Goal: Information Seeking & Learning: Learn about a topic

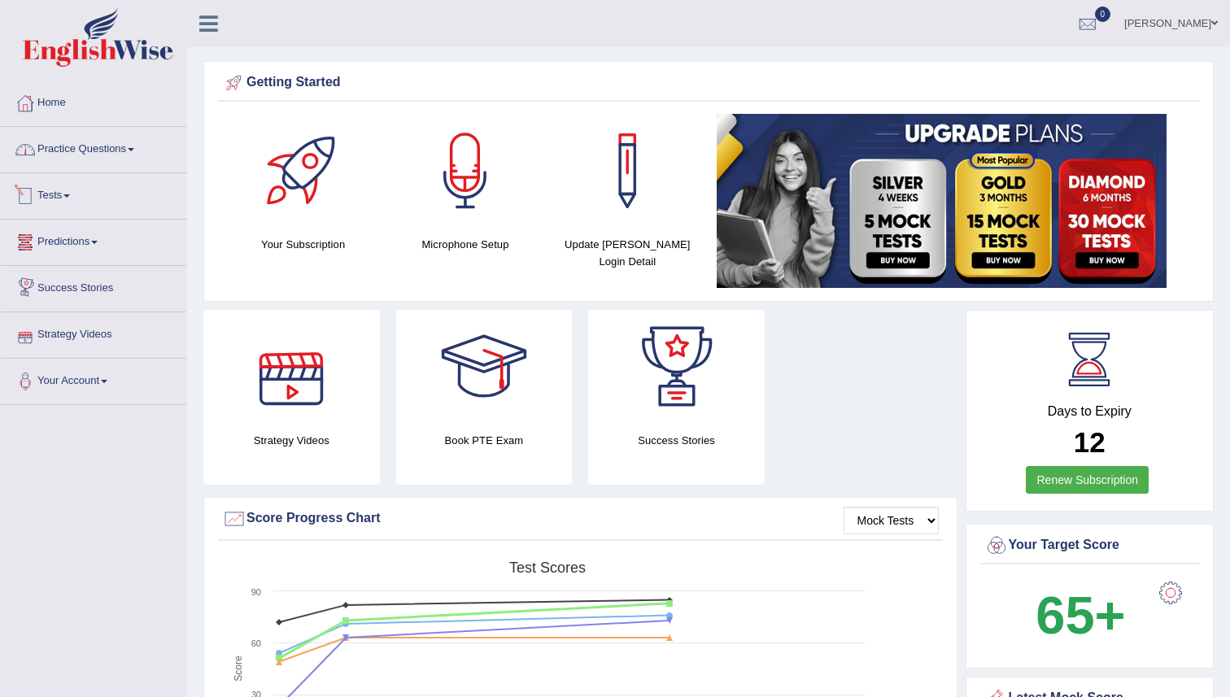
click at [116, 155] on link "Practice Questions" at bounding box center [94, 147] width 186 height 41
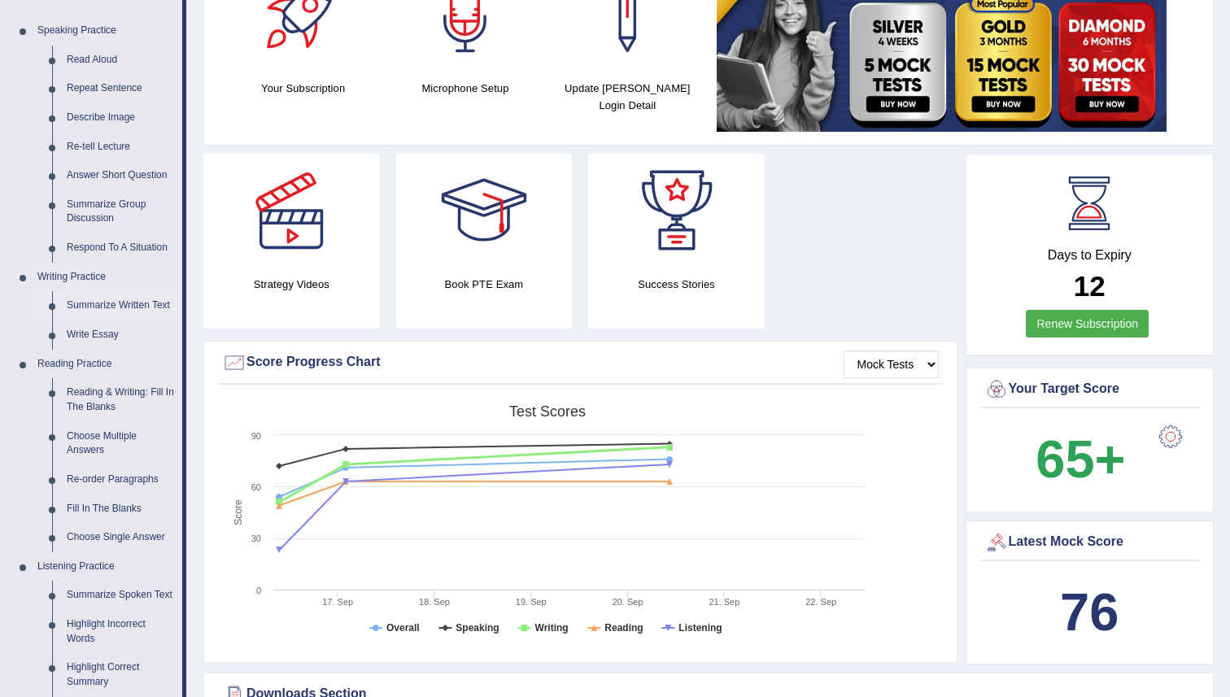
scroll to position [157, 0]
click at [107, 482] on link "Re-order Paragraphs" at bounding box center [120, 479] width 123 height 29
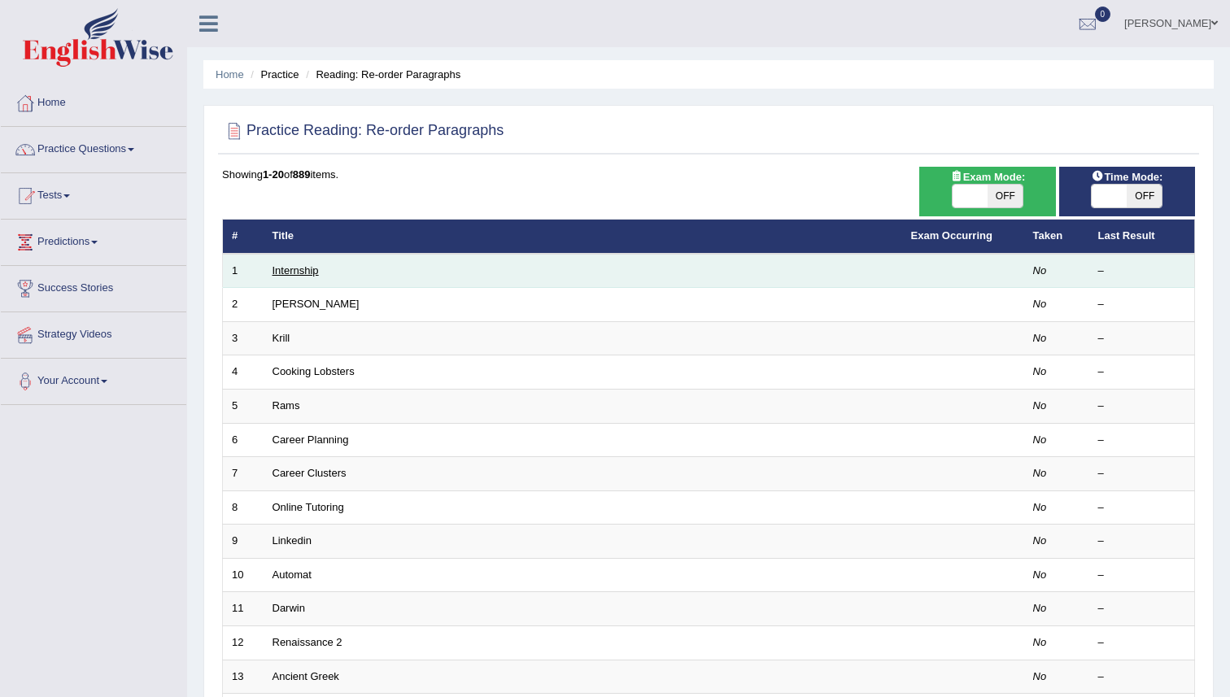
click at [287, 268] on link "Internship" at bounding box center [296, 270] width 46 height 12
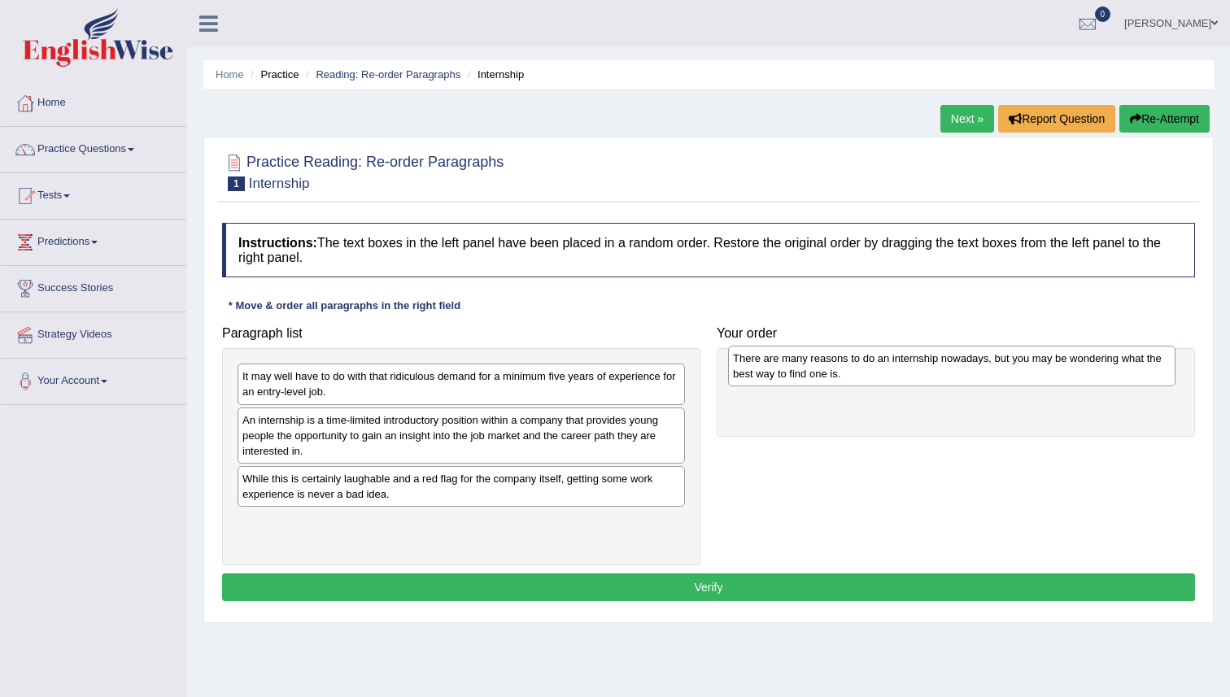
drag, startPoint x: 281, startPoint y: 430, endPoint x: 771, endPoint y: 365, distance: 495.0
click at [771, 365] on div "There are many reasons to do an internship nowadays, but you may be wondering w…" at bounding box center [952, 366] width 448 height 41
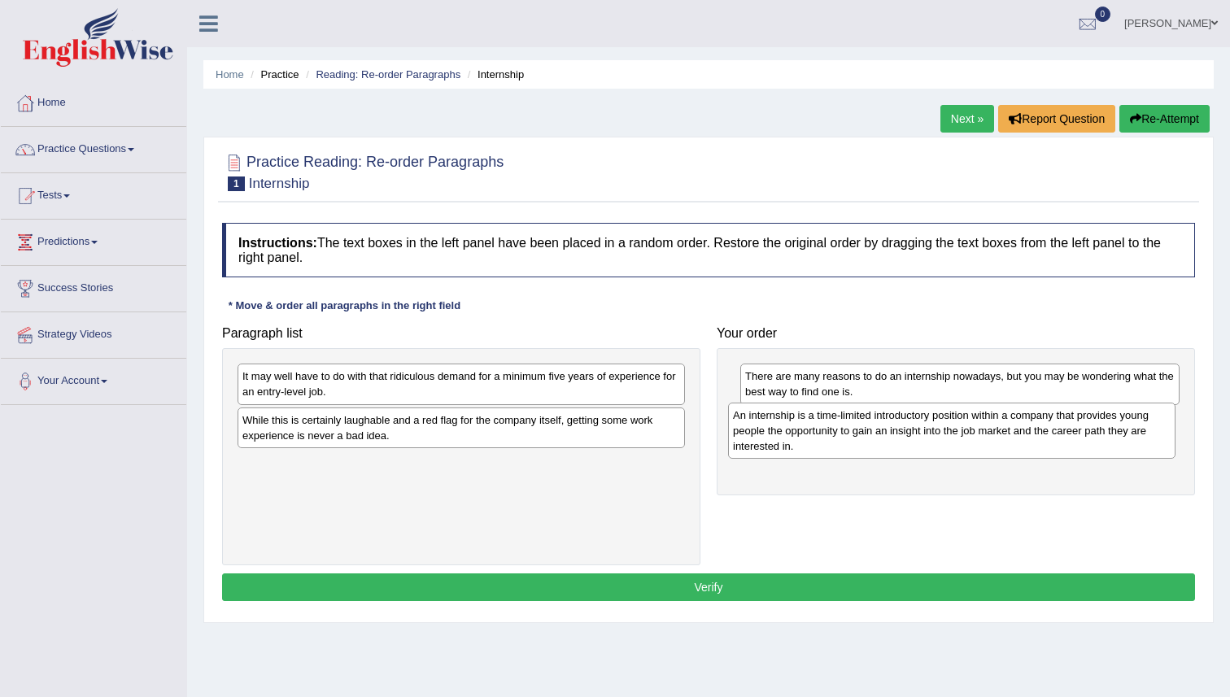
drag, startPoint x: 317, startPoint y: 429, endPoint x: 808, endPoint y: 424, distance: 490.7
click at [808, 424] on div "An internship is a time-limited introductory position within a company that pro…" at bounding box center [952, 431] width 448 height 56
click at [354, 377] on div "It may well have to do with that ridiculous demand for a minimum five years of …" at bounding box center [462, 384] width 448 height 41
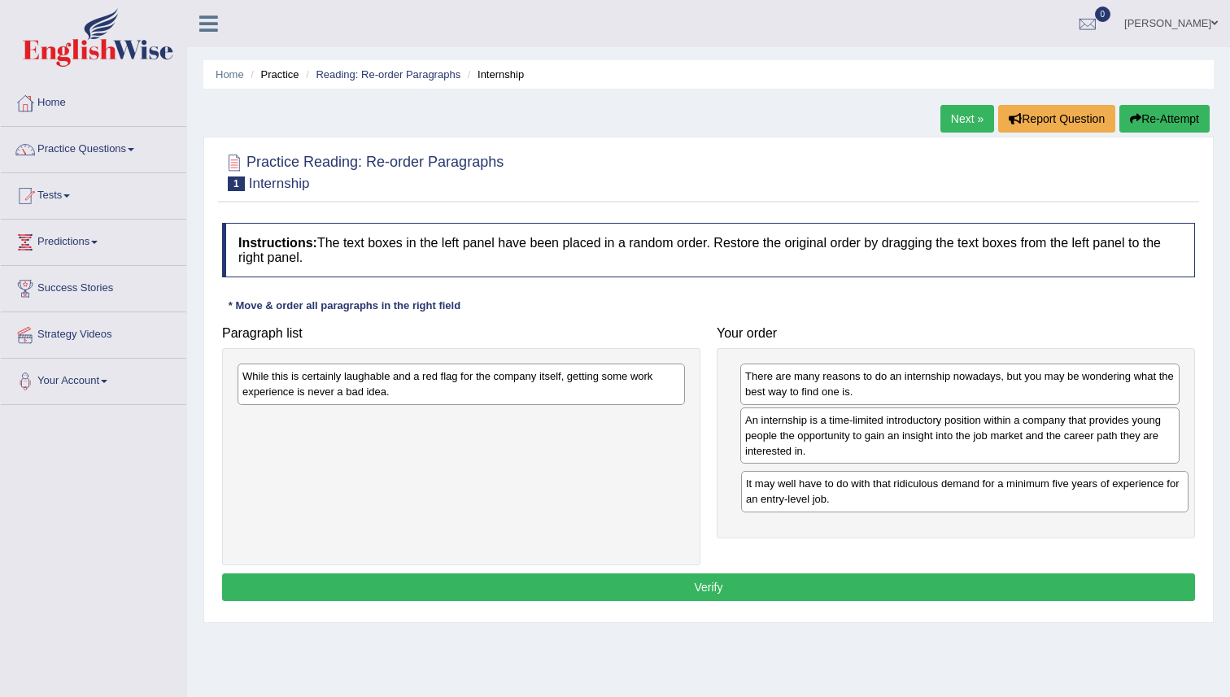
drag, startPoint x: 354, startPoint y: 378, endPoint x: 858, endPoint y: 484, distance: 514.8
click at [858, 484] on div "It may well have to do with that ridiculous demand for a minimum five years of …" at bounding box center [965, 491] width 448 height 41
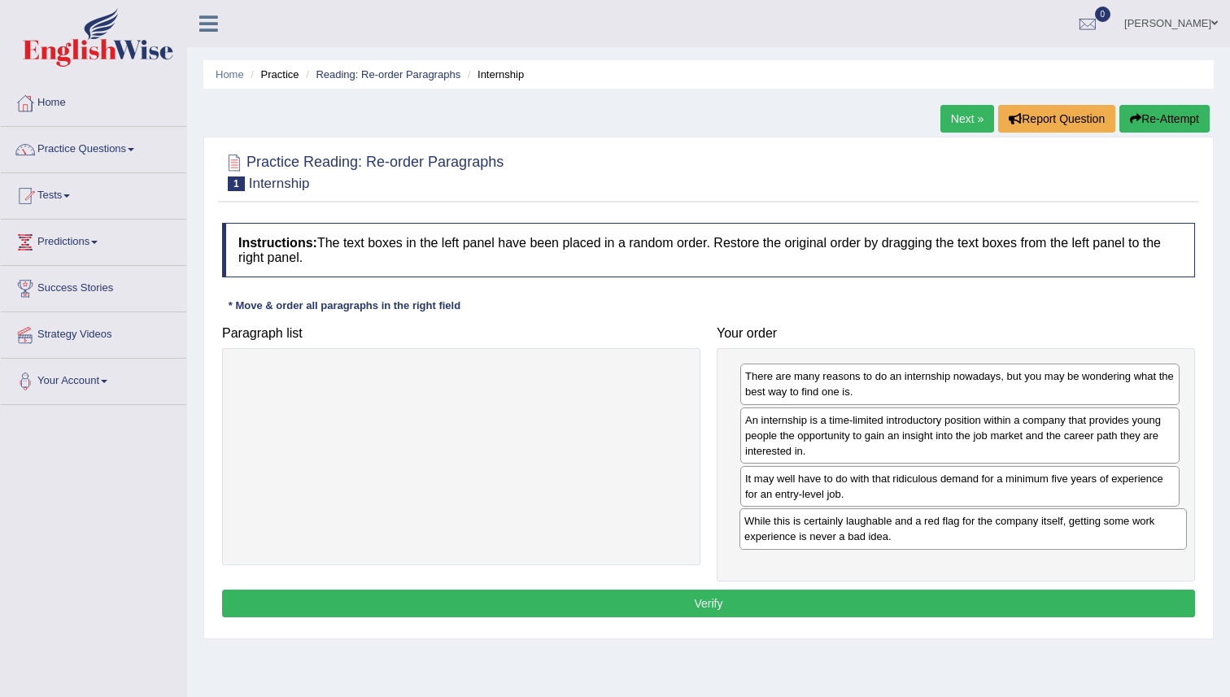
drag, startPoint x: 352, startPoint y: 382, endPoint x: 854, endPoint y: 527, distance: 522.5
click at [854, 527] on div "While this is certainly laughable and a red flag for the company itself, gettin…" at bounding box center [964, 529] width 448 height 41
click at [852, 601] on button "Verify" at bounding box center [708, 604] width 973 height 28
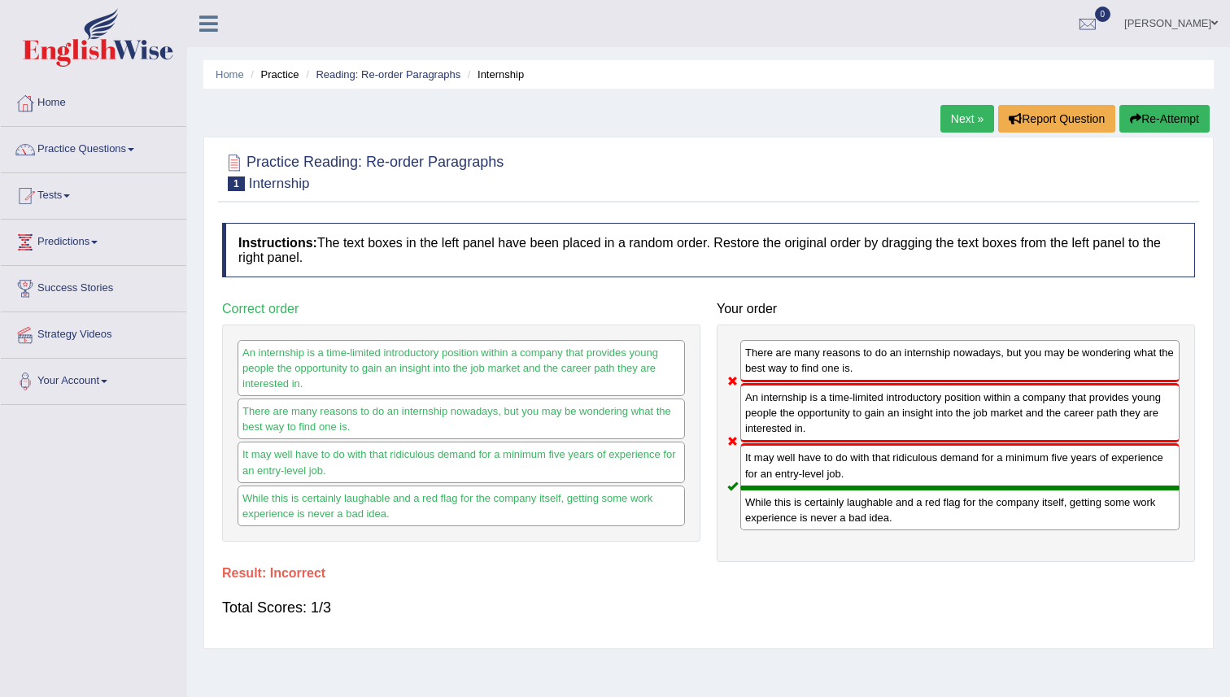
drag, startPoint x: 812, startPoint y: 425, endPoint x: 812, endPoint y: 438, distance: 13.0
click at [812, 438] on div "An internship is a time-limited introductory position within a company that pro…" at bounding box center [959, 412] width 439 height 59
click at [806, 356] on div "There are many reasons to do an internship nowadays, but you may be wondering w…" at bounding box center [959, 361] width 439 height 42
click at [1107, 117] on button "Report Question" at bounding box center [1056, 119] width 117 height 28
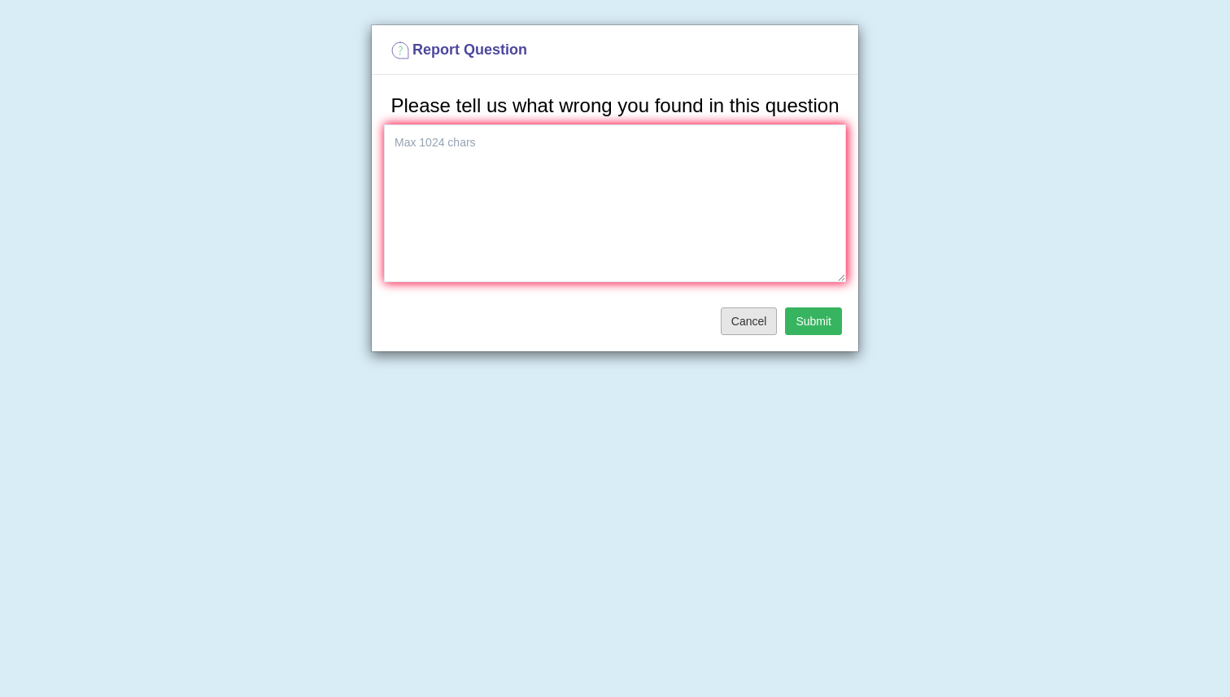
click at [754, 335] on button "Cancel" at bounding box center [749, 322] width 57 height 28
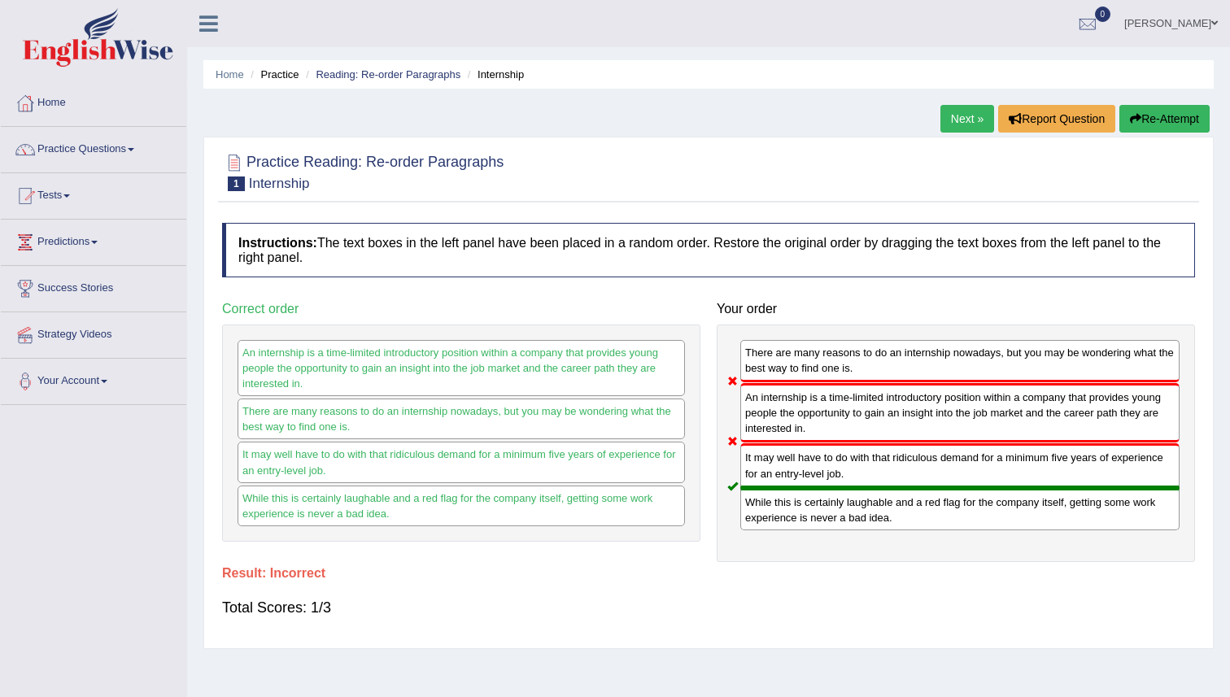
click at [1167, 110] on button "Re-Attempt" at bounding box center [1165, 119] width 90 height 28
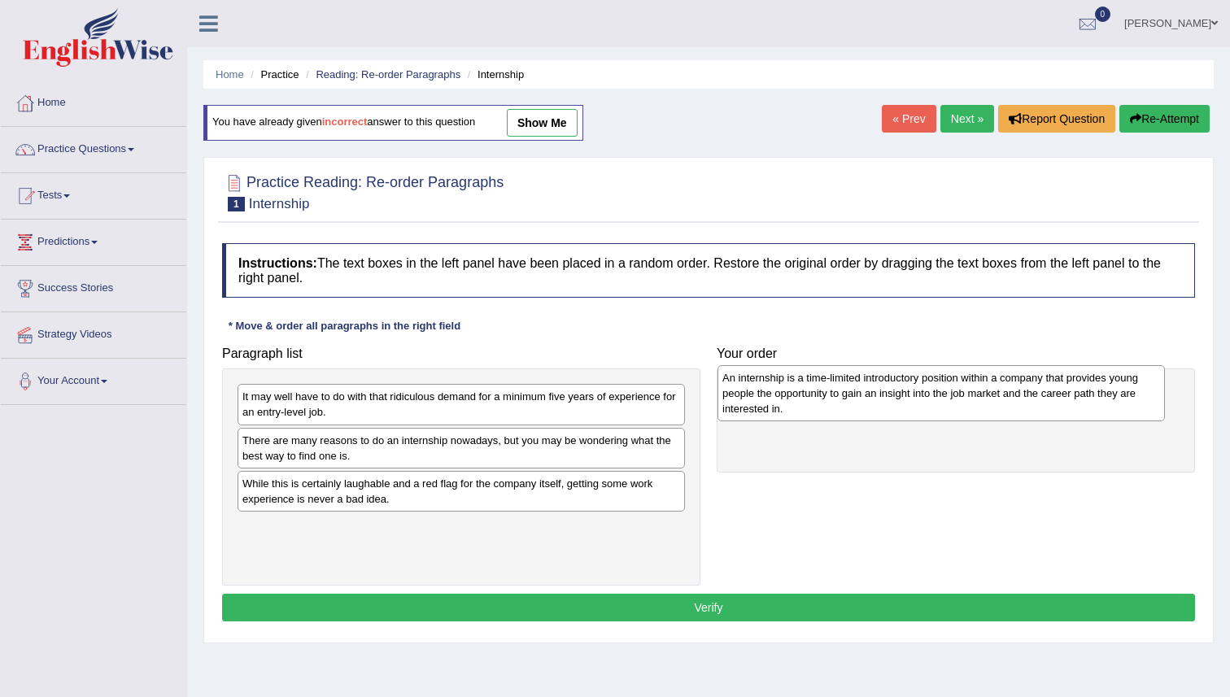
drag, startPoint x: 315, startPoint y: 498, endPoint x: 795, endPoint y: 391, distance: 491.9
click at [795, 391] on div "An internship is a time-limited introductory position within a company that pro…" at bounding box center [942, 393] width 448 height 56
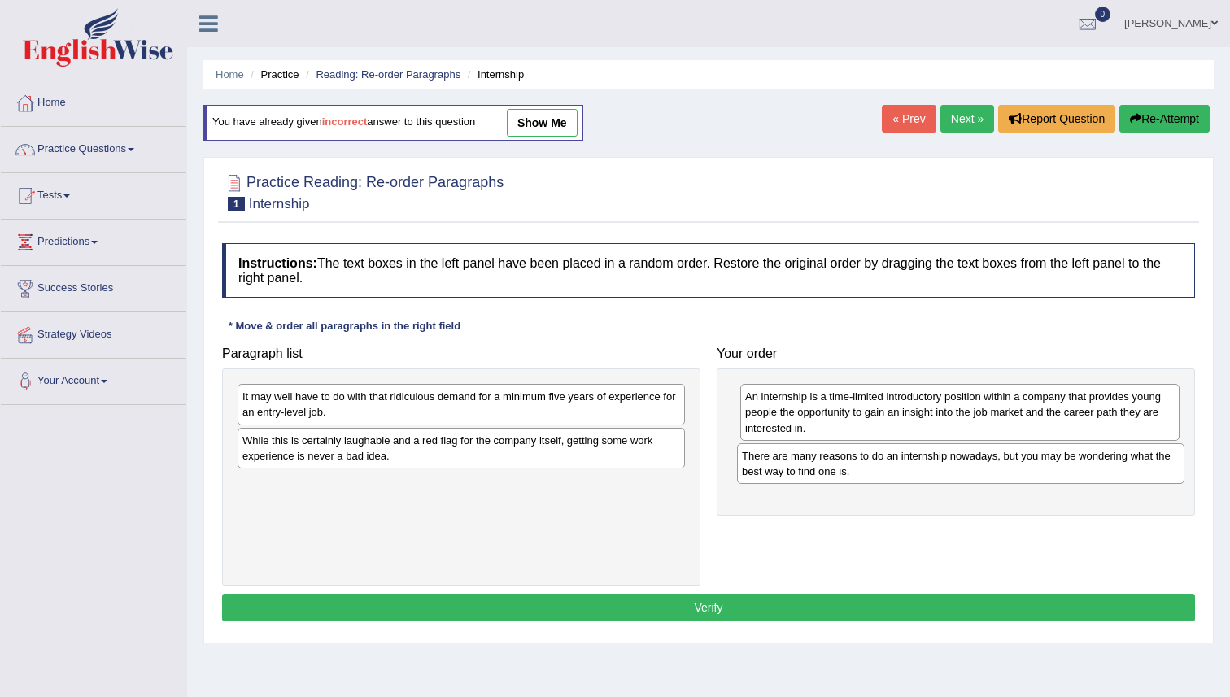
drag, startPoint x: 416, startPoint y: 450, endPoint x: 915, endPoint y: 465, distance: 499.8
click at [915, 465] on div "There are many reasons to do an internship nowadays, but you may be wondering w…" at bounding box center [961, 463] width 448 height 41
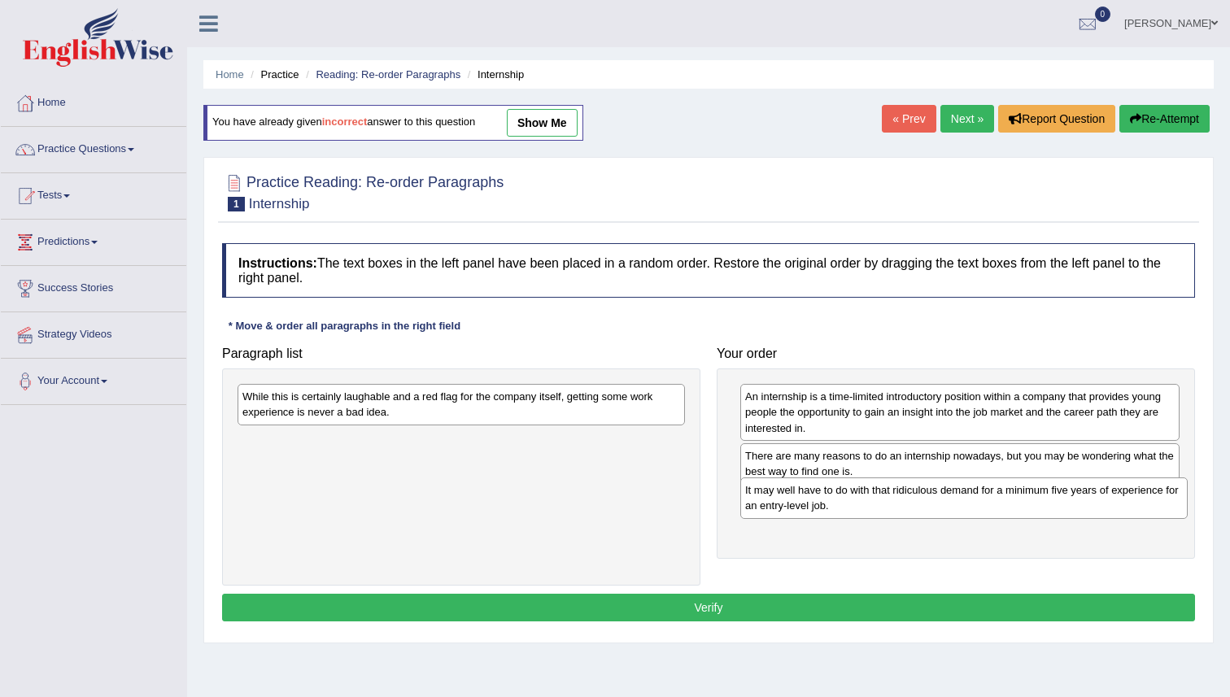
drag, startPoint x: 276, startPoint y: 413, endPoint x: 779, endPoint y: 506, distance: 511.5
click at [779, 506] on div "It may well have to do with that ridiculous demand for a minimum five years of …" at bounding box center [964, 498] width 448 height 41
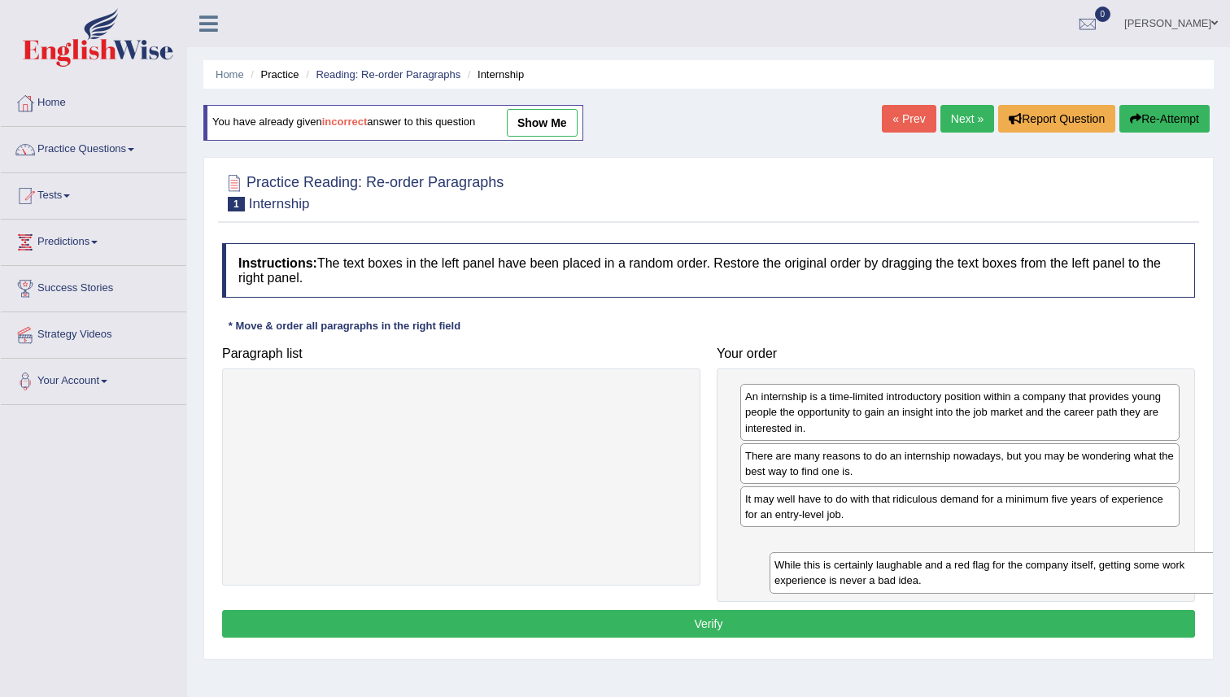
drag, startPoint x: 391, startPoint y: 403, endPoint x: 919, endPoint y: 569, distance: 553.6
click at [919, 569] on div "While this is certainly laughable and a red flag for the company itself, gettin…" at bounding box center [994, 572] width 448 height 41
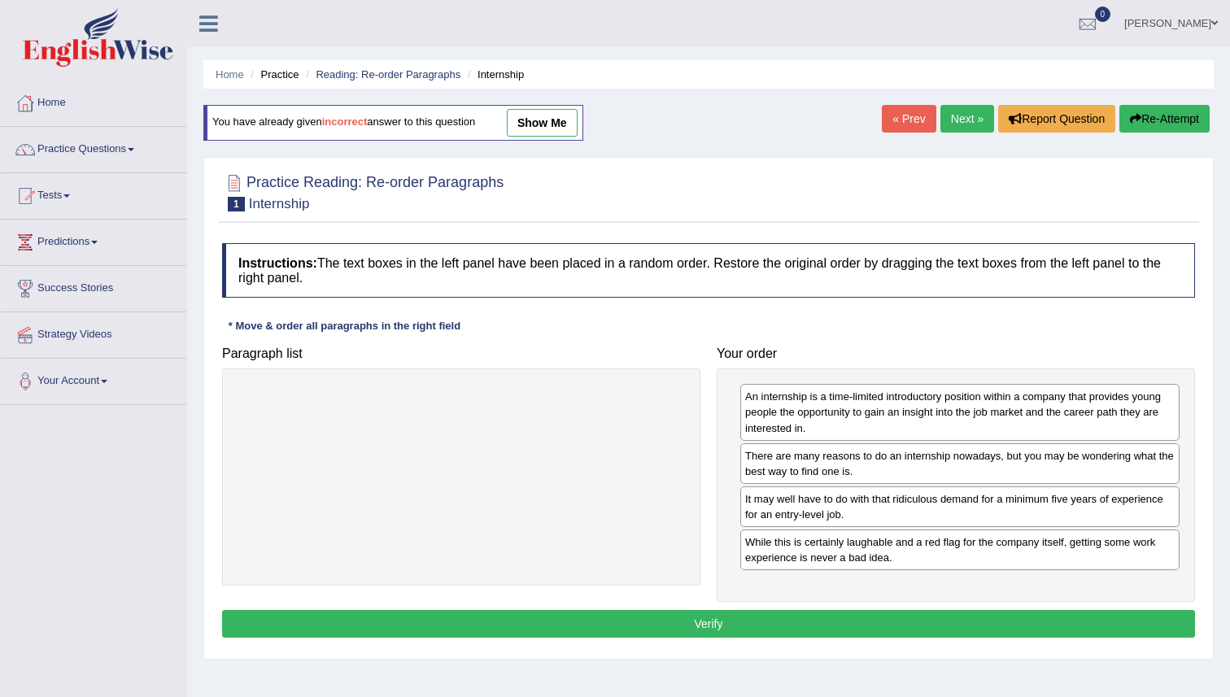
click at [928, 617] on button "Verify" at bounding box center [708, 624] width 973 height 28
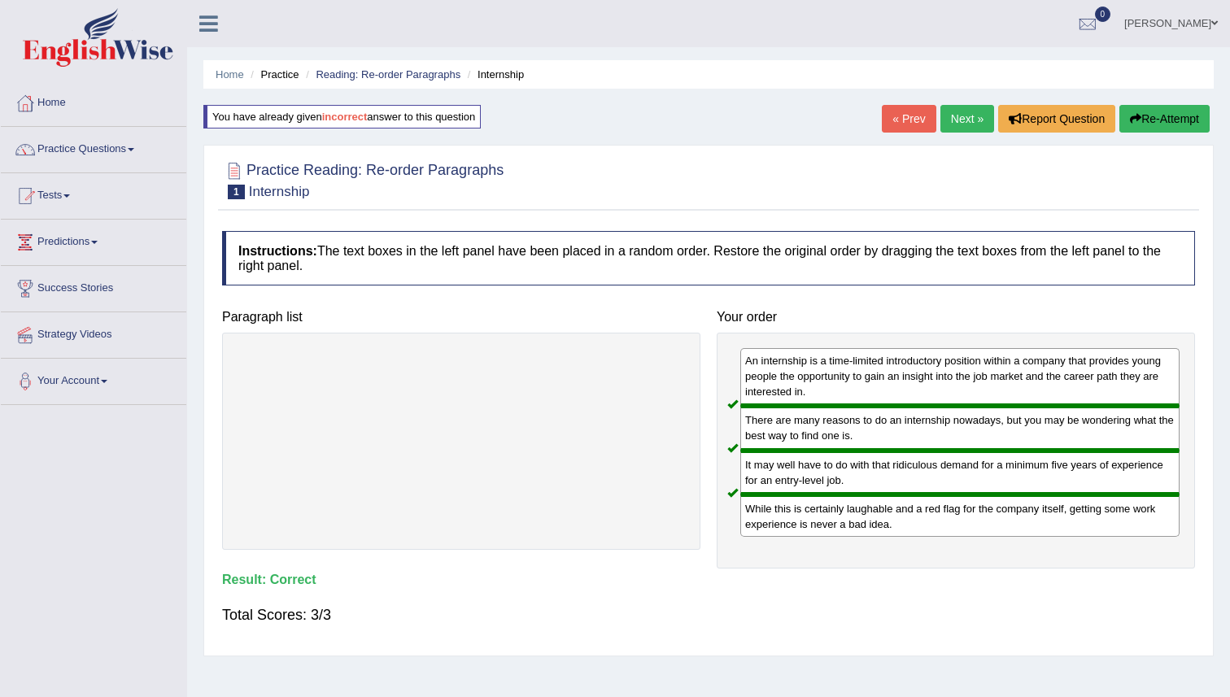
click at [955, 117] on link "Next »" at bounding box center [968, 119] width 54 height 28
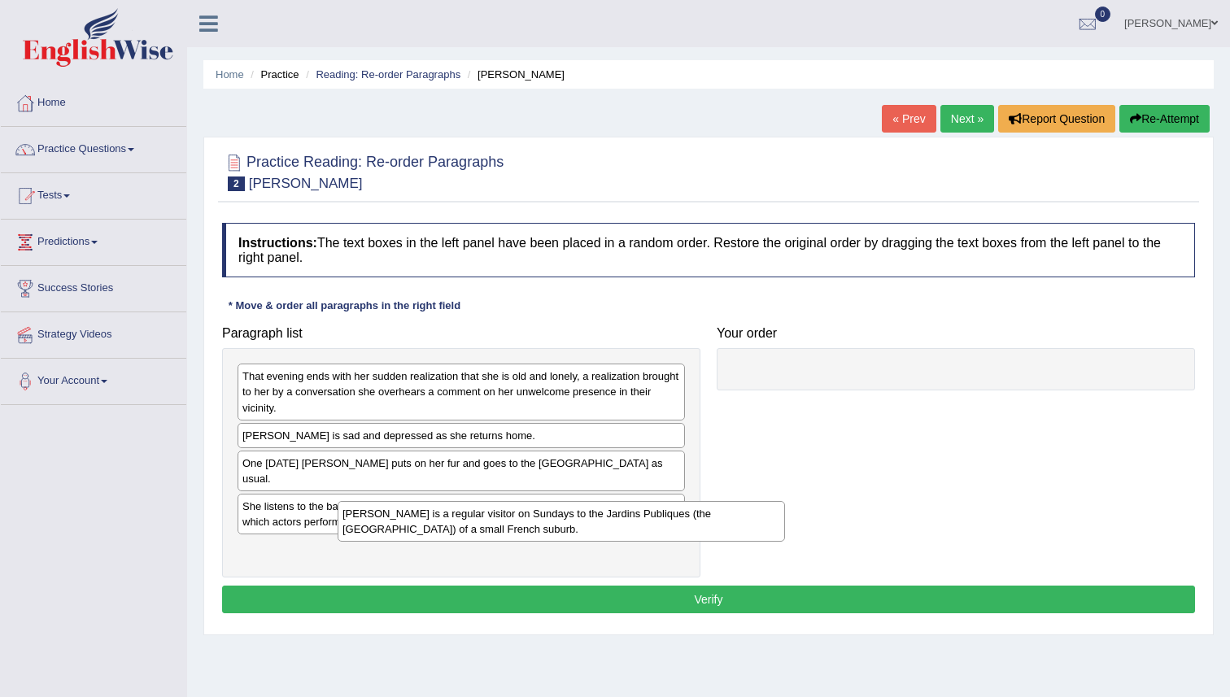
drag, startPoint x: 386, startPoint y: 471, endPoint x: 486, endPoint y: 522, distance: 112.1
click at [486, 522] on div "[PERSON_NAME] is a regular visitor on Sundays to the Jardins Publiques (the [GE…" at bounding box center [562, 521] width 448 height 41
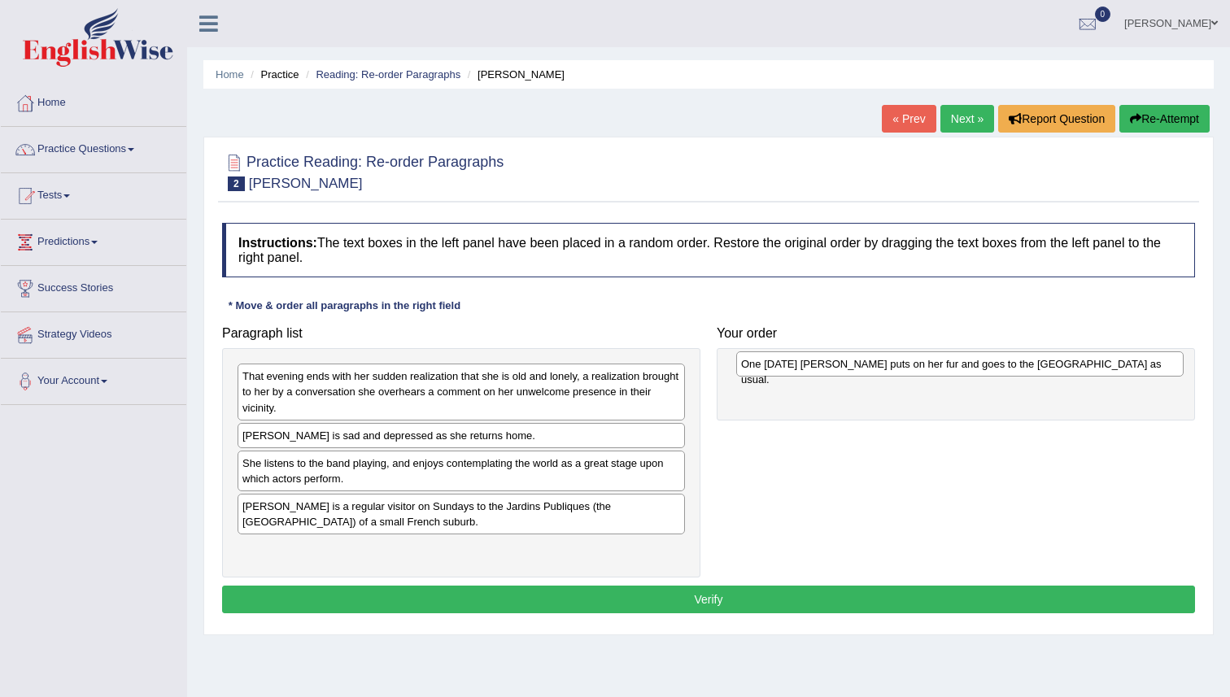
drag, startPoint x: 347, startPoint y: 463, endPoint x: 844, endPoint y: 363, distance: 507.1
click at [845, 364] on div "One [DATE] [PERSON_NAME] puts on her fur and goes to the [GEOGRAPHIC_DATA] as u…" at bounding box center [960, 364] width 448 height 25
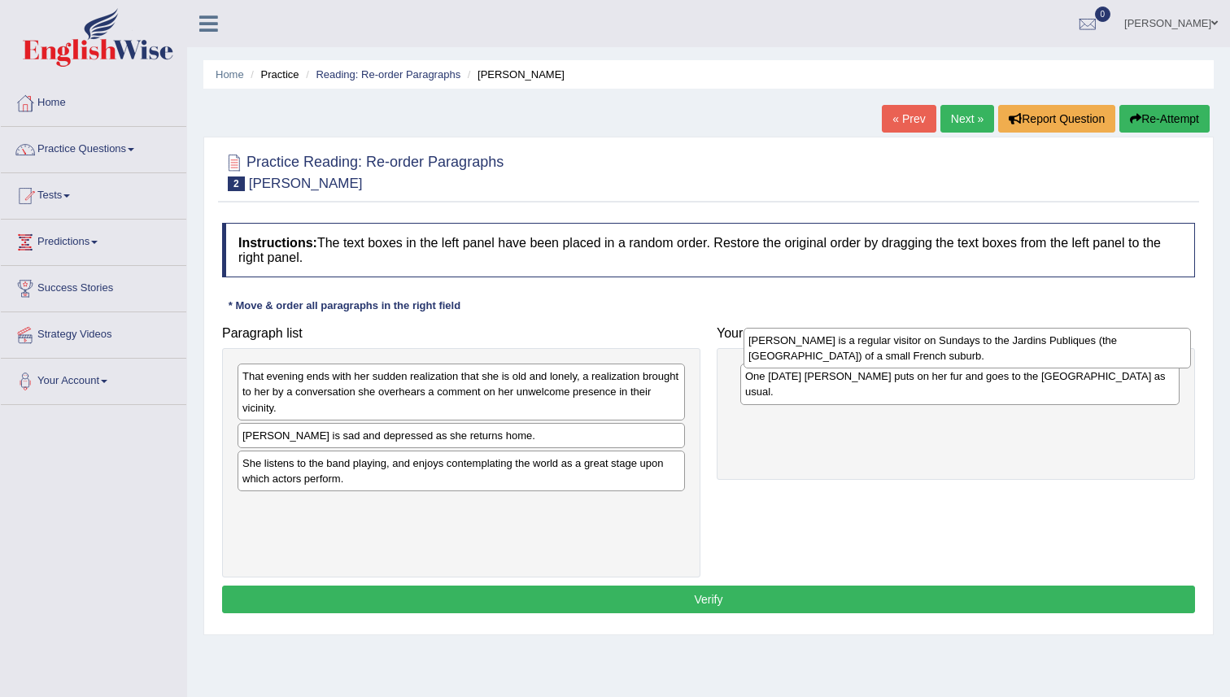
drag, startPoint x: 518, startPoint y: 514, endPoint x: 1023, endPoint y: 343, distance: 533.4
click at [1023, 343] on div "[PERSON_NAME] is a regular visitor on Sundays to the Jardins Publiques (the [GE…" at bounding box center [968, 348] width 448 height 41
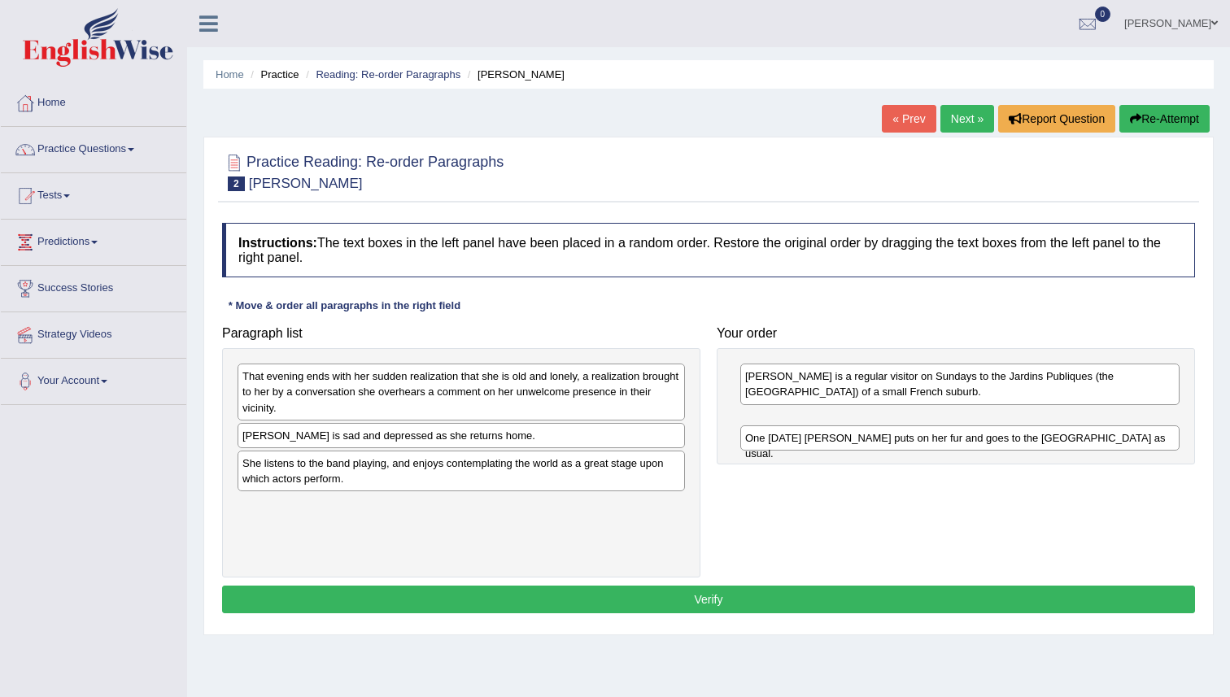
drag, startPoint x: 979, startPoint y: 376, endPoint x: 977, endPoint y: 435, distance: 58.6
click at [977, 435] on div "One [DATE] [PERSON_NAME] puts on her fur and goes to the [GEOGRAPHIC_DATA] as u…" at bounding box center [959, 438] width 439 height 25
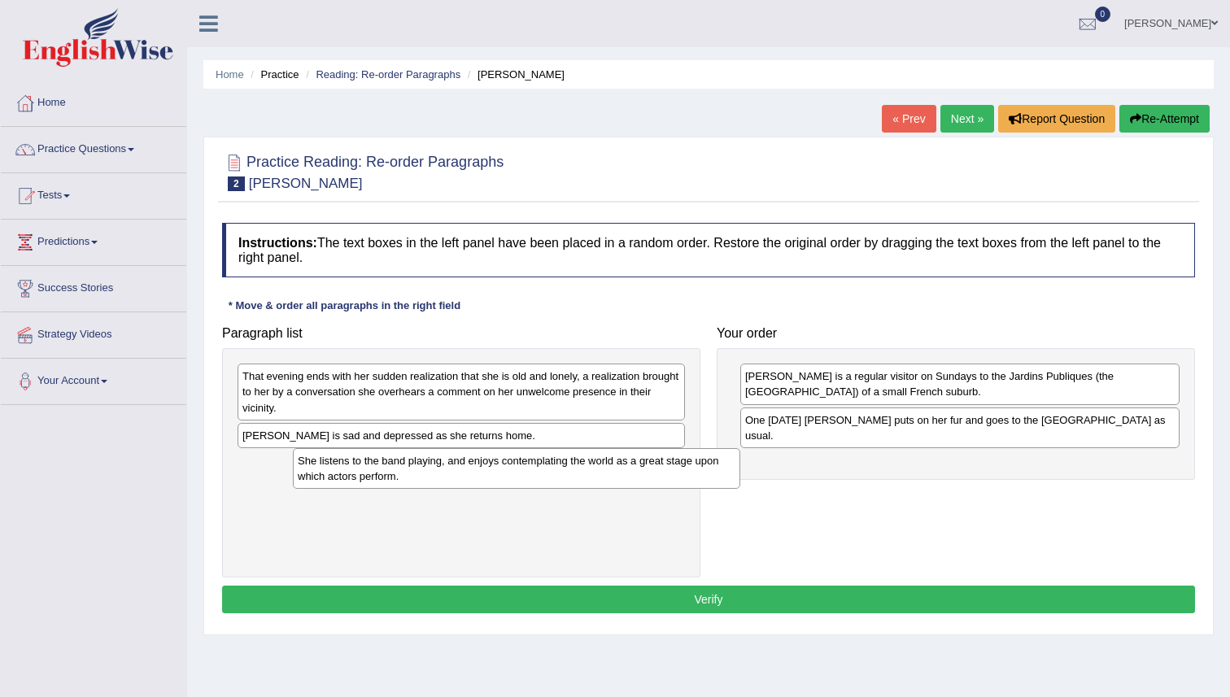
drag, startPoint x: 440, startPoint y: 471, endPoint x: 496, endPoint y: 469, distance: 55.4
click at [496, 469] on div "She listens to the band playing, and enjoys contemplating the world as a great …" at bounding box center [517, 468] width 448 height 41
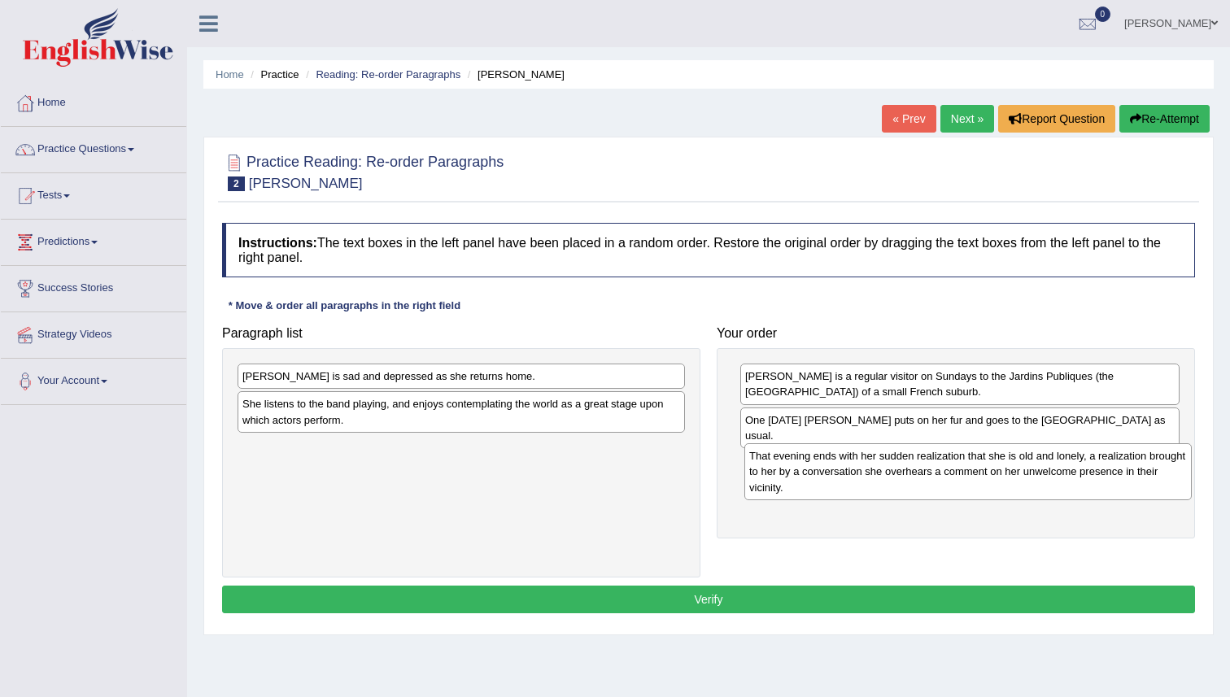
drag, startPoint x: 387, startPoint y: 393, endPoint x: 894, endPoint y: 471, distance: 512.9
click at [894, 471] on div "That evening ends with her sudden realization that she is old and lonely, a rea…" at bounding box center [969, 471] width 448 height 56
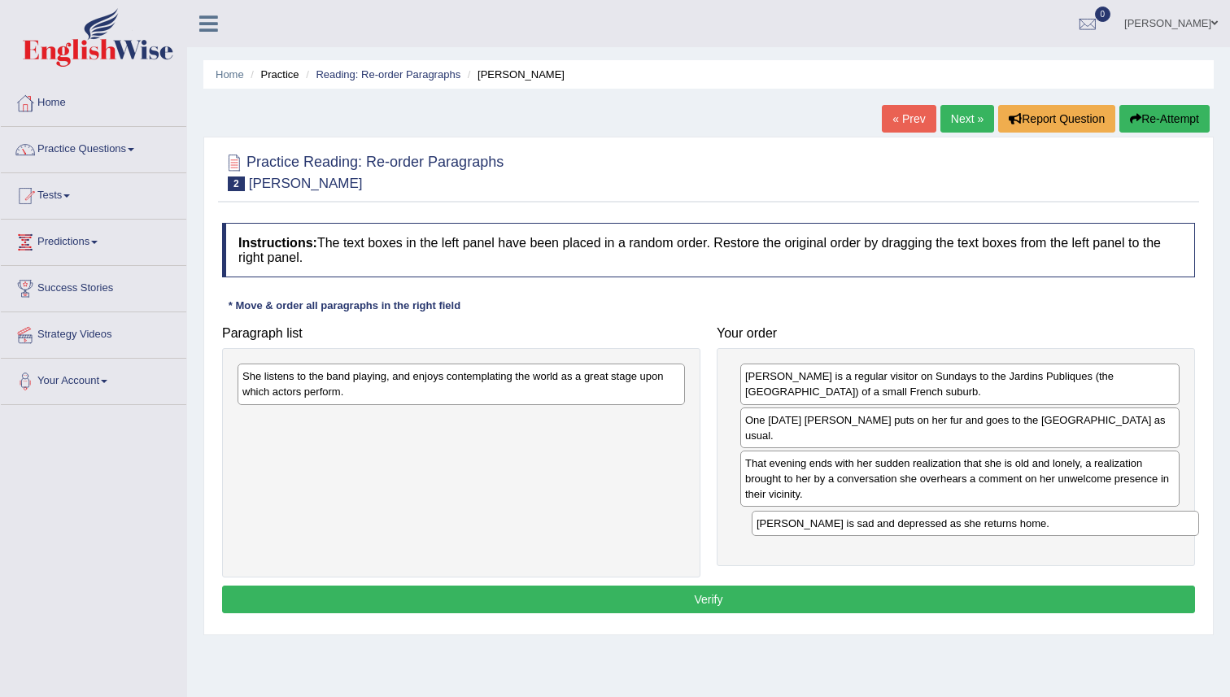
drag, startPoint x: 305, startPoint y: 374, endPoint x: 819, endPoint y: 522, distance: 534.9
click at [819, 522] on div "[PERSON_NAME] is sad and depressed as she returns home." at bounding box center [976, 523] width 448 height 25
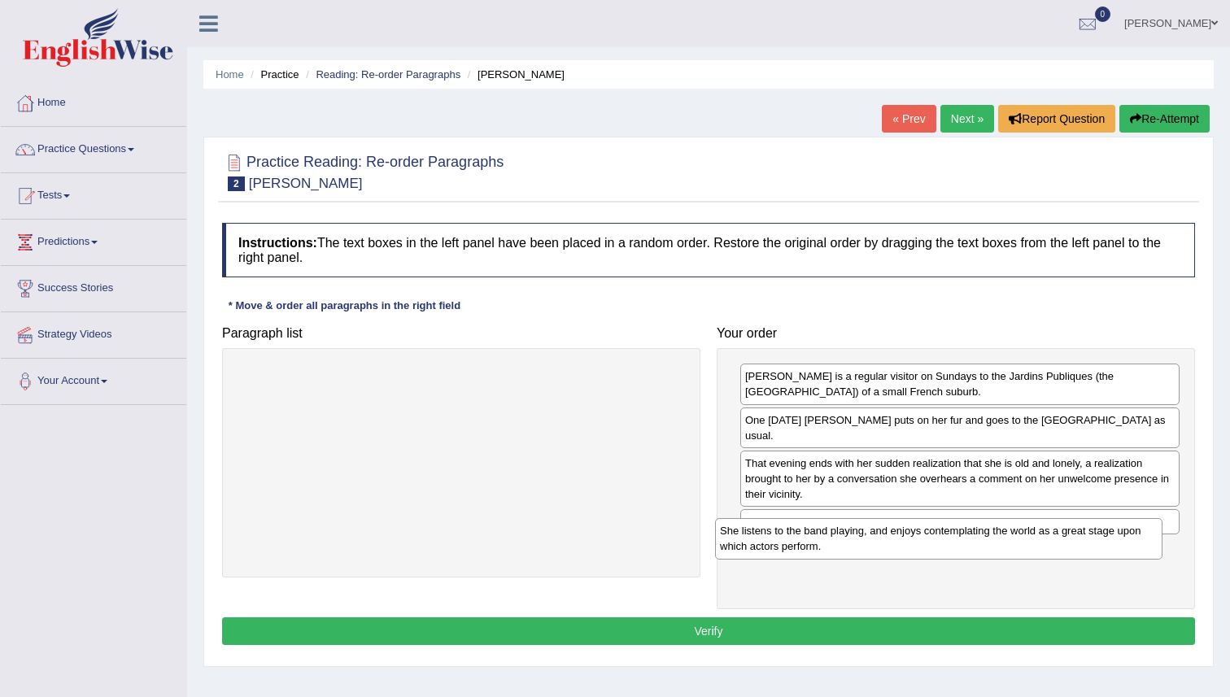
drag, startPoint x: 575, startPoint y: 378, endPoint x: 1053, endPoint y: 532, distance: 502.0
click at [1053, 532] on div "She listens to the band playing, and enjoys contemplating the world as a great …" at bounding box center [939, 538] width 448 height 41
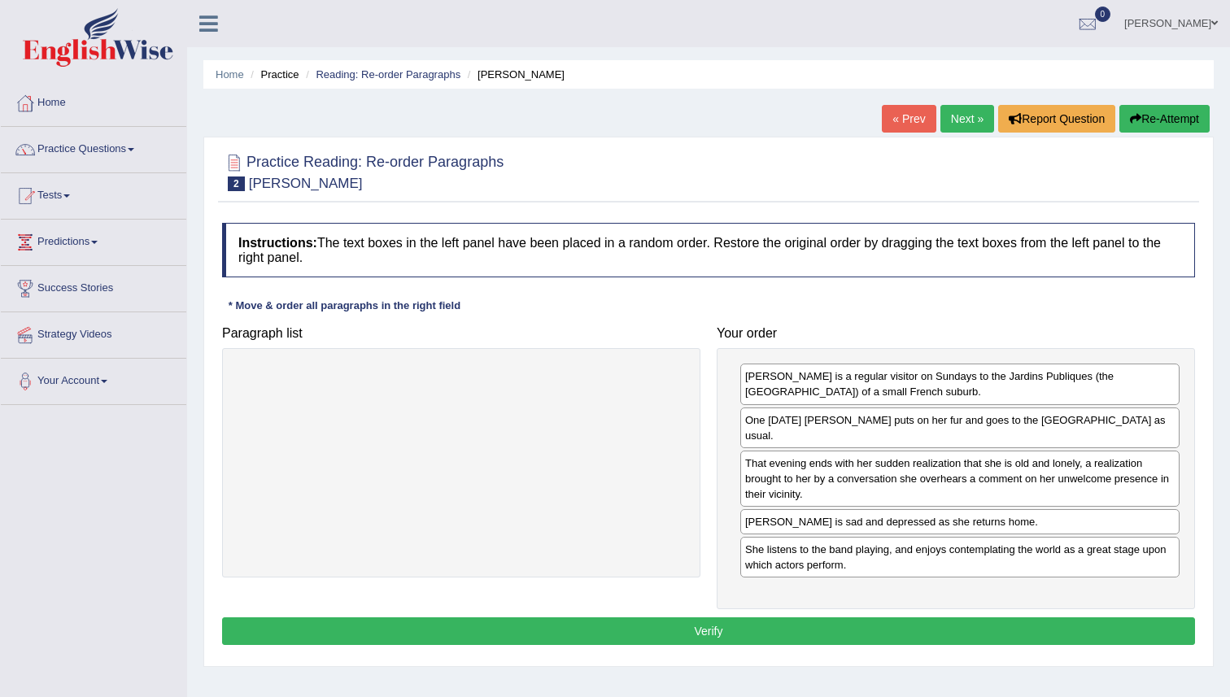
click at [747, 618] on button "Verify" at bounding box center [708, 632] width 973 height 28
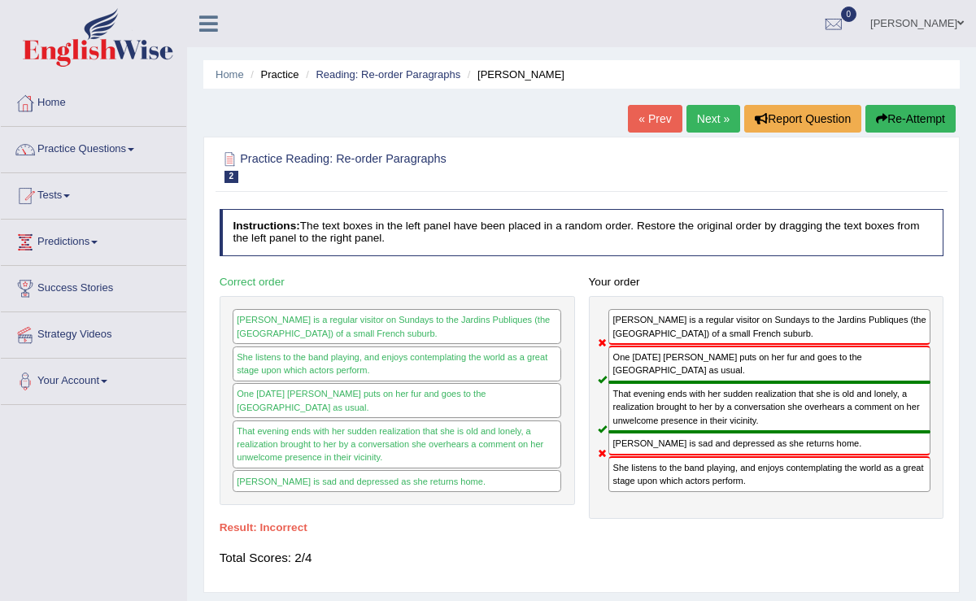
click at [889, 124] on button "Re-Attempt" at bounding box center [911, 119] width 90 height 28
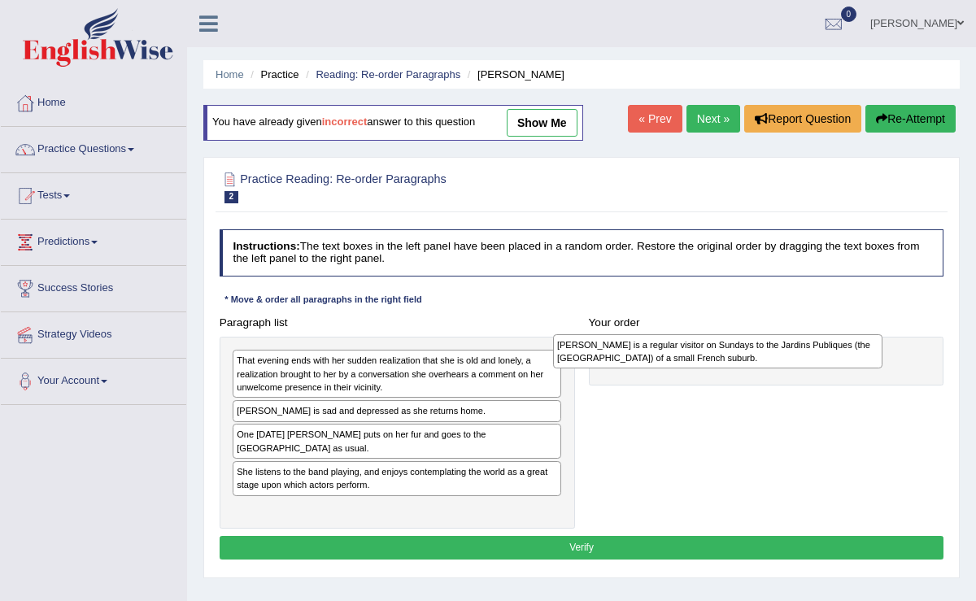
drag, startPoint x: 373, startPoint y: 449, endPoint x: 753, endPoint y: 364, distance: 389.5
click at [754, 365] on div "Miss Brill is a regular visitor on Sundays to the Jardins Publiques (the Public…" at bounding box center [718, 351] width 330 height 34
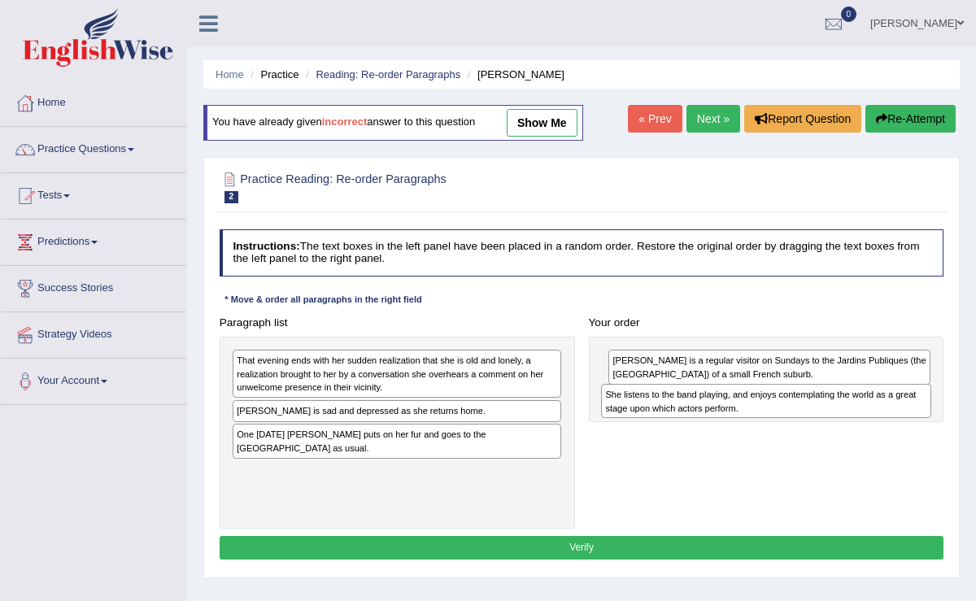
drag, startPoint x: 312, startPoint y: 462, endPoint x: 749, endPoint y: 410, distance: 439.2
click at [749, 412] on div "She listens to the band playing, and enjoys contemplating the world as a great …" at bounding box center [766, 401] width 330 height 34
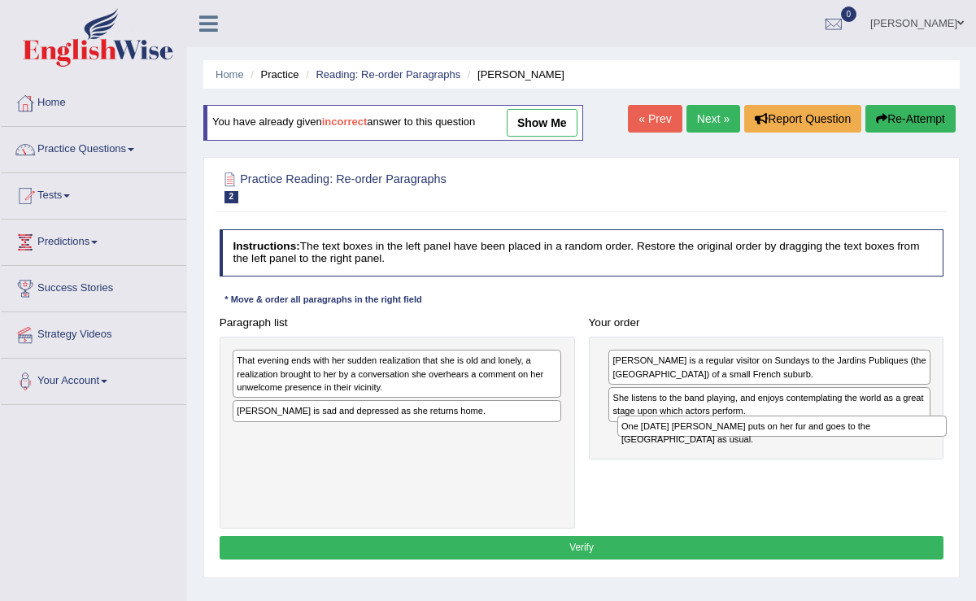
drag, startPoint x: 296, startPoint y: 432, endPoint x: 753, endPoint y: 444, distance: 456.6
click at [753, 444] on div "Paragraph list That evening ends with her sudden realization that she is old an…" at bounding box center [581, 420] width 739 height 218
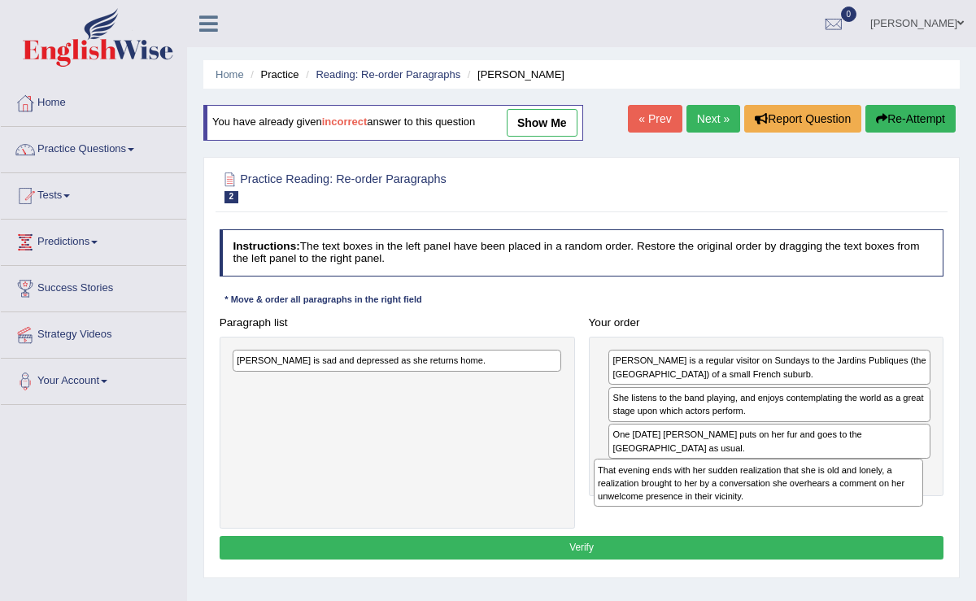
drag, startPoint x: 430, startPoint y: 364, endPoint x: 858, endPoint y: 496, distance: 448.6
click at [858, 496] on div "That evening ends with her sudden realization that she is old and lonely, a rea…" at bounding box center [759, 482] width 330 height 47
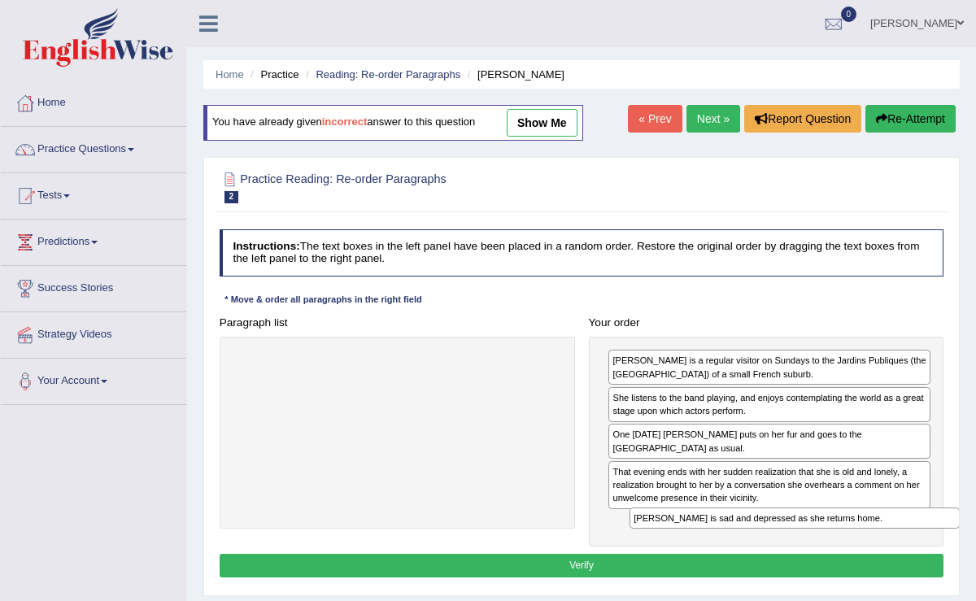
drag, startPoint x: 380, startPoint y: 357, endPoint x: 843, endPoint y: 552, distance: 502.2
click at [843, 552] on div "Instructions: The text boxes in the left panel have been placed in a random ord…" at bounding box center [582, 406] width 732 height 366
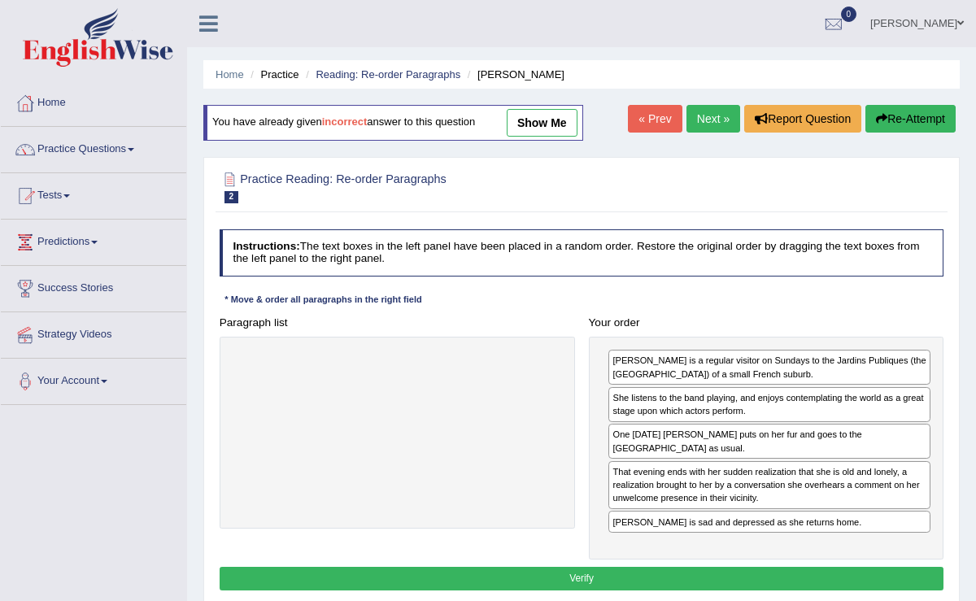
click at [838, 570] on button "Verify" at bounding box center [582, 579] width 725 height 24
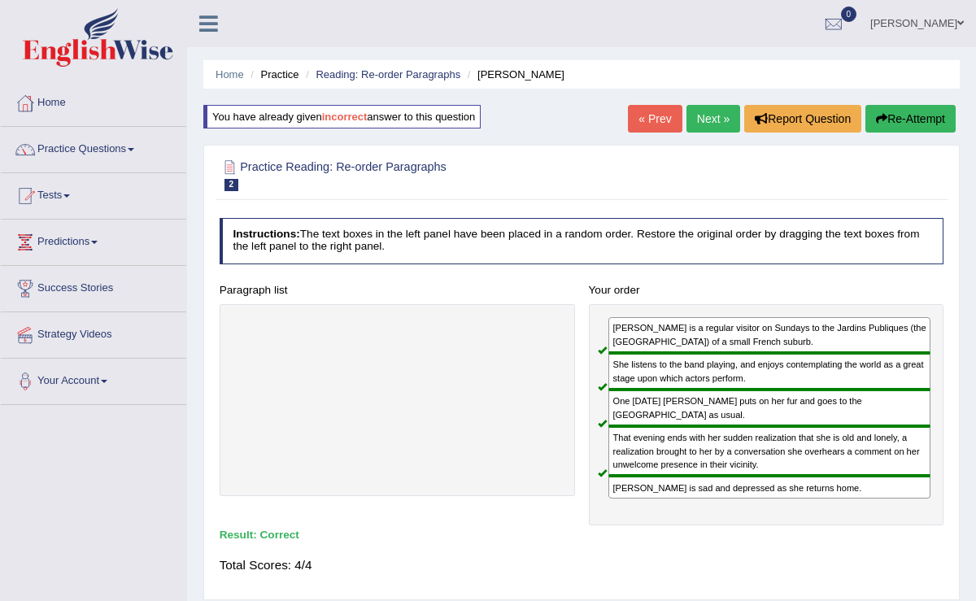
click at [700, 116] on link "Next »" at bounding box center [714, 119] width 54 height 28
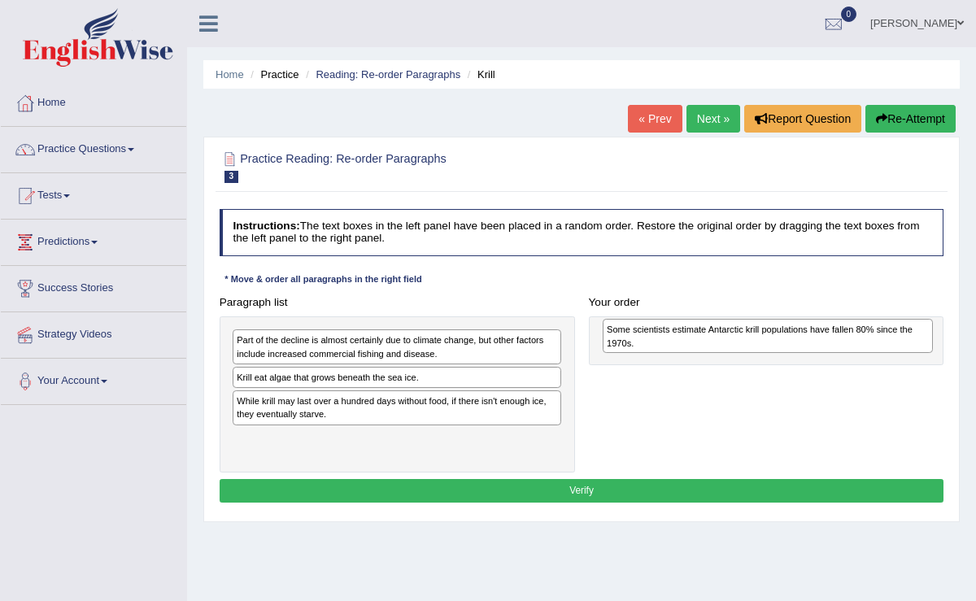
drag, startPoint x: 312, startPoint y: 402, endPoint x: 752, endPoint y: 338, distance: 444.1
click at [752, 338] on div "Some scientists estimate Antarctic krill populations have fallen 80% since the …" at bounding box center [768, 336] width 330 height 34
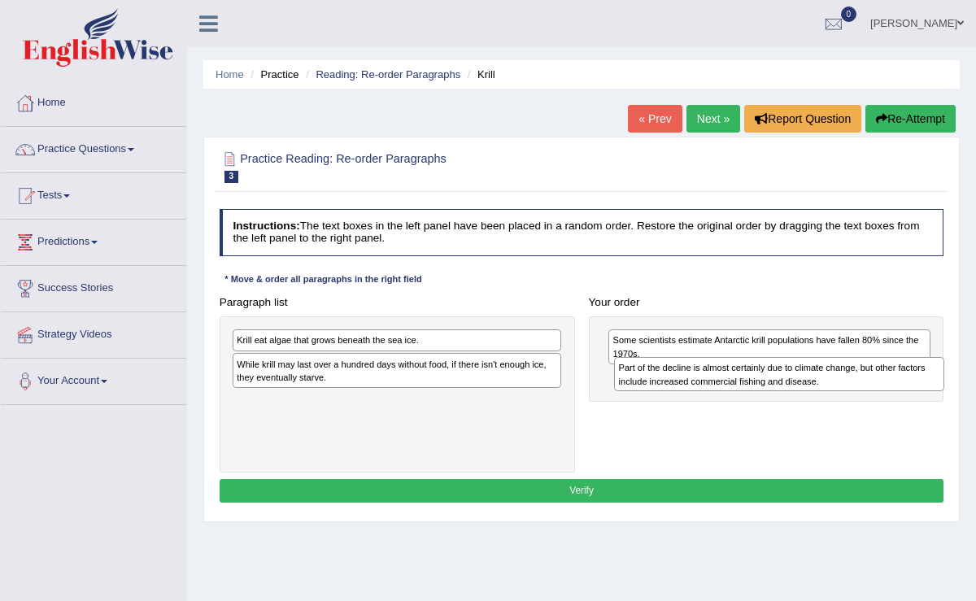
drag, startPoint x: 297, startPoint y: 331, endPoint x: 750, endPoint y: 370, distance: 454.9
click at [750, 370] on div "Part of the decline is almost certainly due to climate change, but other factor…" at bounding box center [779, 374] width 330 height 34
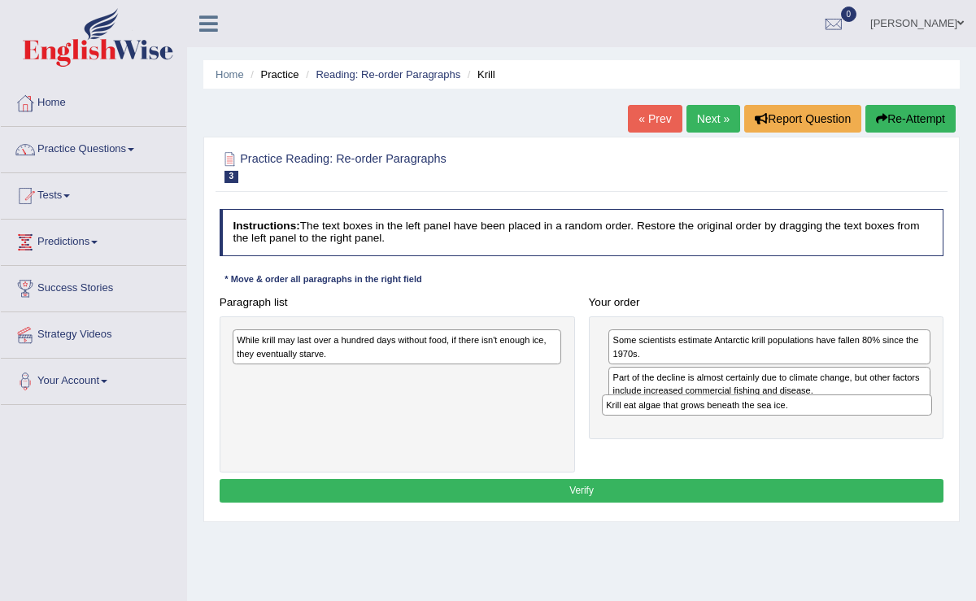
drag, startPoint x: 289, startPoint y: 342, endPoint x: 728, endPoint y: 424, distance: 447.0
click at [728, 425] on div "Paragraph list Krill eat algae that grows beneath the sea ice. While krill may …" at bounding box center [581, 381] width 739 height 182
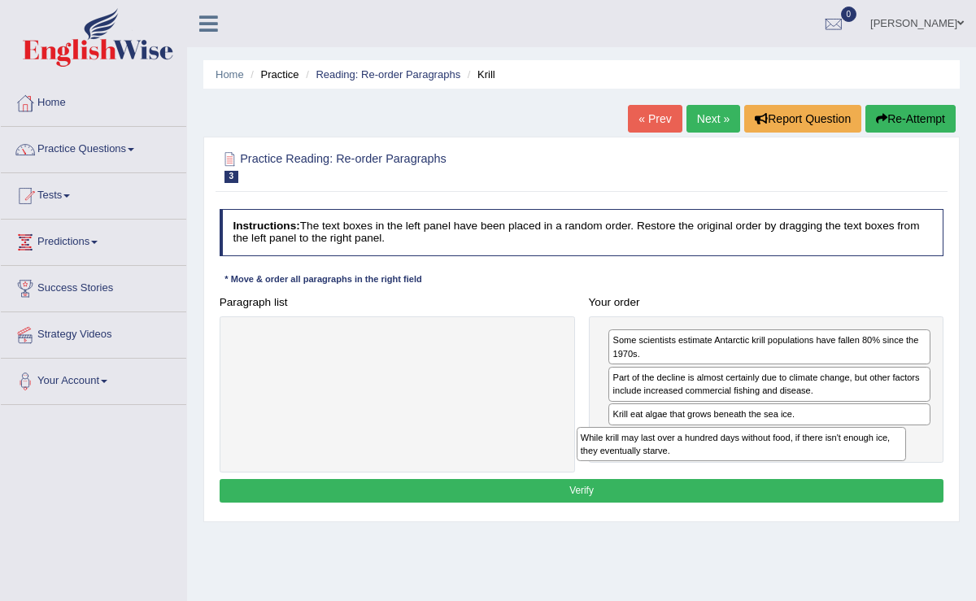
drag, startPoint x: 386, startPoint y: 335, endPoint x: 792, endPoint y: 453, distance: 422.8
click at [794, 455] on div "While krill may last over a hundred days without food, if there isn't enough ic…" at bounding box center [742, 444] width 330 height 34
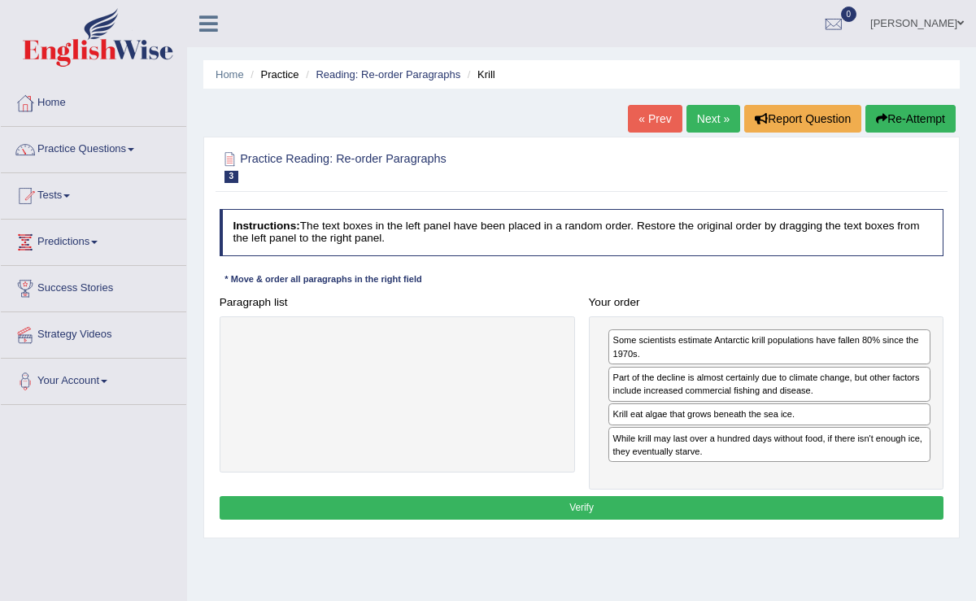
click at [758, 500] on button "Verify" at bounding box center [582, 508] width 725 height 24
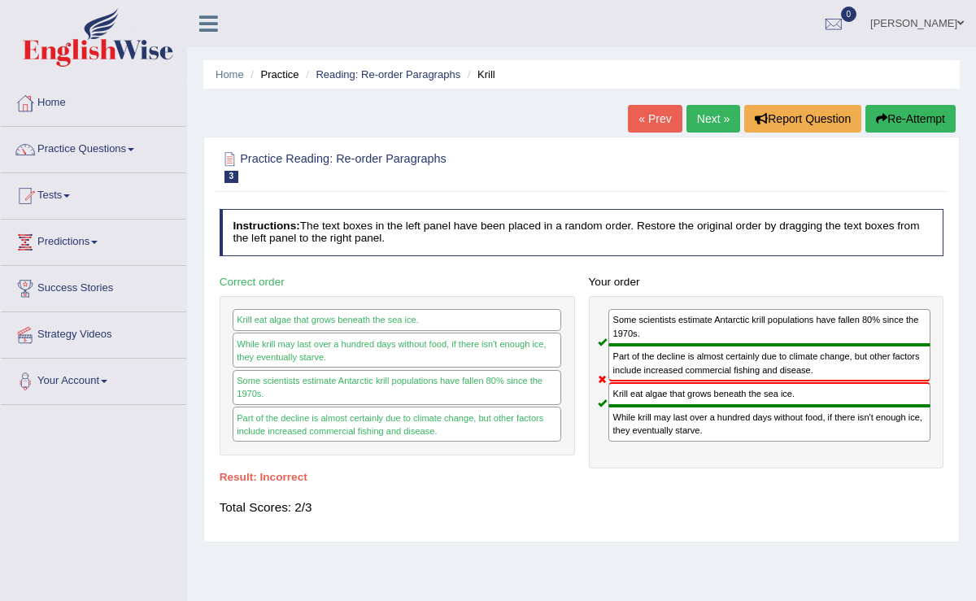
click at [697, 111] on link "Next »" at bounding box center [714, 119] width 54 height 28
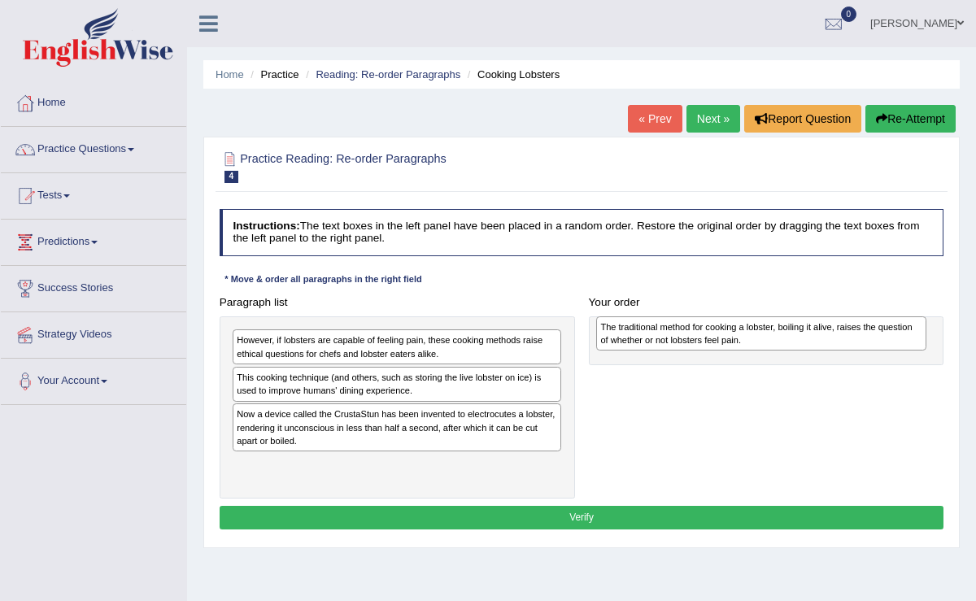
drag, startPoint x: 256, startPoint y: 425, endPoint x: 674, endPoint y: 338, distance: 426.4
click at [688, 342] on div "The traditional method for cooking a lobster, boiling it alive, raises the ques…" at bounding box center [761, 334] width 330 height 34
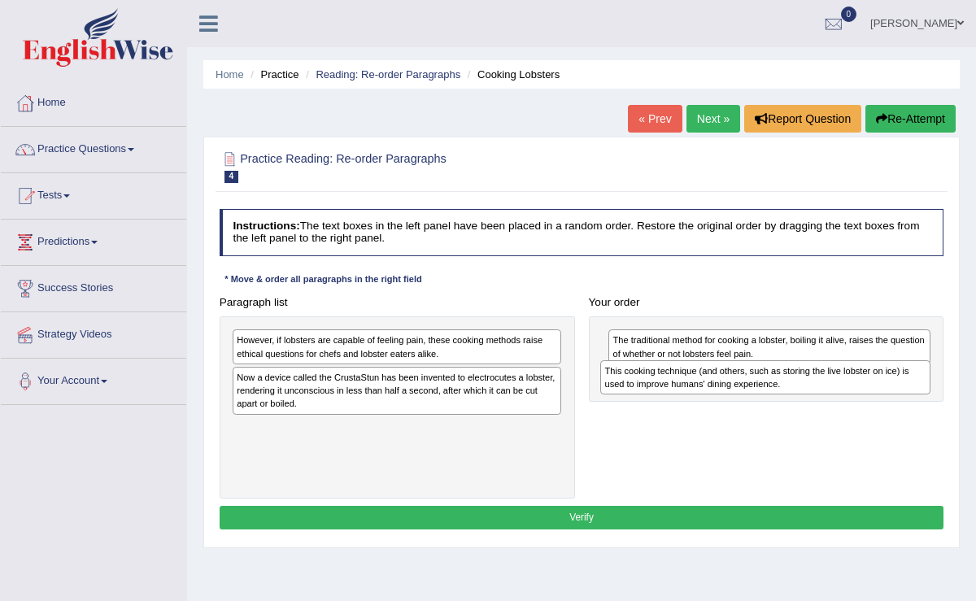
drag, startPoint x: 352, startPoint y: 383, endPoint x: 789, endPoint y: 390, distance: 437.0
click at [789, 390] on div "This cooking technique (and others, such as storing the live lobster on ice) is…" at bounding box center [766, 377] width 330 height 34
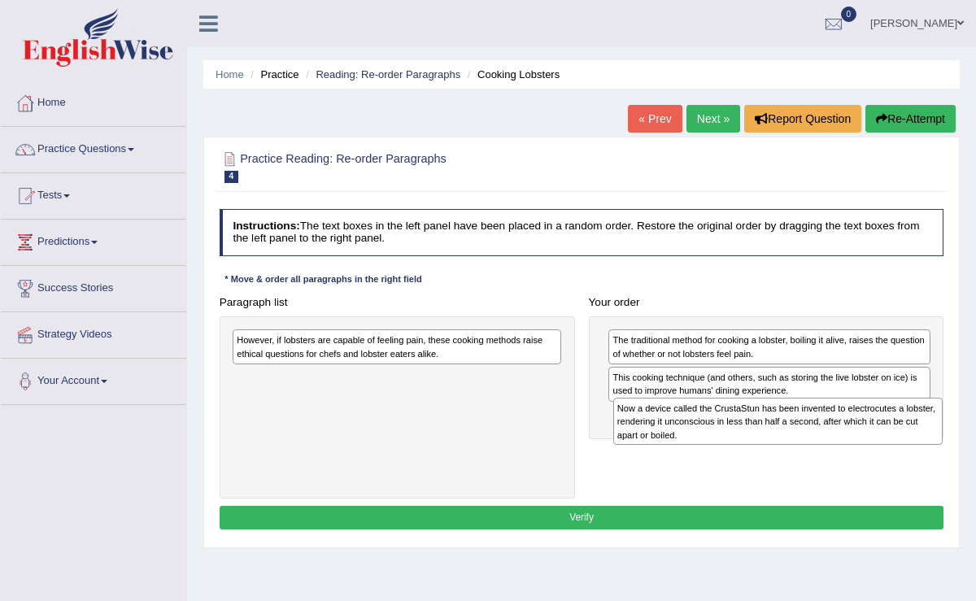
drag, startPoint x: 301, startPoint y: 387, endPoint x: 750, endPoint y: 433, distance: 451.5
click at [750, 434] on div "Now a device called the CrustaStun has been invented to electrocutes a lobster,…" at bounding box center [779, 421] width 330 height 47
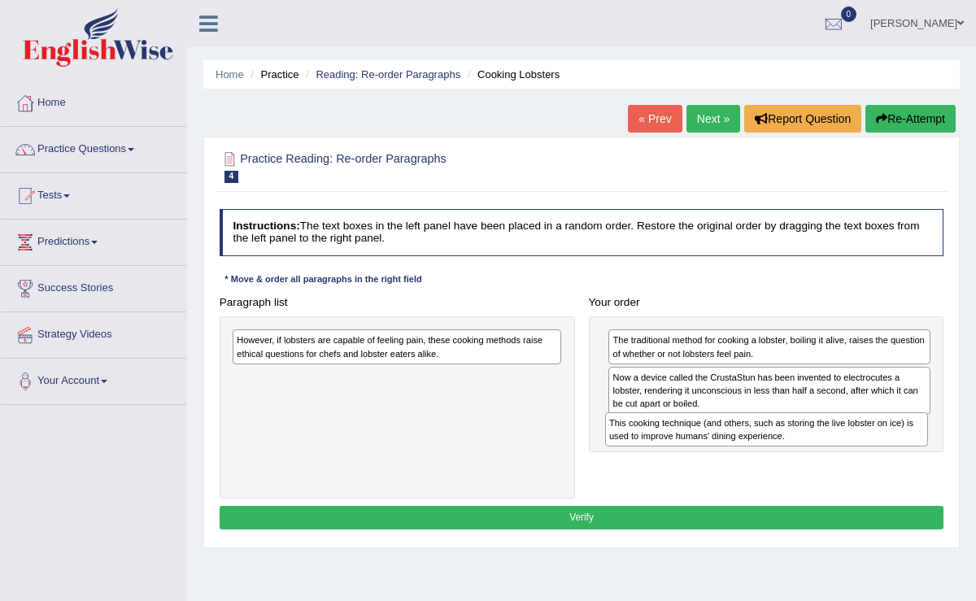
drag, startPoint x: 760, startPoint y: 386, endPoint x: 761, endPoint y: 454, distance: 68.4
click at [761, 454] on div "Paragraph list However, if lobsters are capable of feeling pain, these cooking …" at bounding box center [581, 394] width 739 height 208
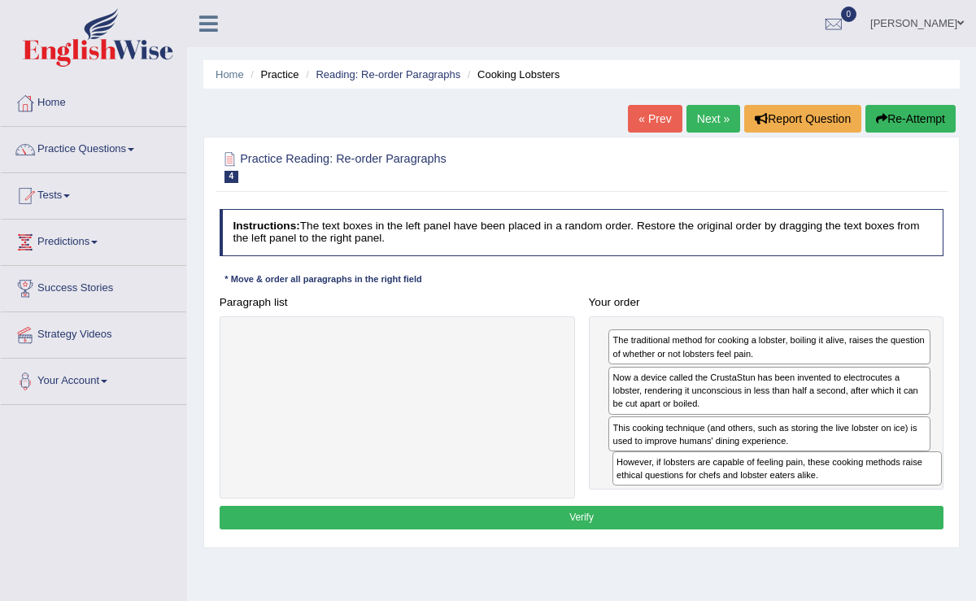
drag, startPoint x: 356, startPoint y: 339, endPoint x: 804, endPoint y: 490, distance: 472.9
click at [806, 490] on div "Paragraph list However, if lobsters are capable of feeling pain, these cooking …" at bounding box center [581, 394] width 739 height 208
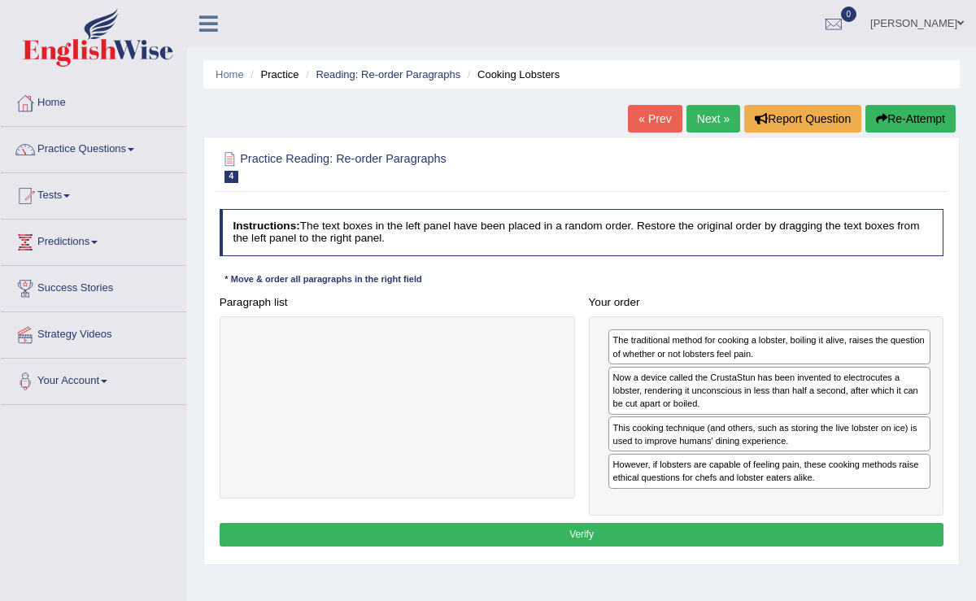
click at [777, 527] on button "Verify" at bounding box center [582, 535] width 725 height 24
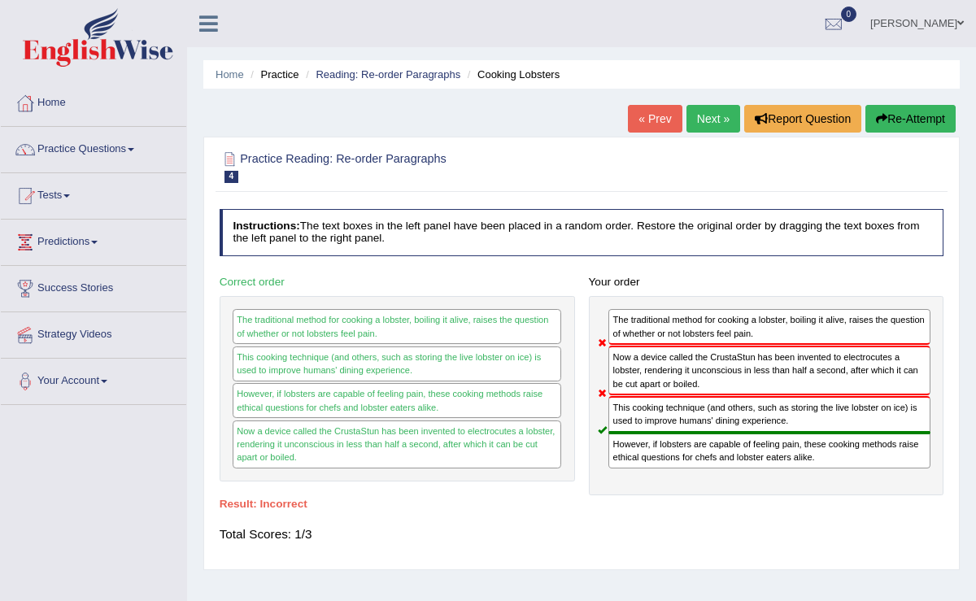
click at [902, 120] on button "Re-Attempt" at bounding box center [911, 119] width 90 height 28
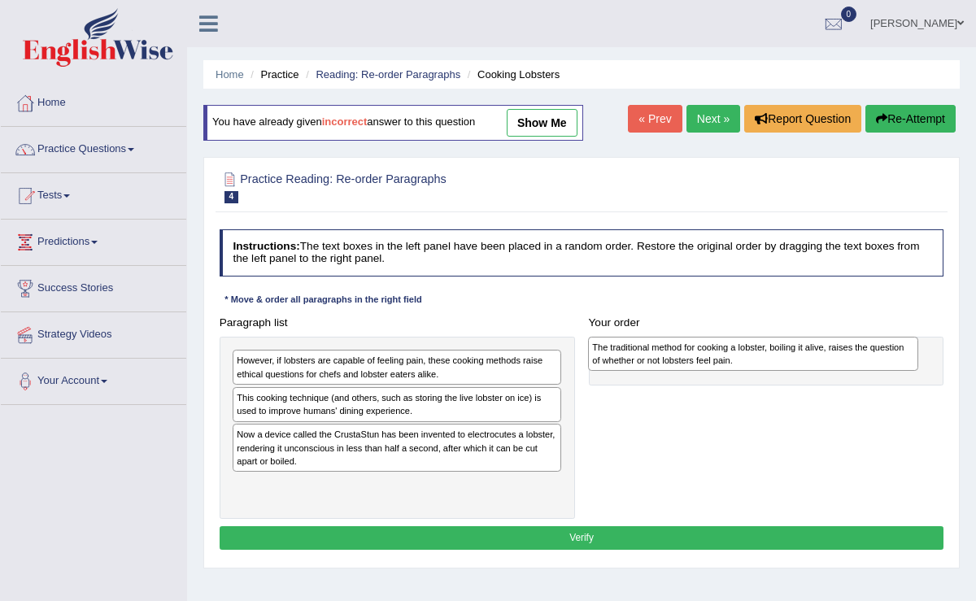
drag, startPoint x: 296, startPoint y: 436, endPoint x: 718, endPoint y: 354, distance: 430.2
click at [718, 355] on div "The traditional method for cooking a lobster, boiling it alive, raises the ques…" at bounding box center [753, 354] width 330 height 34
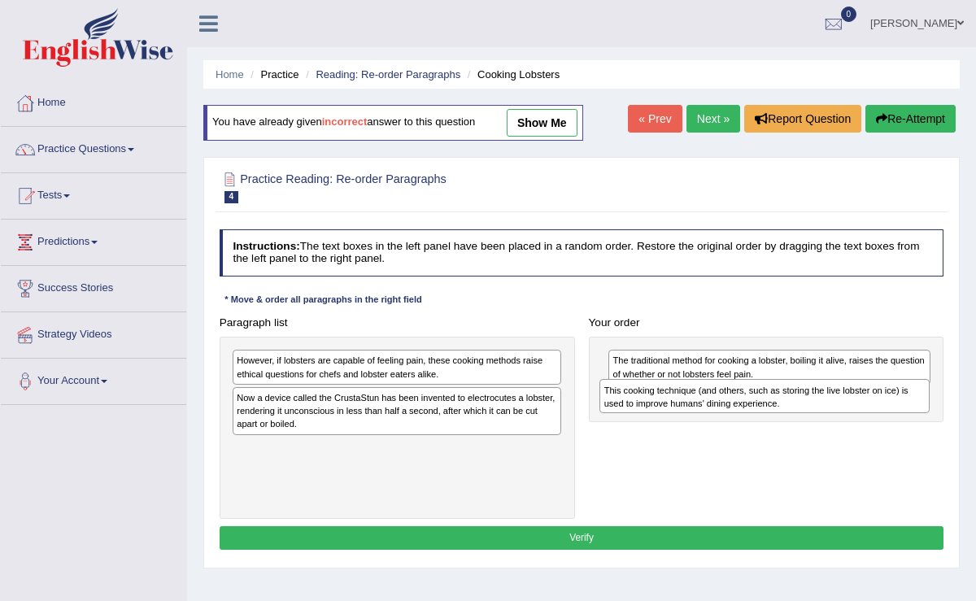
drag, startPoint x: 311, startPoint y: 402, endPoint x: 736, endPoint y: 408, distance: 425.6
click at [736, 408] on div "This cooking technique (and others, such as storing the live lobster on ice) is…" at bounding box center [765, 396] width 330 height 34
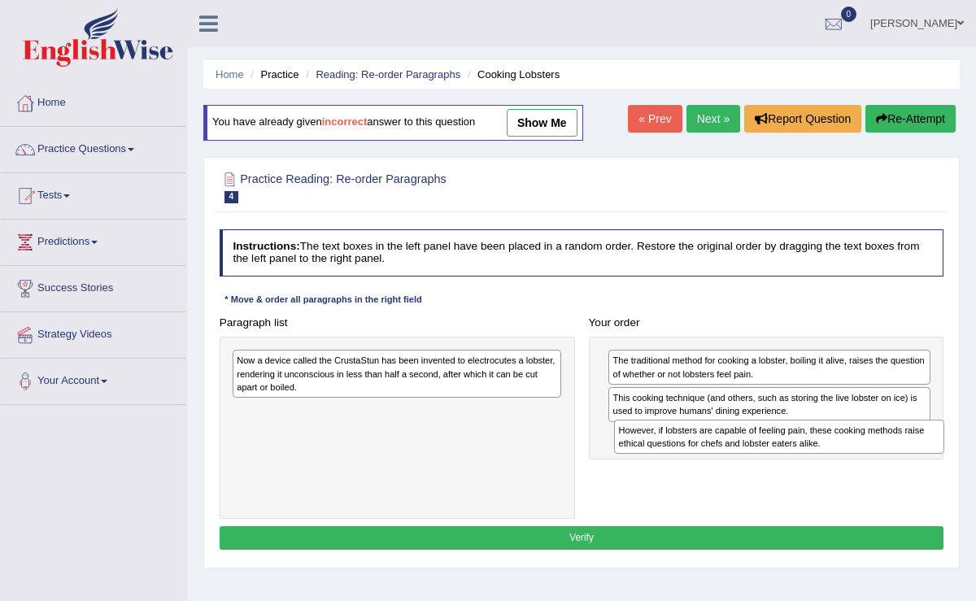
drag, startPoint x: 369, startPoint y: 363, endPoint x: 821, endPoint y: 451, distance: 460.9
click at [821, 452] on div "However, if lobsters are capable of feeling pain, these cooking methods raise e…" at bounding box center [779, 437] width 330 height 34
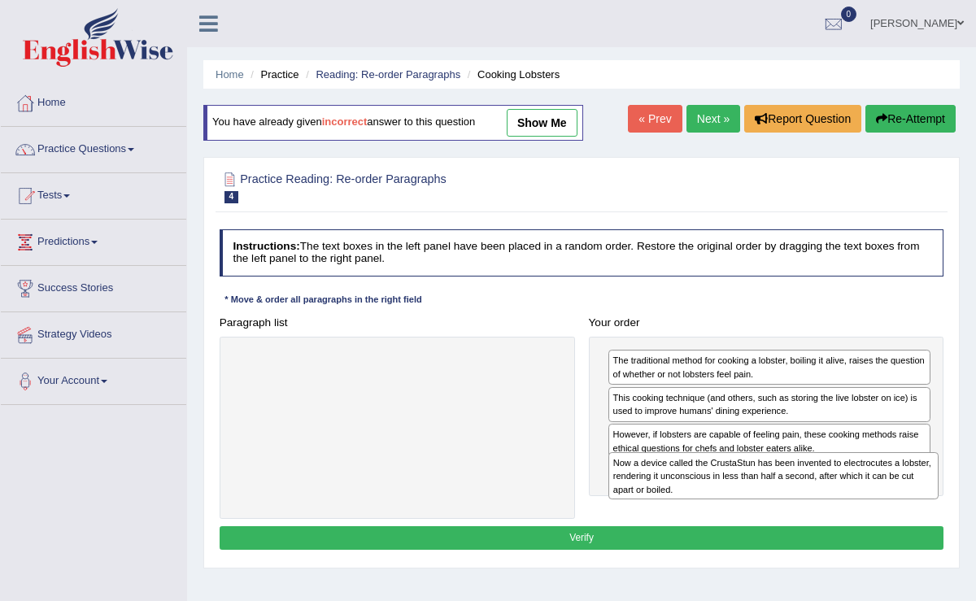
drag, startPoint x: 355, startPoint y: 369, endPoint x: 801, endPoint y: 496, distance: 464.6
click at [801, 496] on div "Now a device called the CrustaStun has been invented to electrocutes a lobster,…" at bounding box center [774, 475] width 330 height 47
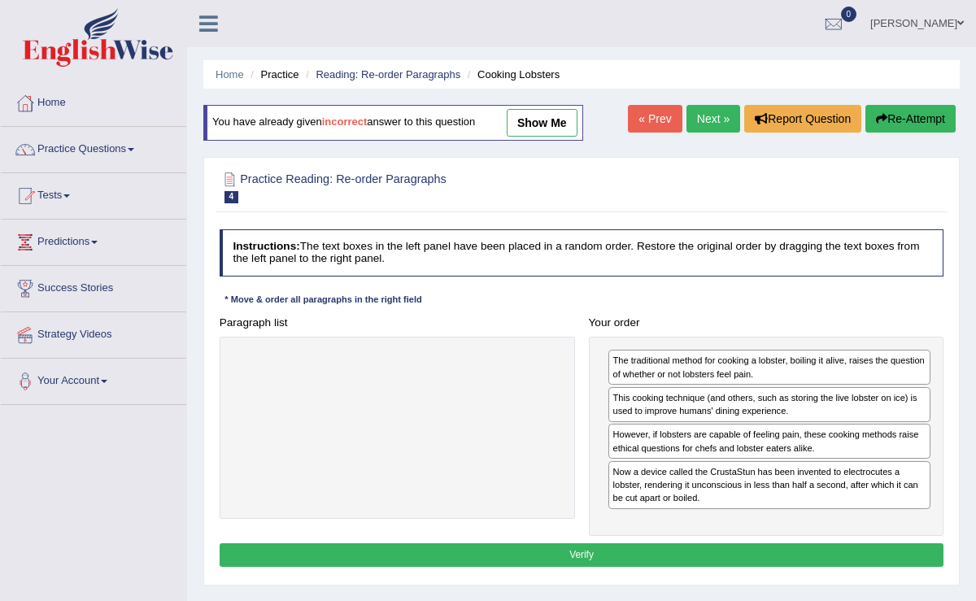
click at [792, 549] on button "Verify" at bounding box center [582, 556] width 725 height 24
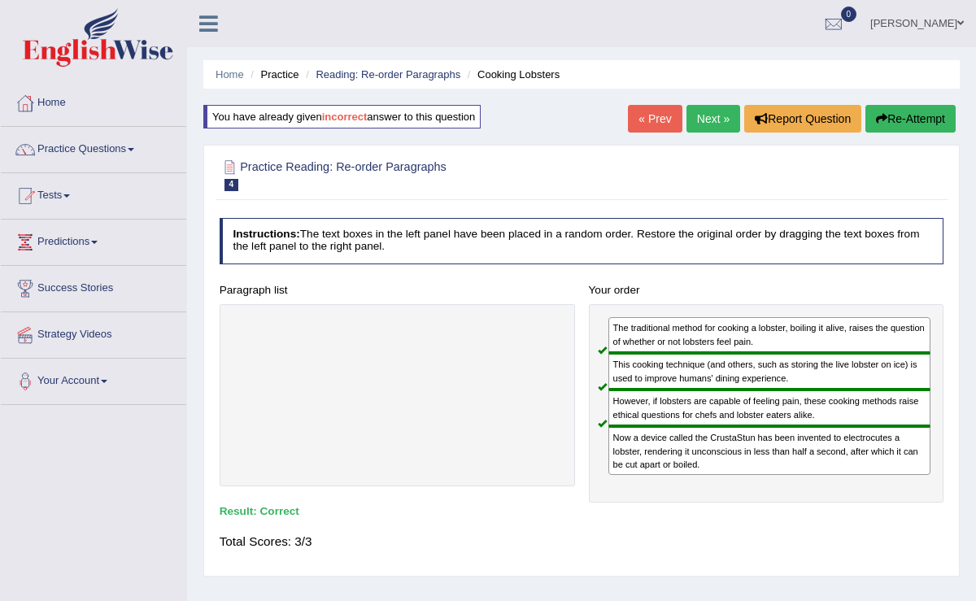
click at [708, 112] on link "Next »" at bounding box center [714, 119] width 54 height 28
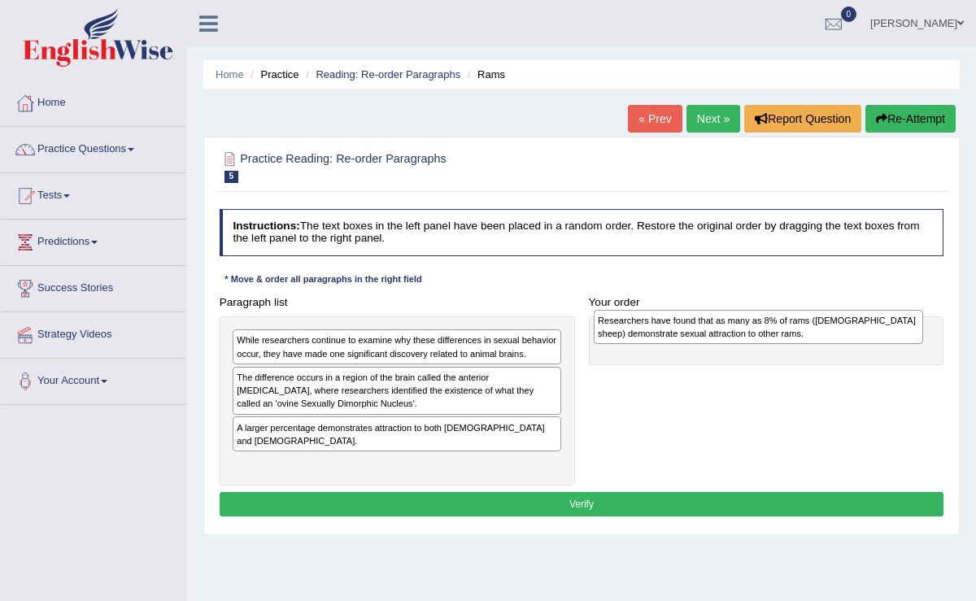
drag, startPoint x: 358, startPoint y: 456, endPoint x: 787, endPoint y: 329, distance: 447.2
click at [787, 329] on div "Researchers have found that as many as 8% of rams (male sheep) demonstrate sexu…" at bounding box center [759, 327] width 330 height 34
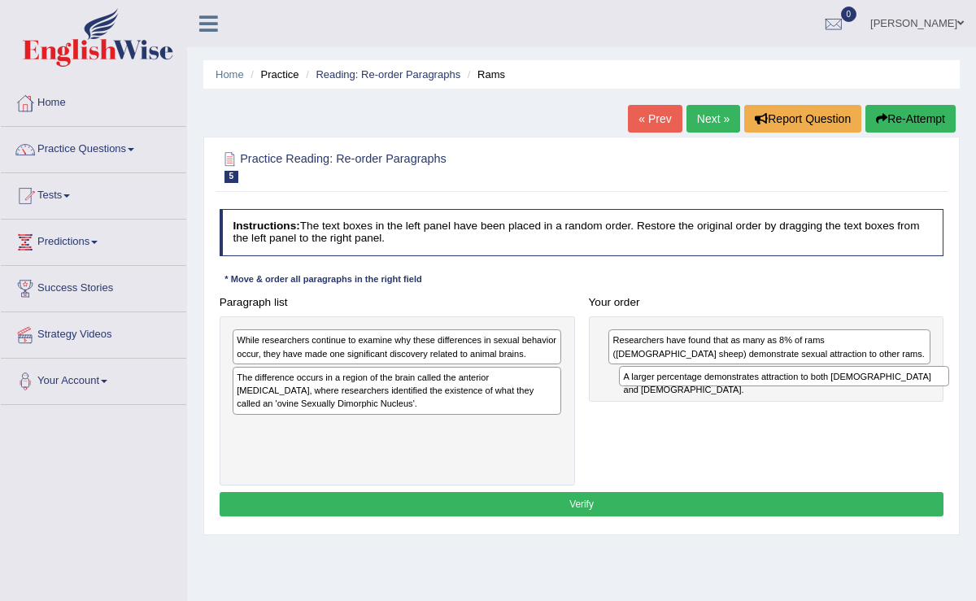
drag, startPoint x: 297, startPoint y: 430, endPoint x: 756, endPoint y: 394, distance: 460.3
click at [756, 394] on div "Paragraph list While researchers continue to examine why these differences in s…" at bounding box center [581, 387] width 739 height 195
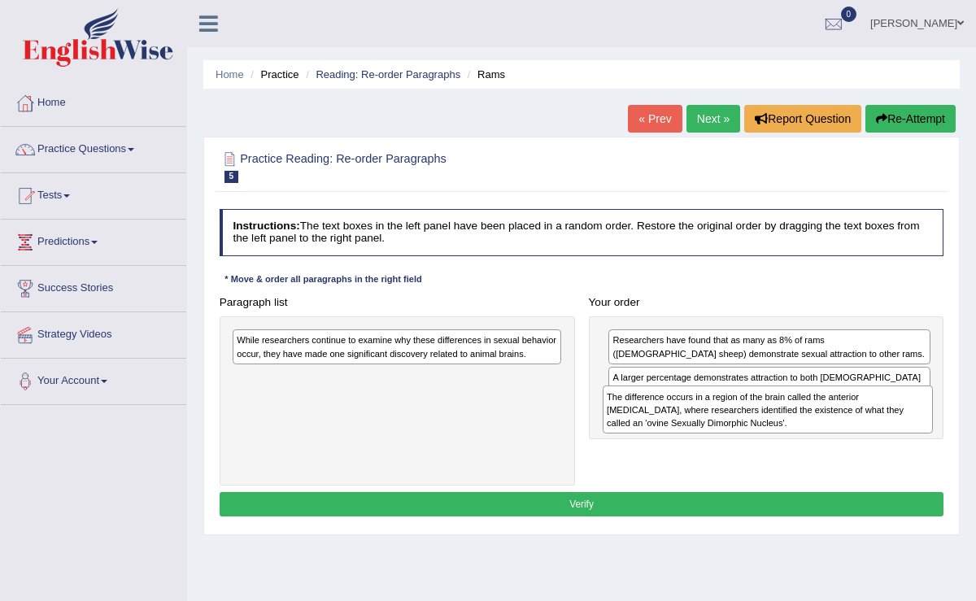
drag, startPoint x: 285, startPoint y: 395, endPoint x: 724, endPoint y: 432, distance: 441.0
click at [724, 432] on div "The difference occurs in a region of the brain called the anterior hypothalamus…" at bounding box center [768, 409] width 330 height 47
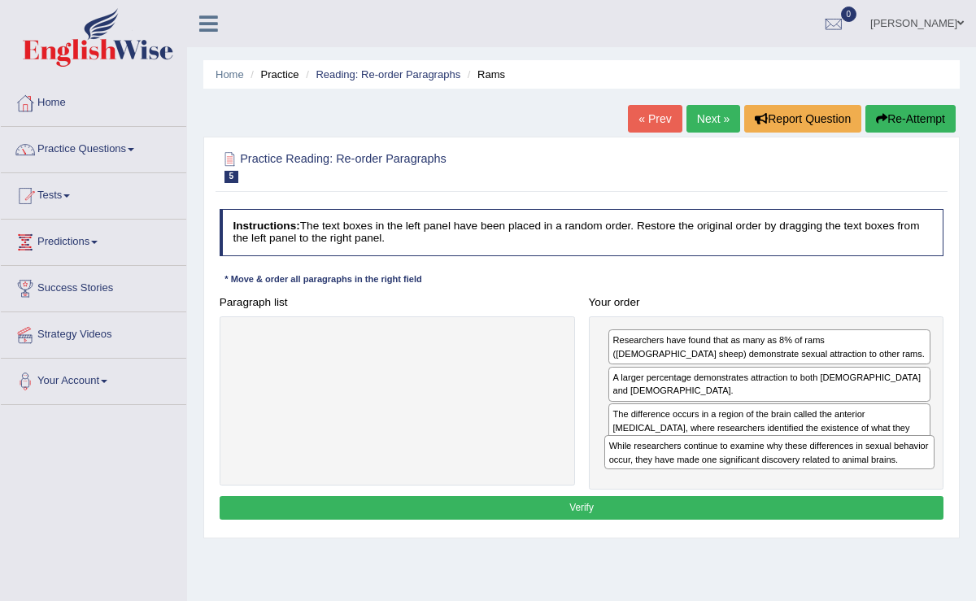
drag, startPoint x: 346, startPoint y: 347, endPoint x: 786, endPoint y: 478, distance: 459.5
click at [786, 478] on div "Paragraph list While researchers continue to examine why these differences in s…" at bounding box center [581, 389] width 739 height 199
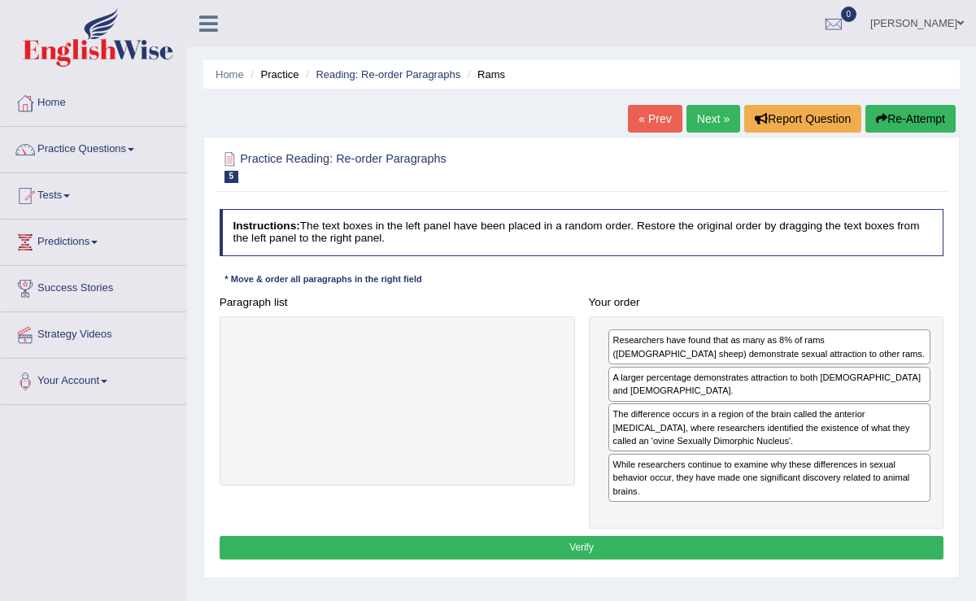
click at [725, 536] on button "Verify" at bounding box center [582, 548] width 725 height 24
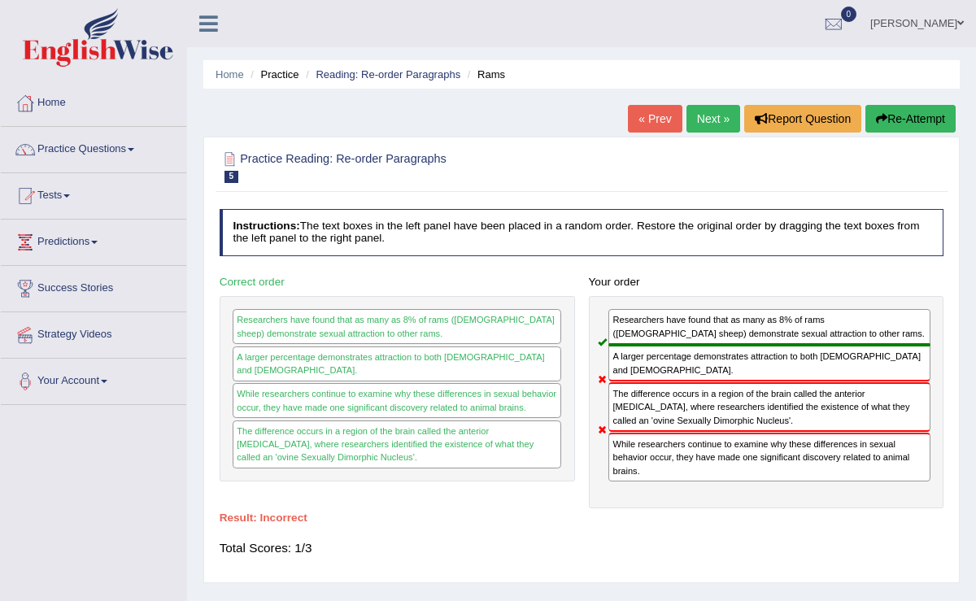
drag, startPoint x: 702, startPoint y: 452, endPoint x: 662, endPoint y: 393, distance: 71.5
click at [662, 393] on div "Researchers have found that as many as 8% of rams (male sheep) demonstrate sexu…" at bounding box center [767, 402] width 356 height 213
drag, startPoint x: 666, startPoint y: 417, endPoint x: 667, endPoint y: 426, distance: 9.1
click at [667, 426] on div "Researchers have found that as many as 8% of rams (male sheep) demonstrate sexu…" at bounding box center [767, 402] width 356 height 213
click at [667, 433] on div "While researchers continue to examine why these differences in sexual behavior …" at bounding box center [770, 457] width 322 height 49
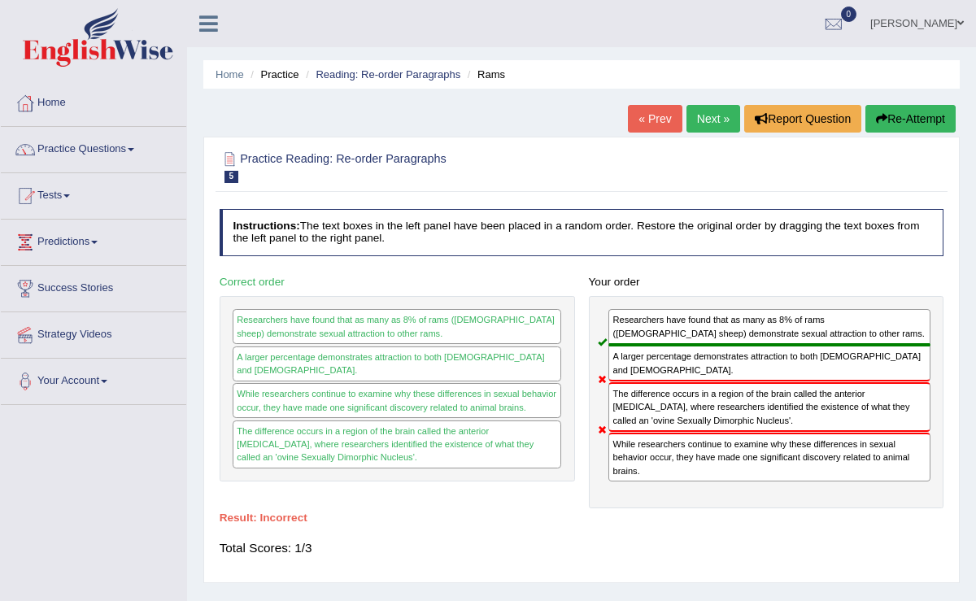
click at [859, 433] on div "While researchers continue to examine why these differences in sexual behavior …" at bounding box center [770, 457] width 322 height 49
click at [701, 111] on link "Next »" at bounding box center [714, 119] width 54 height 28
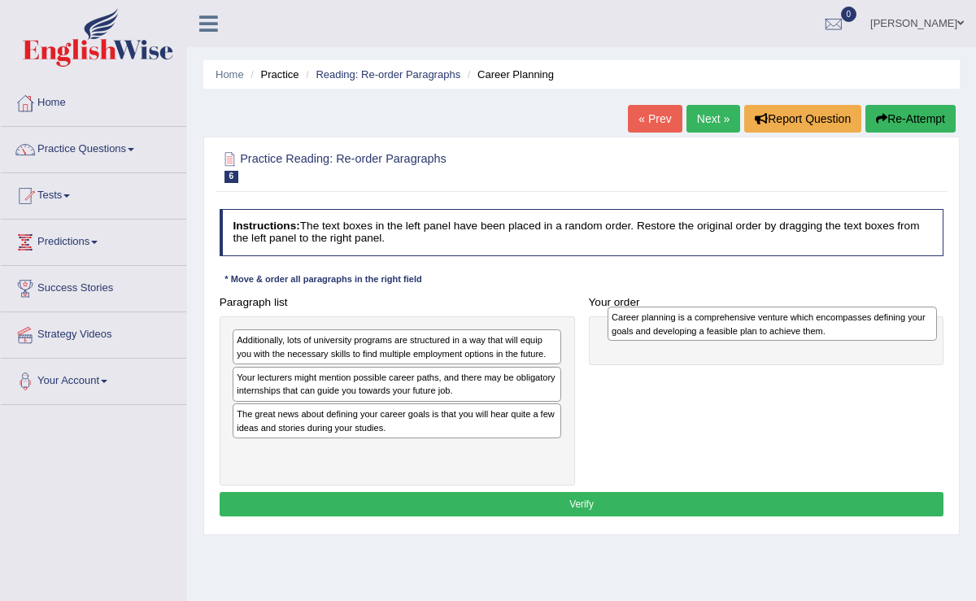
drag, startPoint x: 382, startPoint y: 343, endPoint x: 828, endPoint y: 324, distance: 445.5
click at [828, 324] on div "Career planning is a comprehensive venture which encompasses defining your goal…" at bounding box center [773, 324] width 330 height 34
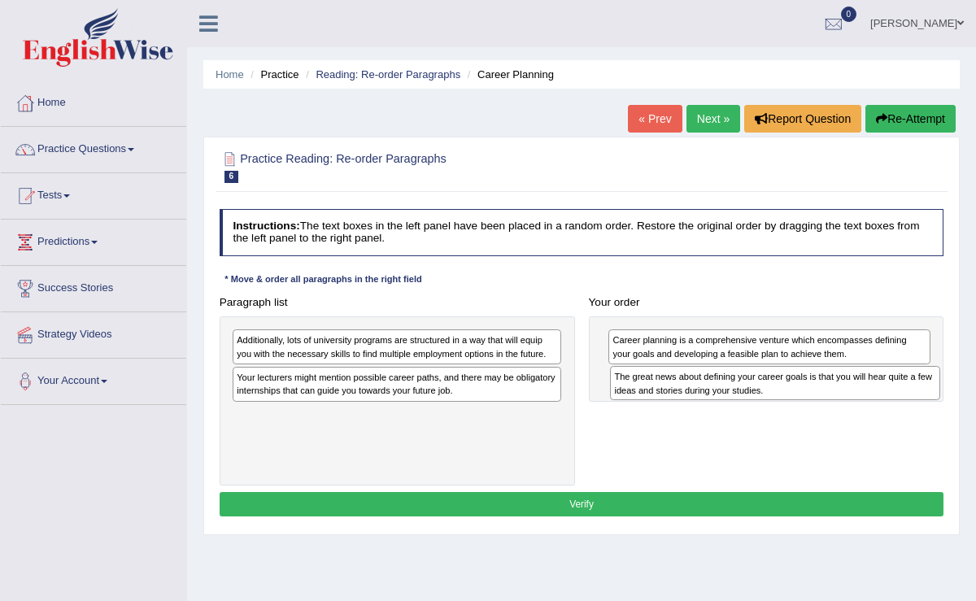
drag, startPoint x: 361, startPoint y: 424, endPoint x: 810, endPoint y: 404, distance: 448.8
click at [810, 404] on div "Paragraph list Additionally, lots of university programs are structured in a wa…" at bounding box center [581, 387] width 739 height 195
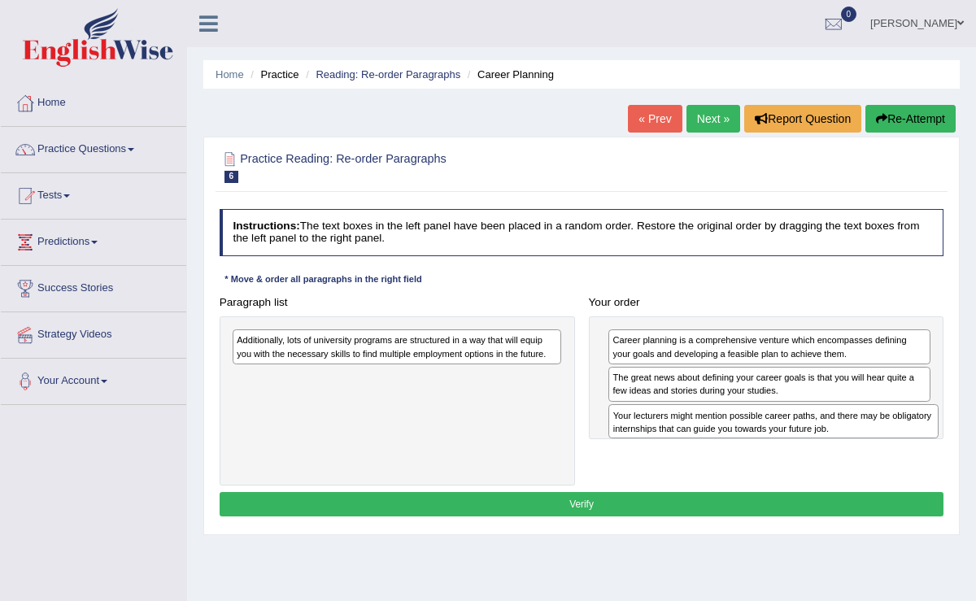
drag, startPoint x: 308, startPoint y: 372, endPoint x: 754, endPoint y: 431, distance: 450.6
click at [754, 431] on div "Your lecturers might mention possible career paths, and there may be obligatory…" at bounding box center [774, 421] width 330 height 34
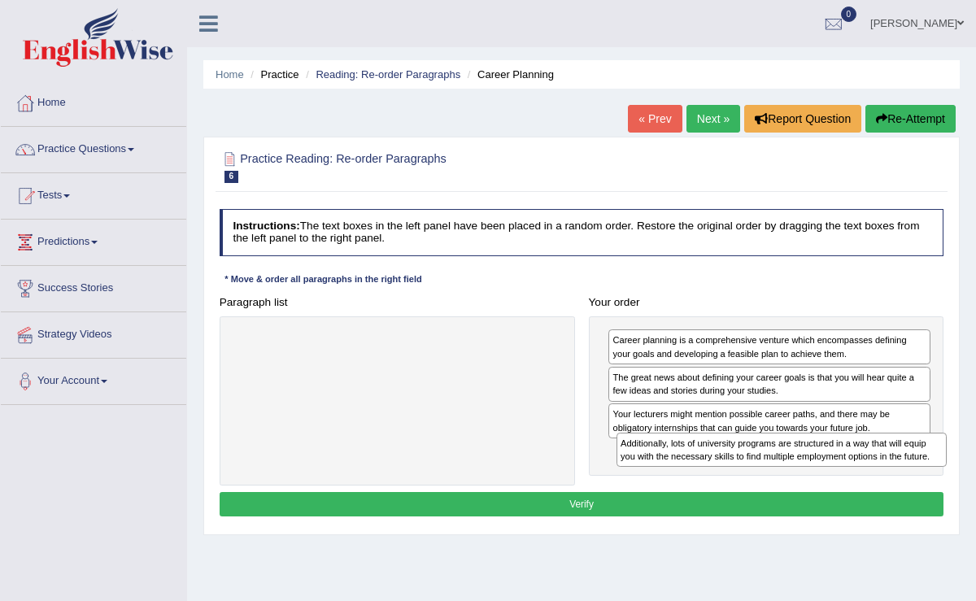
drag, startPoint x: 352, startPoint y: 344, endPoint x: 808, endPoint y: 473, distance: 473.5
click at [808, 473] on div "Paragraph list Additionally, lots of university programs are structured in a wa…" at bounding box center [581, 387] width 739 height 195
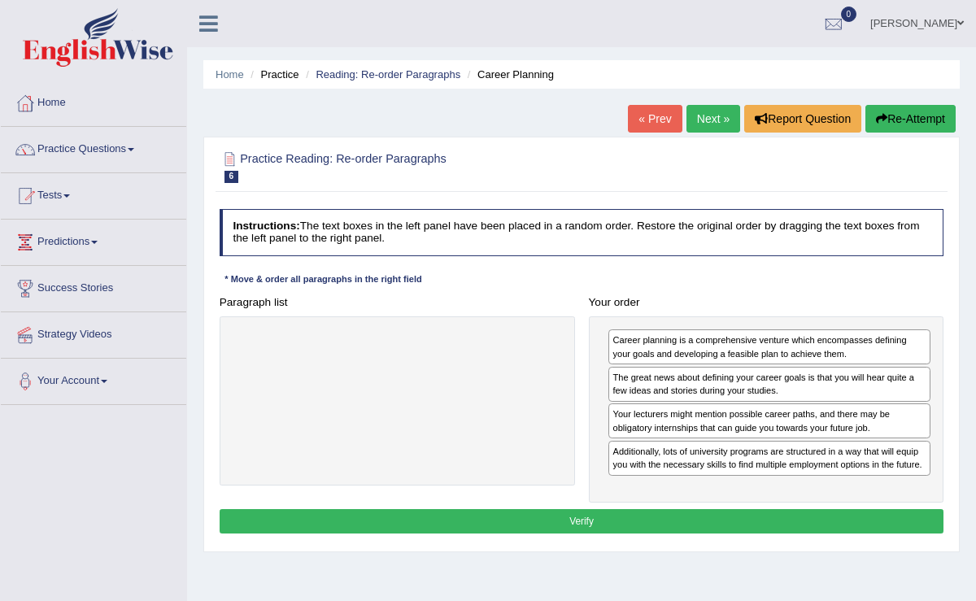
click at [753, 509] on button "Verify" at bounding box center [582, 521] width 725 height 24
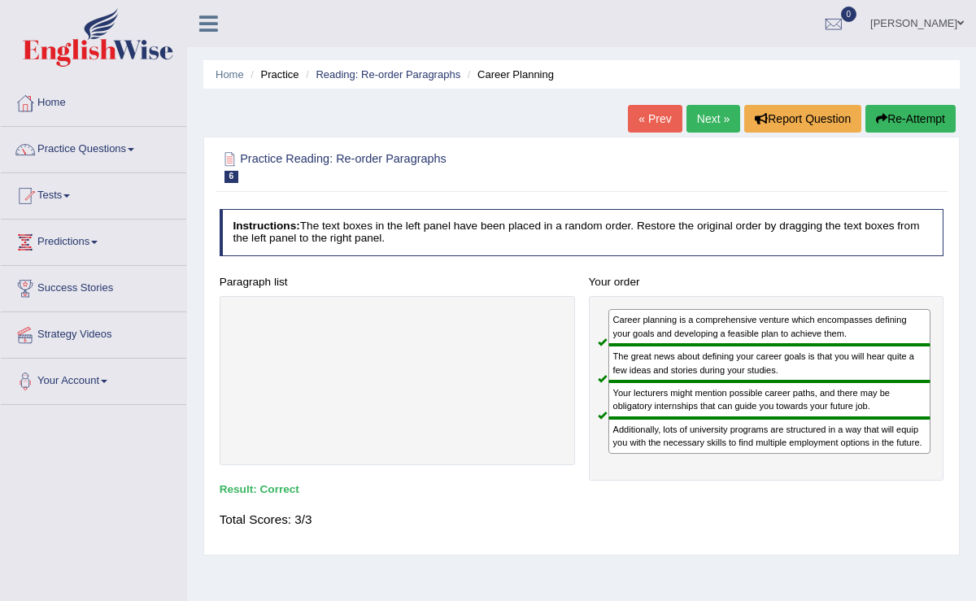
click at [710, 111] on link "Next »" at bounding box center [714, 119] width 54 height 28
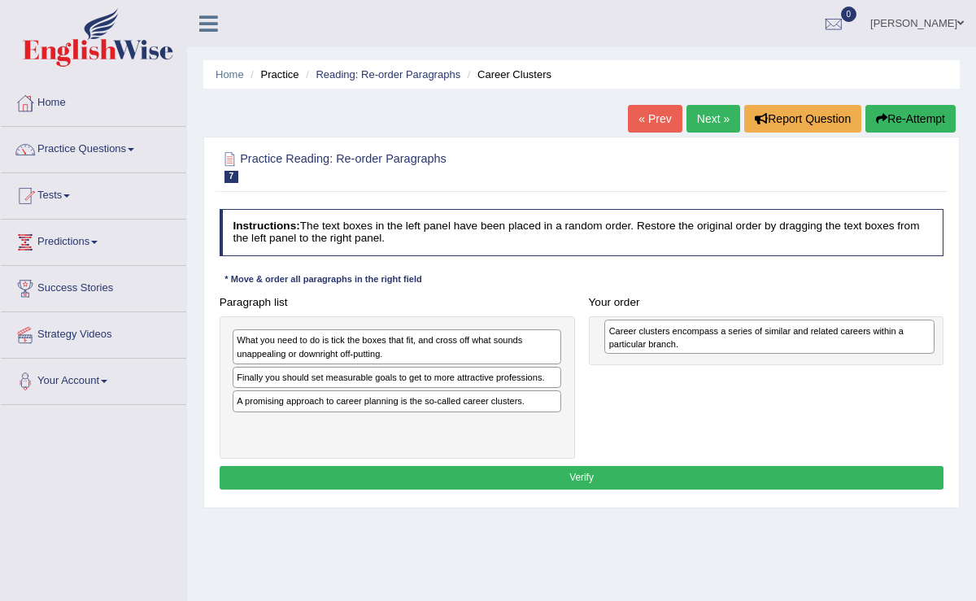
drag, startPoint x: 263, startPoint y: 426, endPoint x: 705, endPoint y: 341, distance: 450.8
click at [705, 340] on div "Career clusters encompass a series of similar and related careers within a part…" at bounding box center [770, 337] width 330 height 34
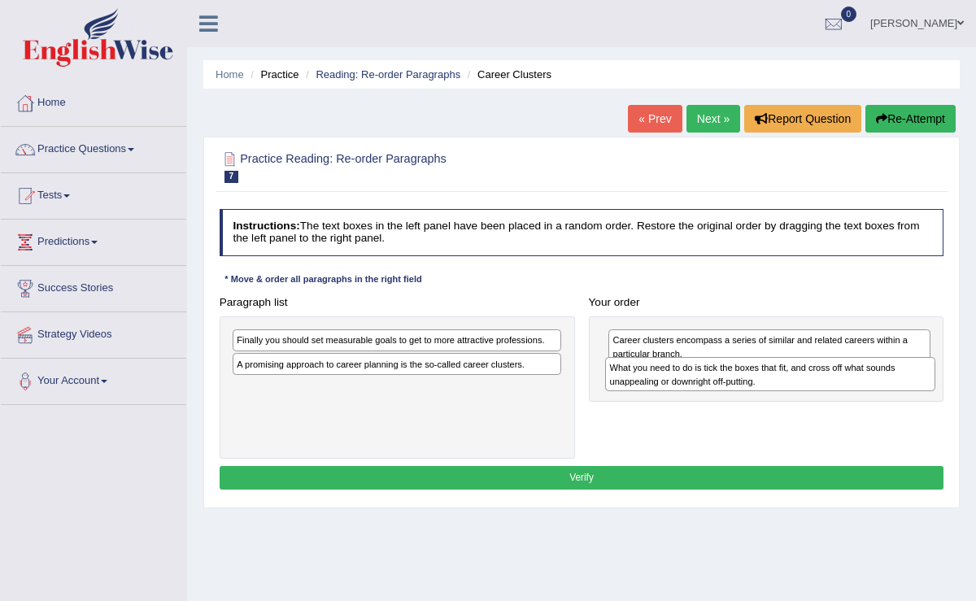
drag, startPoint x: 300, startPoint y: 351, endPoint x: 743, endPoint y: 391, distance: 444.4
click at [743, 391] on div "Paragraph list What you need to do is tick the boxes that fit, and cross off wh…" at bounding box center [581, 374] width 739 height 169
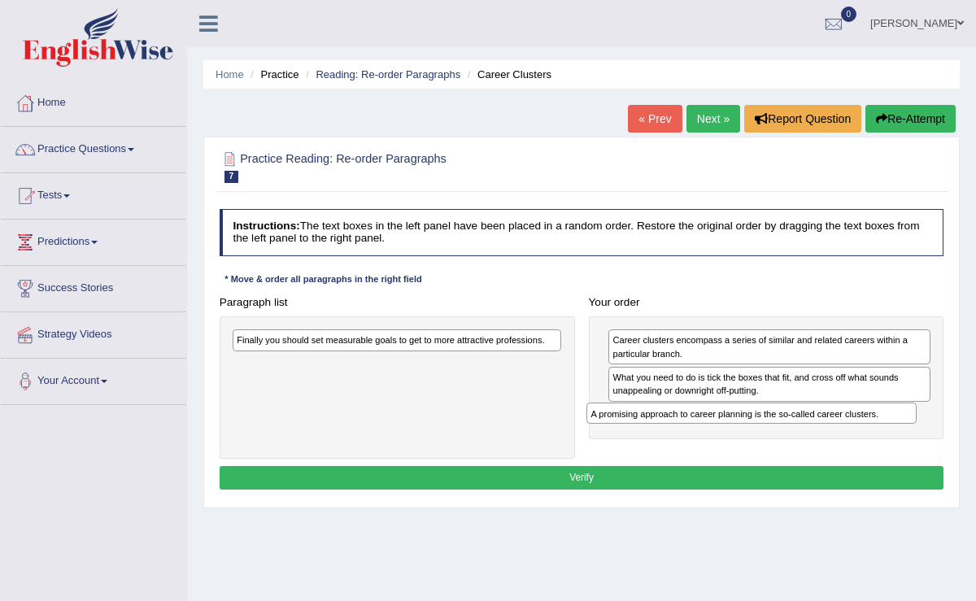
drag, startPoint x: 411, startPoint y: 364, endPoint x: 832, endPoint y: 435, distance: 426.6
click at [832, 435] on div "Paragraph list Finally you should set measurable goals to get to more attractiv…" at bounding box center [581, 374] width 739 height 169
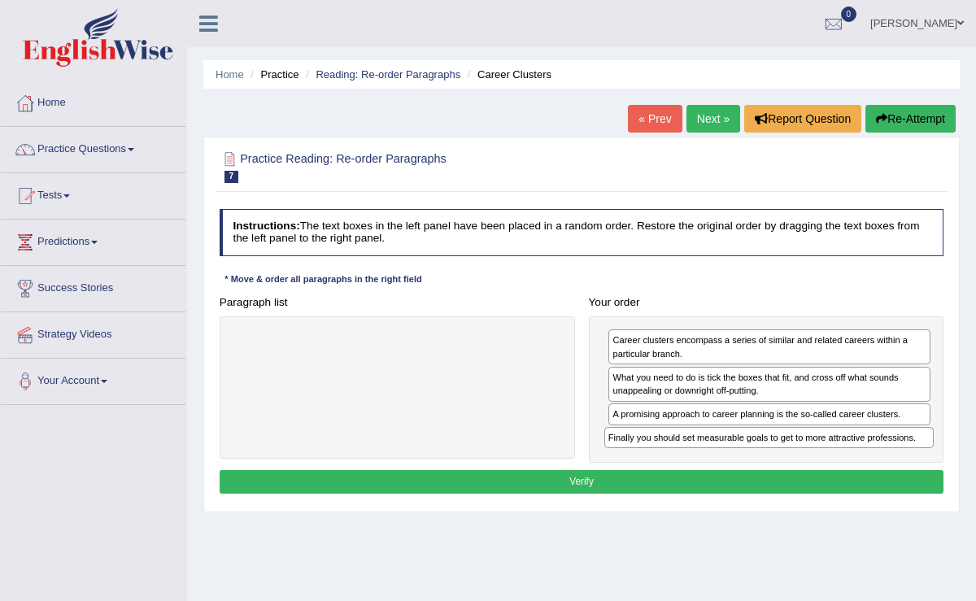
drag, startPoint x: 432, startPoint y: 339, endPoint x: 873, endPoint y: 461, distance: 457.4
click at [873, 461] on div "Instructions: The text boxes in the left panel have been placed in a random ord…" at bounding box center [582, 354] width 732 height 303
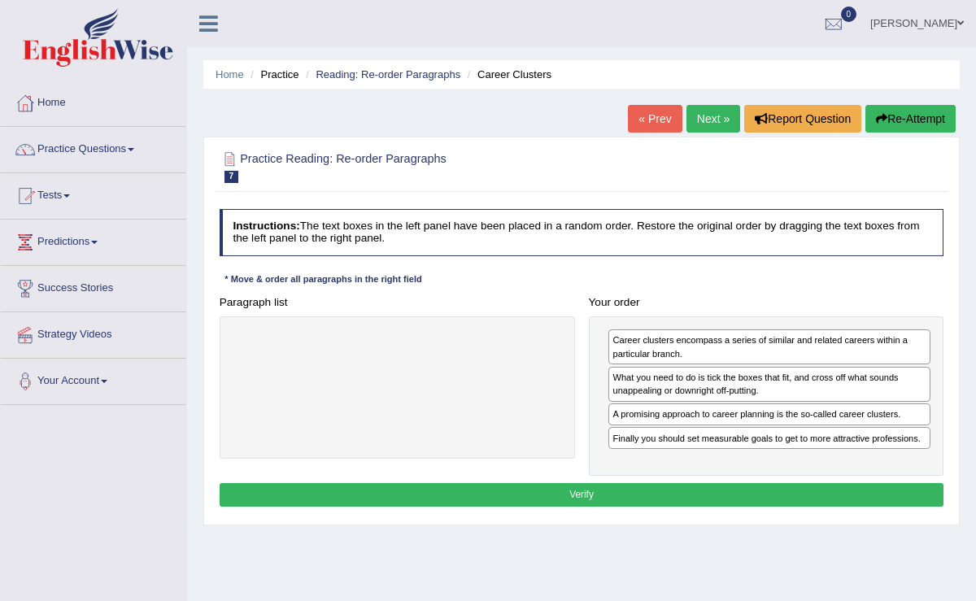
click at [784, 487] on button "Verify" at bounding box center [582, 495] width 725 height 24
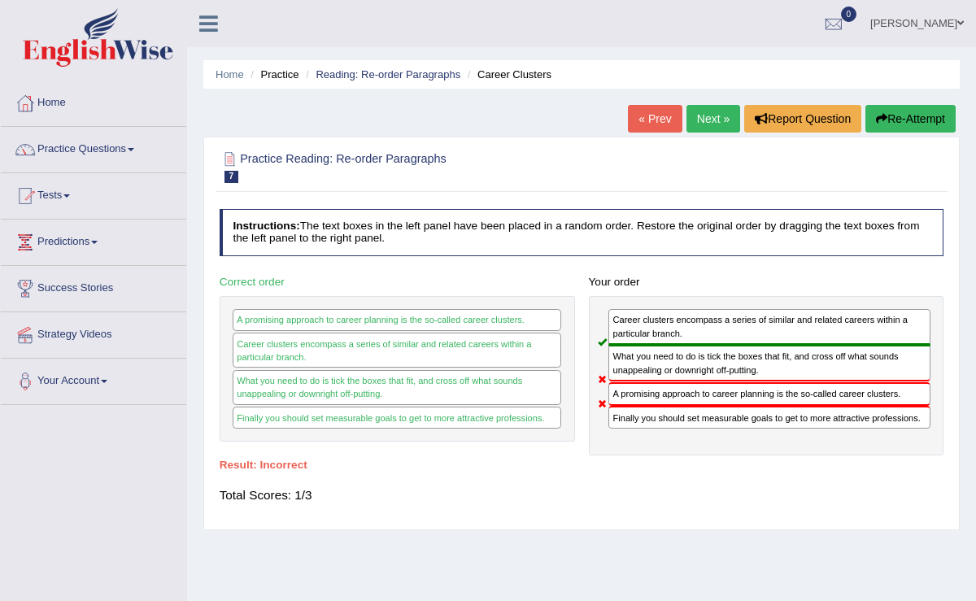
click at [924, 110] on button "Re-Attempt" at bounding box center [911, 119] width 90 height 28
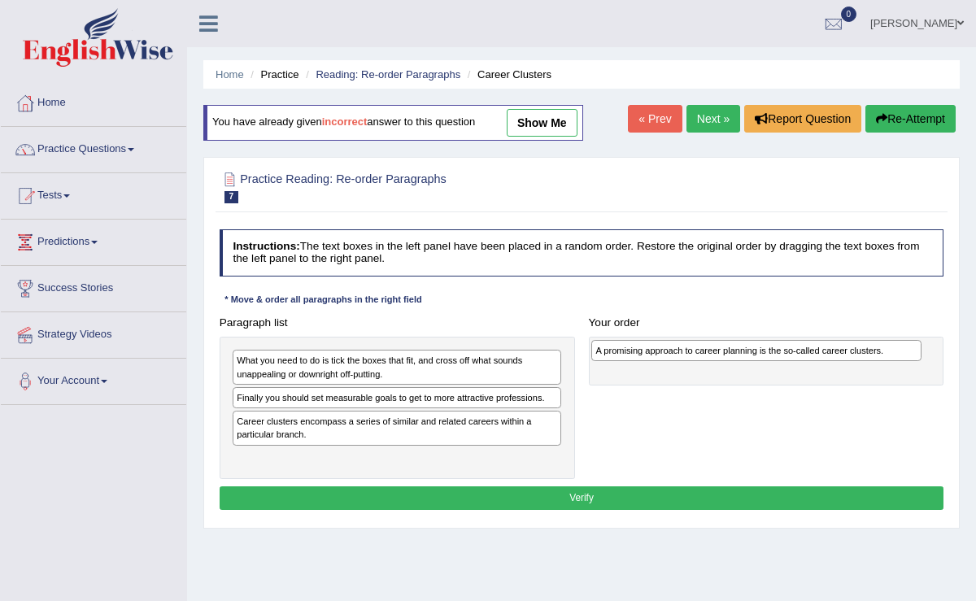
drag, startPoint x: 389, startPoint y: 419, endPoint x: 815, endPoint y: 355, distance: 431.2
click at [815, 355] on div "A promising approach to career planning is the so-called career clusters." at bounding box center [757, 350] width 330 height 21
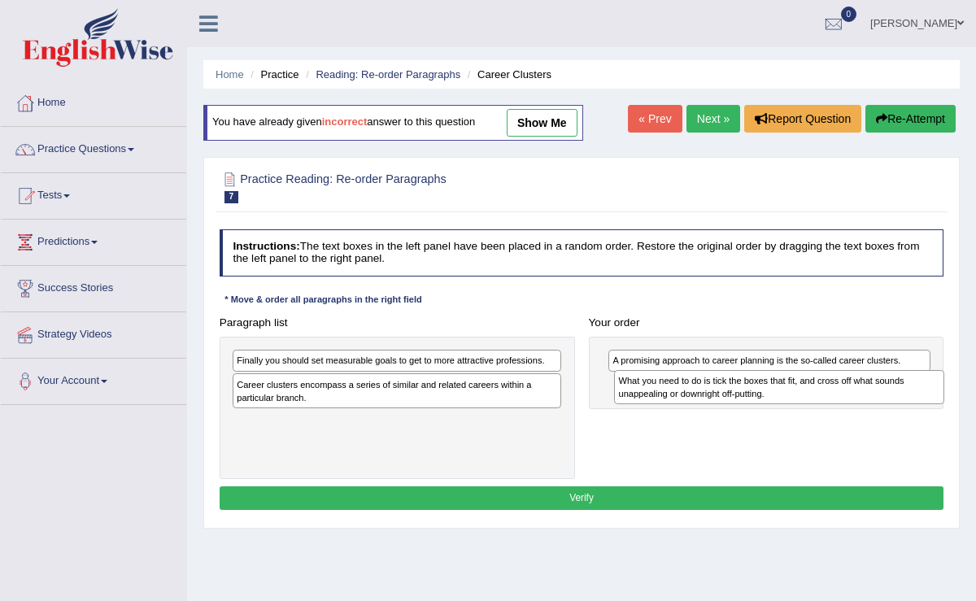
drag, startPoint x: 387, startPoint y: 369, endPoint x: 840, endPoint y: 400, distance: 454.3
click at [840, 400] on div "What you need to do is tick the boxes that fit, and cross off what sounds unapp…" at bounding box center [779, 387] width 330 height 34
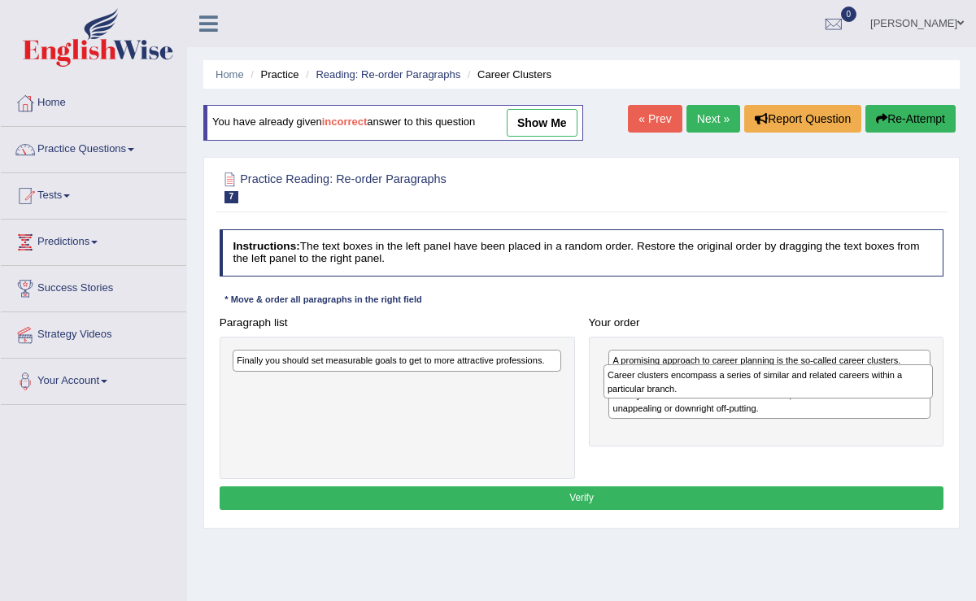
drag, startPoint x: 427, startPoint y: 384, endPoint x: 867, endPoint y: 385, distance: 440.2
click at [867, 386] on div "Career clusters encompass a series of similar and related careers within a part…" at bounding box center [769, 382] width 330 height 34
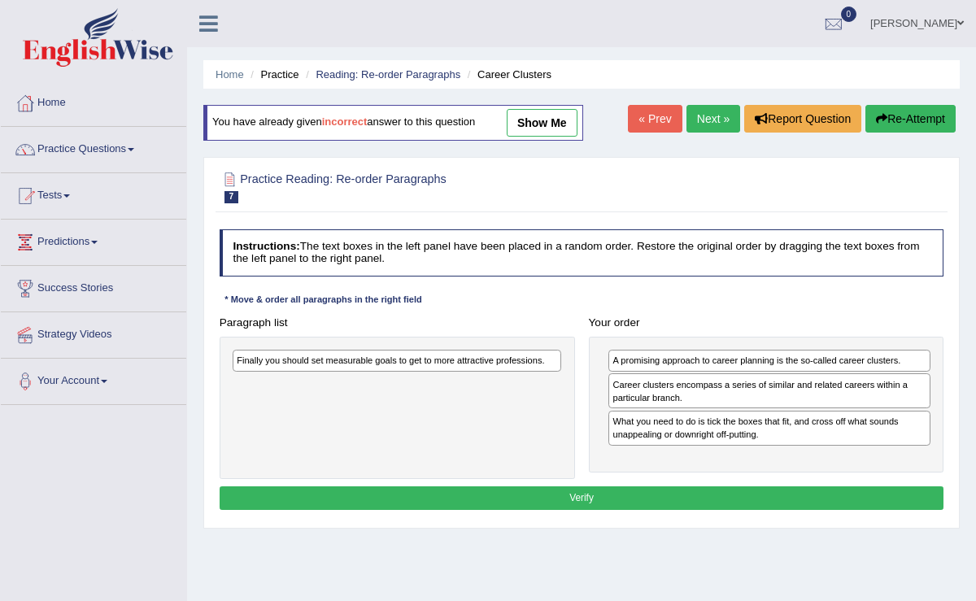
click at [402, 358] on div "Finally you should set measurable goals to get to more attractive professions." at bounding box center [397, 361] width 329 height 22
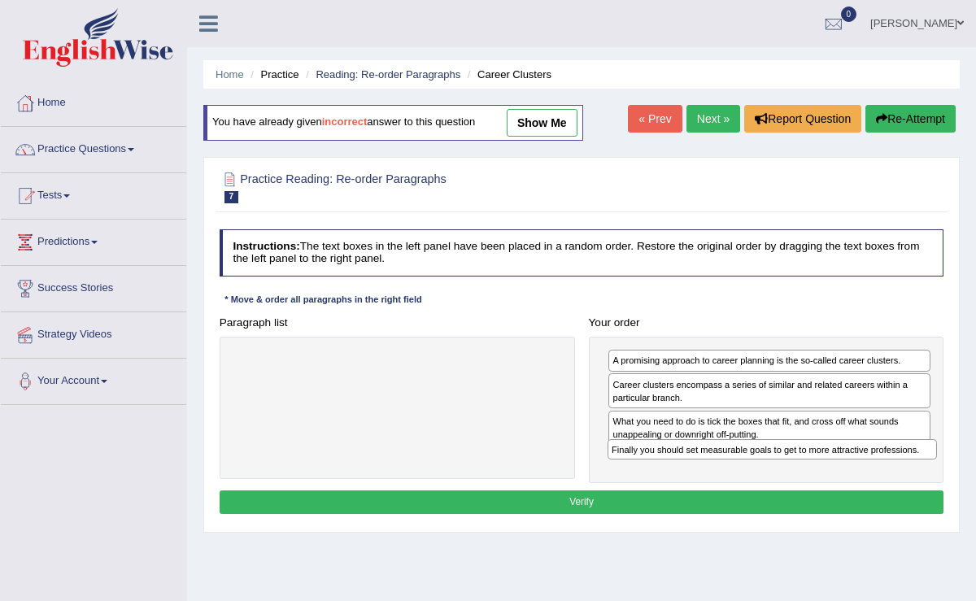
drag, startPoint x: 402, startPoint y: 358, endPoint x: 847, endPoint y: 470, distance: 459.0
click at [847, 470] on div "Paragraph list Finally you should set measurable goals to get to more attractiv…" at bounding box center [581, 397] width 739 height 173
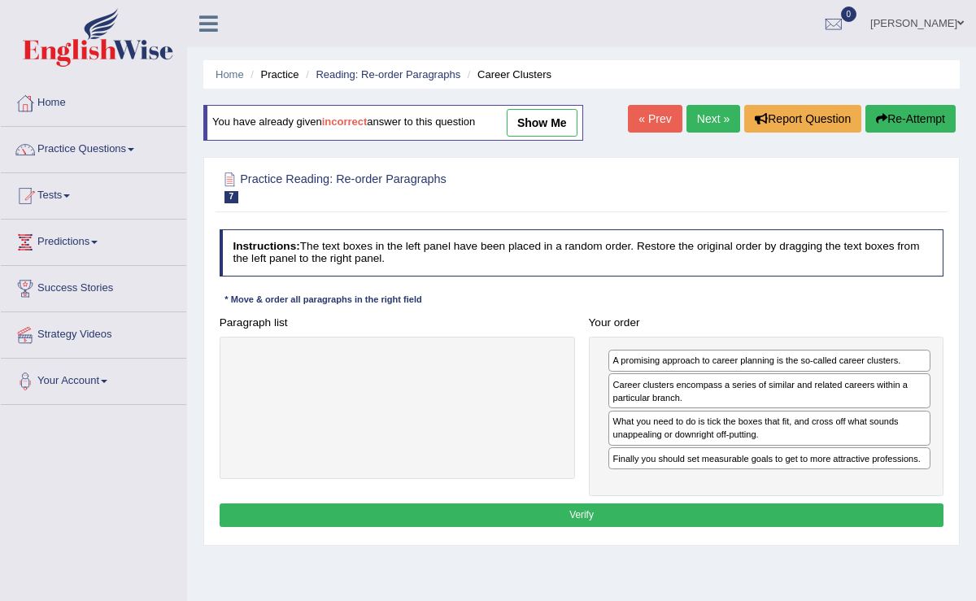
click at [801, 504] on button "Verify" at bounding box center [582, 516] width 725 height 24
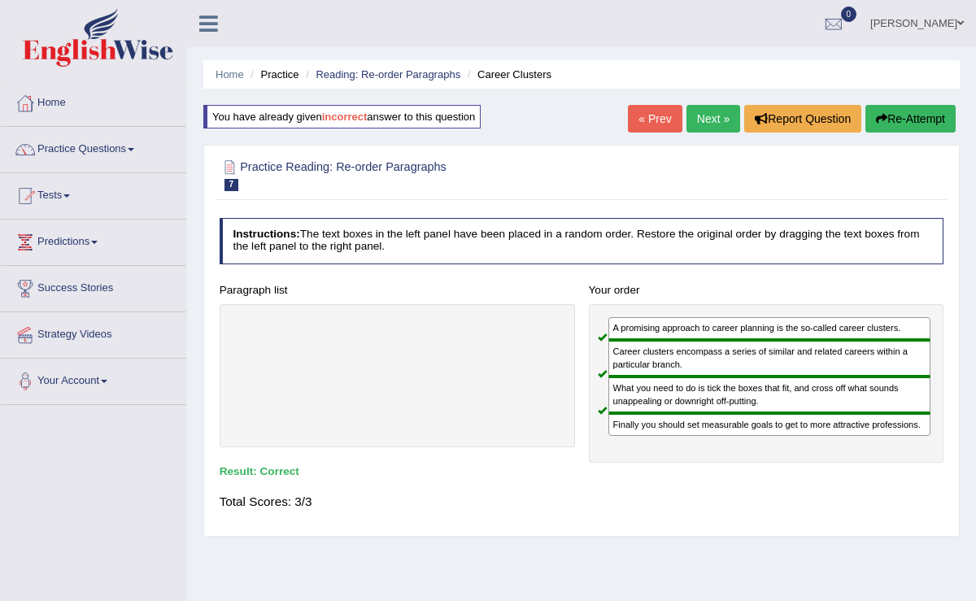
click at [699, 109] on link "Next »" at bounding box center [714, 119] width 54 height 28
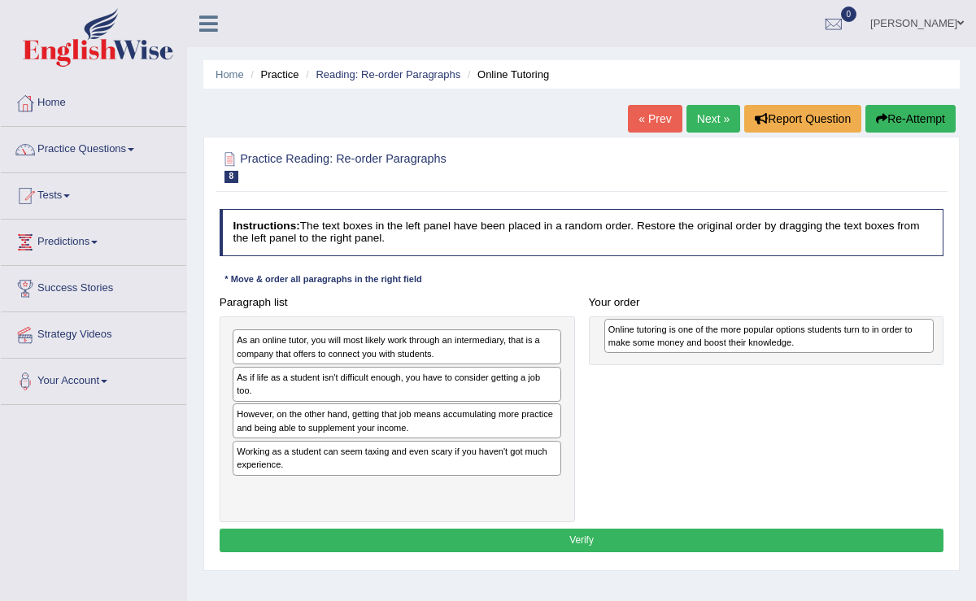
drag, startPoint x: 285, startPoint y: 459, endPoint x: 726, endPoint y: 345, distance: 455.5
click at [726, 345] on div "Online tutoring is one of the more popular options students turn to in order to…" at bounding box center [770, 336] width 330 height 34
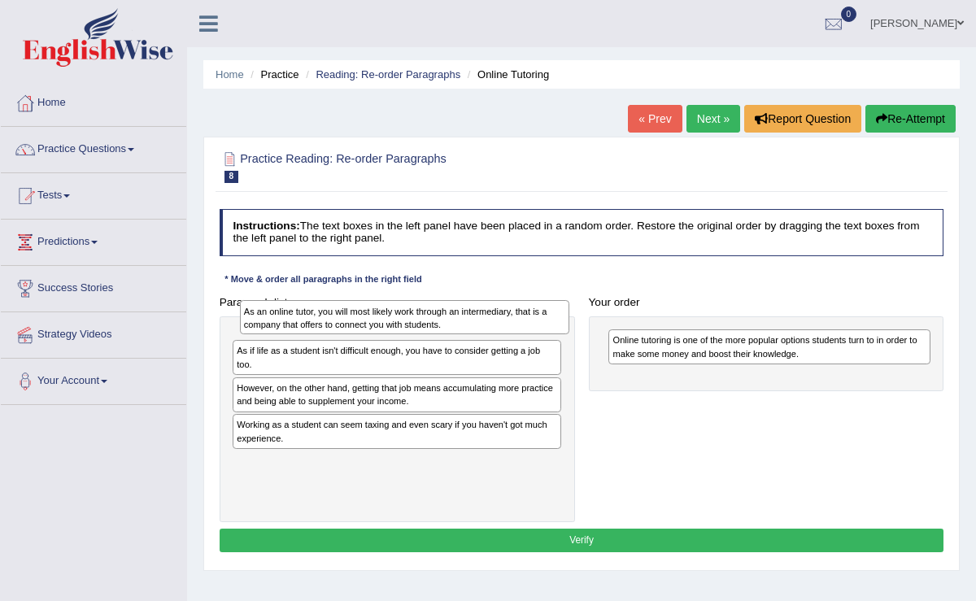
drag, startPoint x: 319, startPoint y: 338, endPoint x: 331, endPoint y: 312, distance: 29.5
click at [331, 312] on div "As an online tutor, you will most likely work through an intermediary, that is …" at bounding box center [405, 317] width 330 height 34
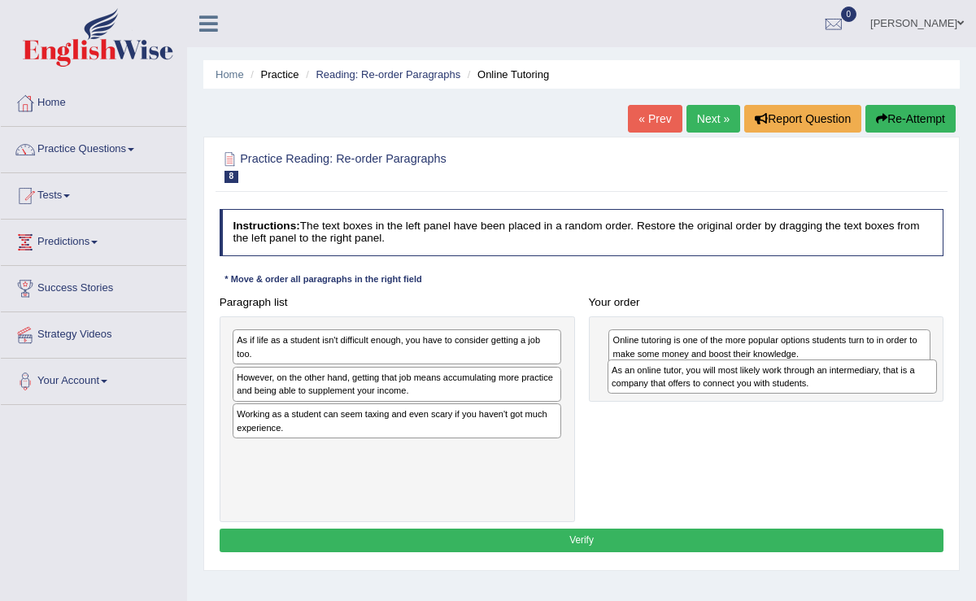
drag, startPoint x: 306, startPoint y: 343, endPoint x: 751, endPoint y: 384, distance: 447.0
click at [751, 384] on div "As an online tutor, you will most likely work through an intermediary, that is …" at bounding box center [773, 377] width 330 height 34
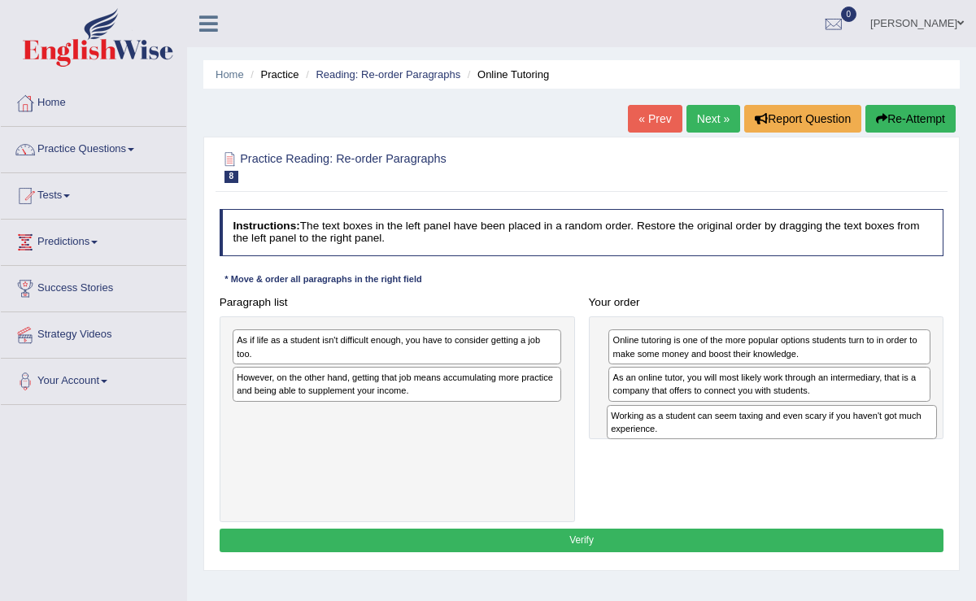
drag, startPoint x: 442, startPoint y: 421, endPoint x: 886, endPoint y: 443, distance: 444.8
click at [886, 443] on div "Paragraph list As if life as a student isn't difficult enough, you have to cons…" at bounding box center [581, 406] width 739 height 232
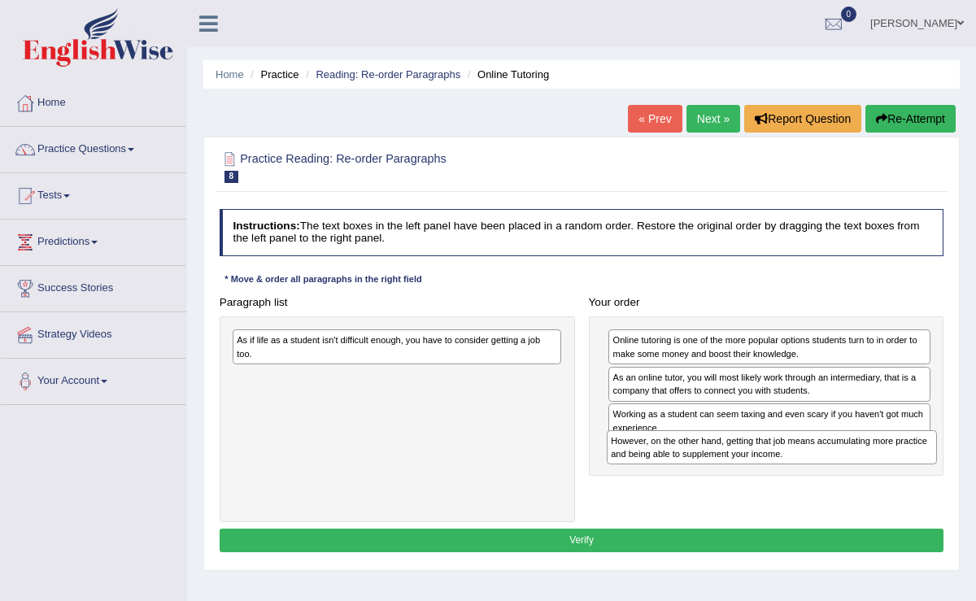
drag, startPoint x: 308, startPoint y: 388, endPoint x: 753, endPoint y: 478, distance: 453.2
click at [753, 478] on div "Paragraph list As if life as a student isn't difficult enough, you have to cons…" at bounding box center [581, 406] width 739 height 232
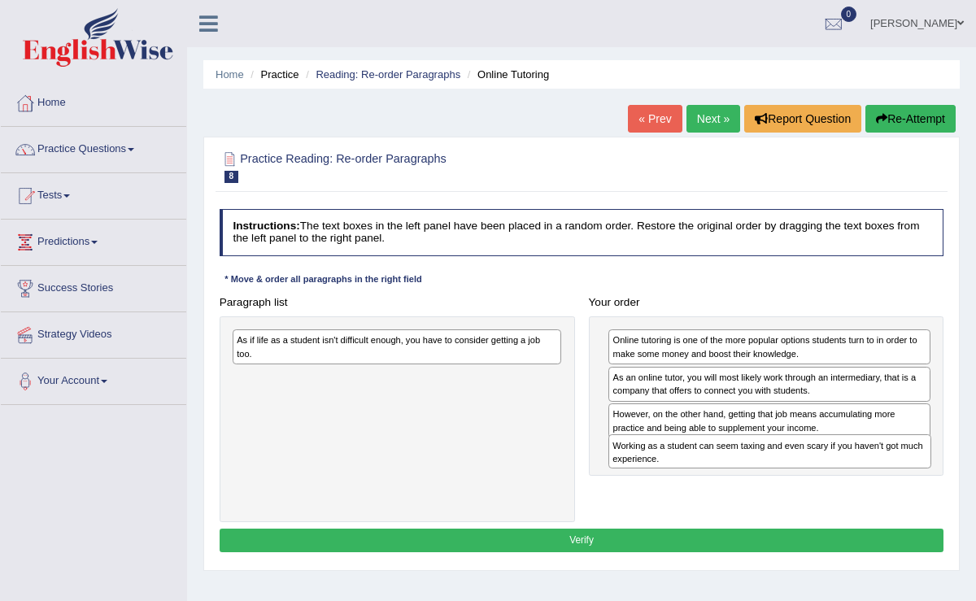
drag, startPoint x: 700, startPoint y: 421, endPoint x: 705, endPoint y: 479, distance: 58.8
click at [705, 479] on div "Paragraph list As if life as a student isn't difficult enough, you have to cons…" at bounding box center [581, 406] width 739 height 232
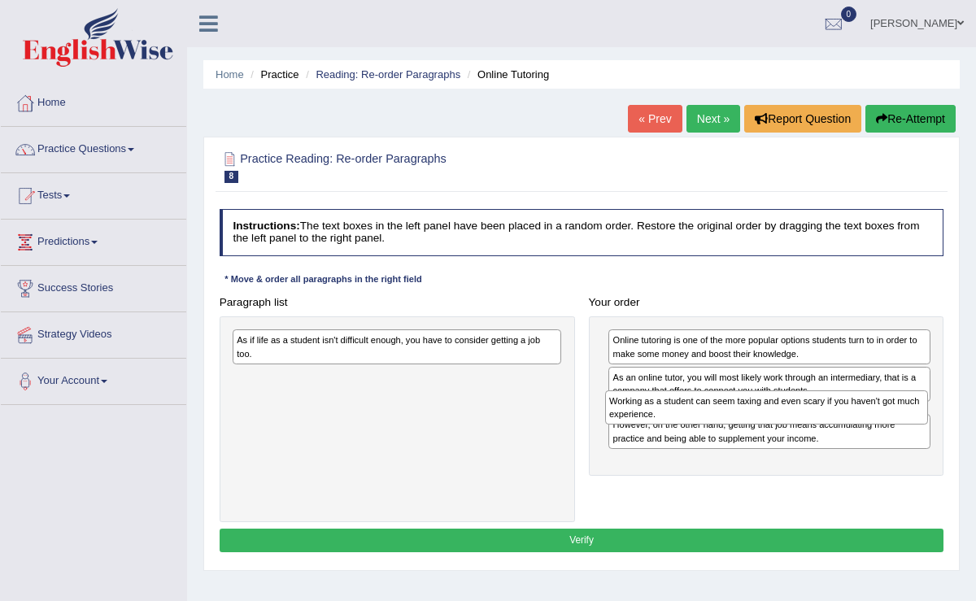
drag, startPoint x: 699, startPoint y: 456, endPoint x: 701, endPoint y: 425, distance: 31.0
click at [701, 425] on div "Online tutoring is one of the more popular options students turn to in order to…" at bounding box center [767, 397] width 356 height 160
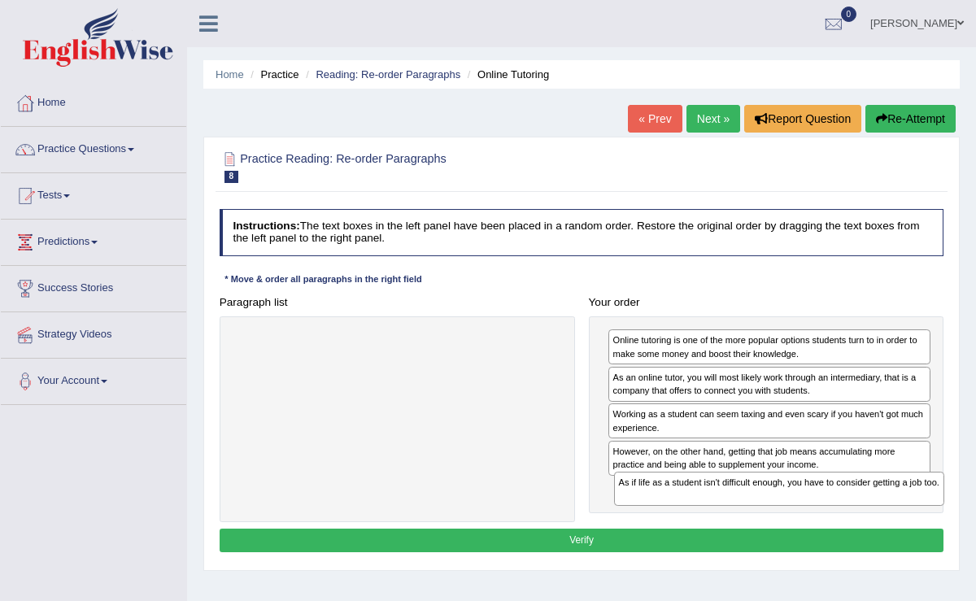
drag, startPoint x: 380, startPoint y: 347, endPoint x: 832, endPoint y: 521, distance: 484.8
click at [833, 521] on div "Instructions: The text boxes in the left panel have been placed in a random ord…" at bounding box center [582, 383] width 732 height 361
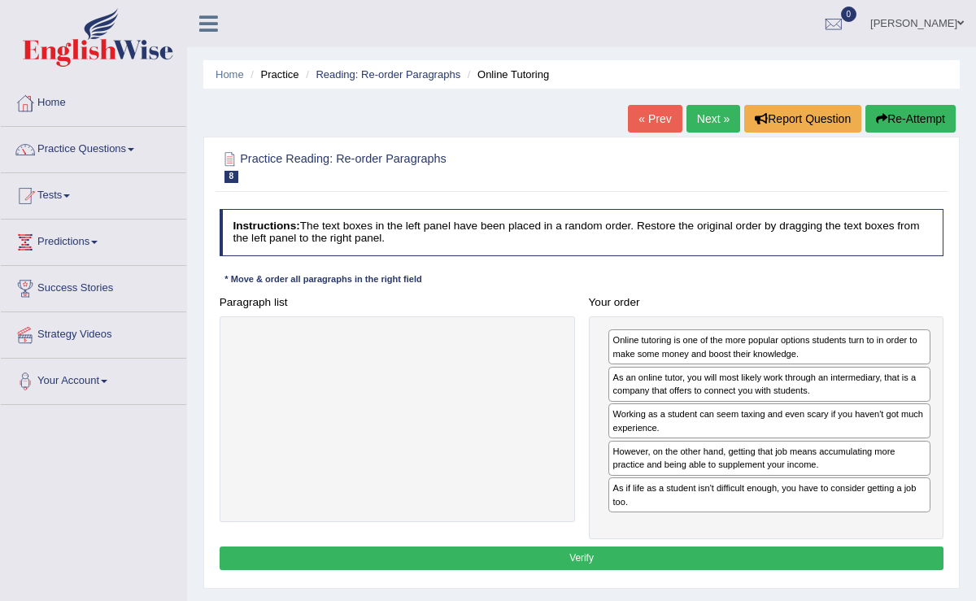
click at [813, 547] on button "Verify" at bounding box center [582, 559] width 725 height 24
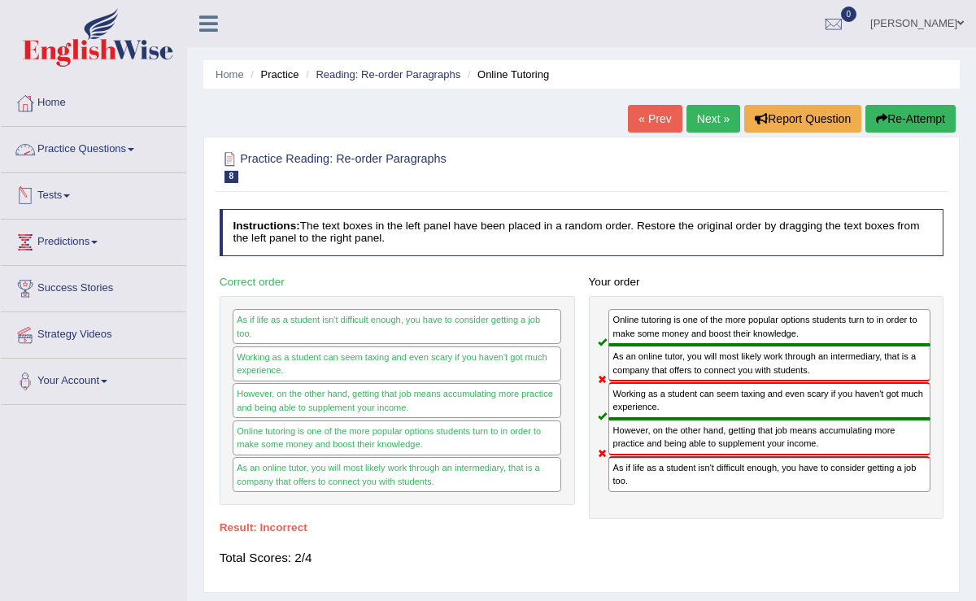
click at [109, 141] on link "Practice Questions" at bounding box center [94, 147] width 186 height 41
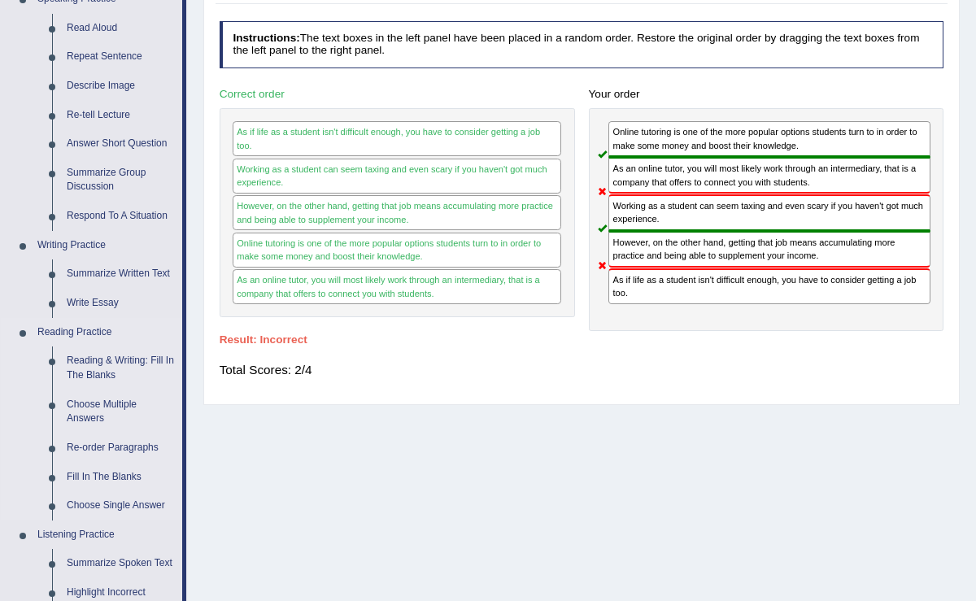
scroll to position [189, 0]
click at [119, 474] on link "Fill In The Blanks" at bounding box center [120, 476] width 123 height 29
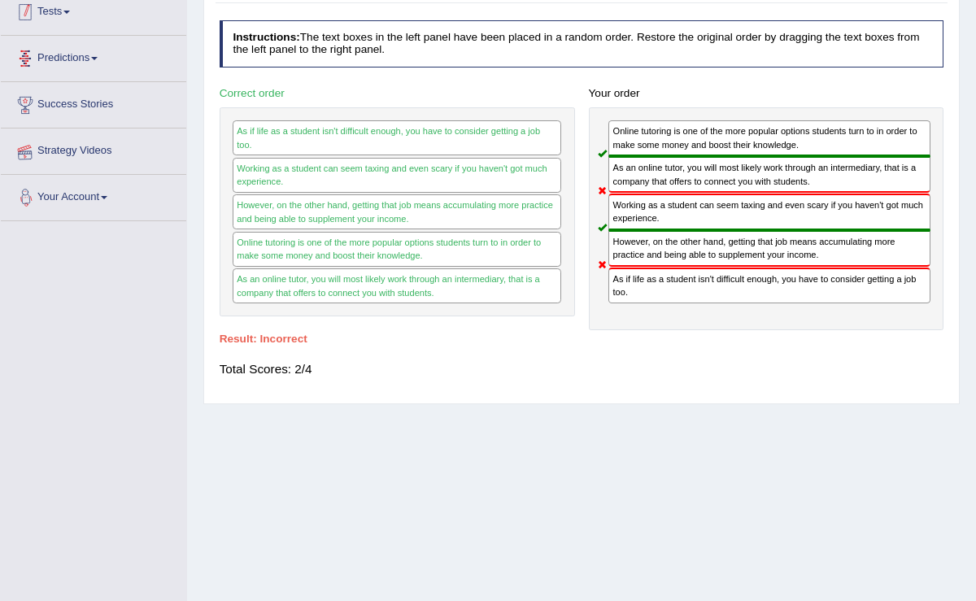
scroll to position [224, 0]
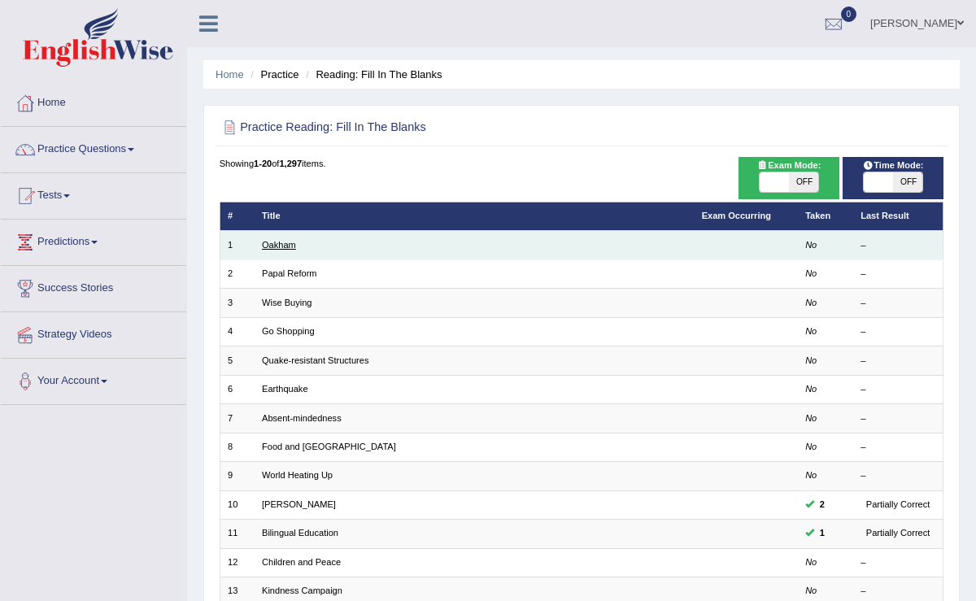
click at [290, 247] on link "Oakham" at bounding box center [279, 245] width 34 height 10
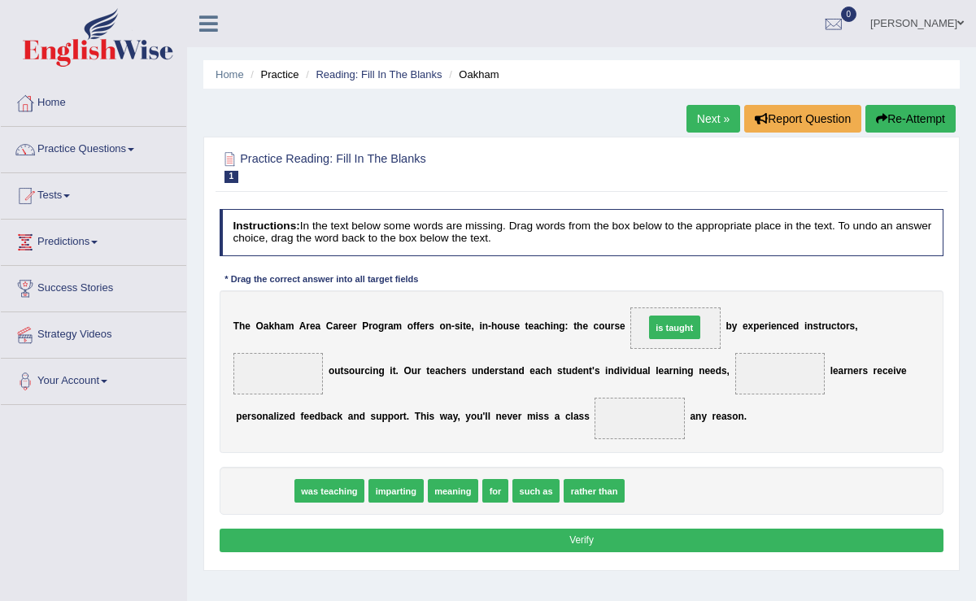
drag, startPoint x: 268, startPoint y: 487, endPoint x: 750, endPoint y: 294, distance: 519.6
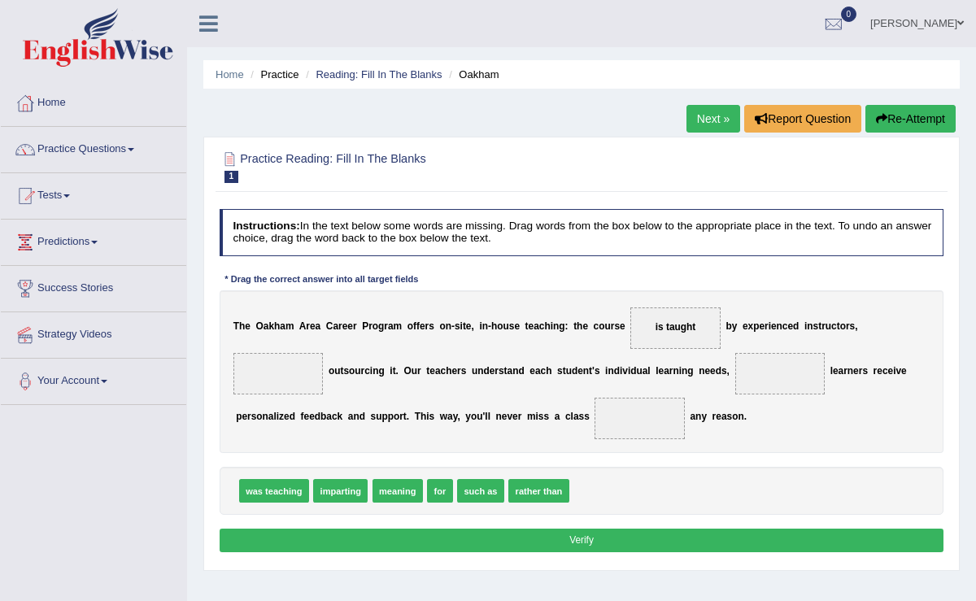
click at [436, 490] on span "for" at bounding box center [440, 491] width 26 height 24
drag, startPoint x: 542, startPoint y: 491, endPoint x: 241, endPoint y: 355, distance: 330.6
drag, startPoint x: 286, startPoint y: 370, endPoint x: 897, endPoint y: 371, distance: 611.1
click at [897, 371] on div "T h e O a k h a m A r e a C a r e e r P r o g r a m o f f e r s o n - s i t e ,…" at bounding box center [582, 371] width 725 height 163
click at [333, 488] on span "imparting" at bounding box center [340, 491] width 55 height 24
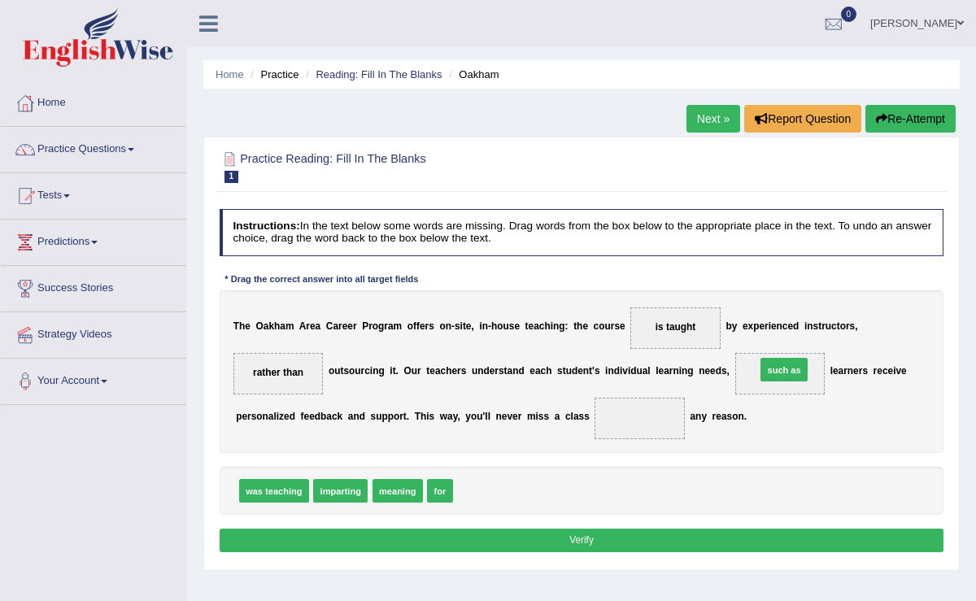
drag, startPoint x: 482, startPoint y: 490, endPoint x: 839, endPoint y: 347, distance: 384.5
drag, startPoint x: 440, startPoint y: 492, endPoint x: 673, endPoint y: 400, distance: 250.5
click at [579, 531] on button "Verify" at bounding box center [582, 541] width 725 height 24
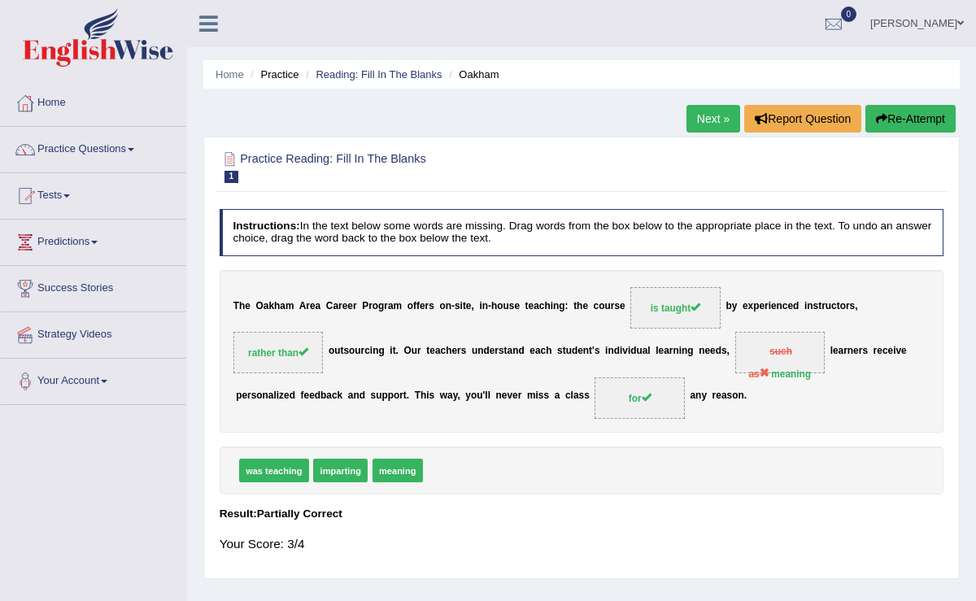
click at [717, 113] on link "Next »" at bounding box center [714, 119] width 54 height 28
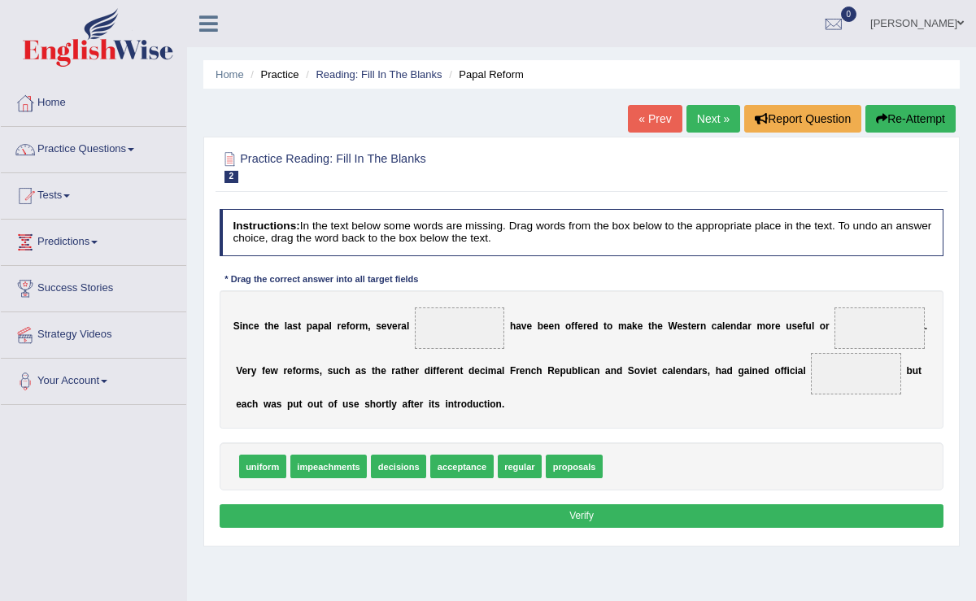
click at [592, 469] on span "proposals" at bounding box center [574, 467] width 57 height 24
drag, startPoint x: 592, startPoint y: 467, endPoint x: 477, endPoint y: 307, distance: 197.1
drag, startPoint x: 470, startPoint y: 467, endPoint x: 455, endPoint y: 459, distance: 17.5
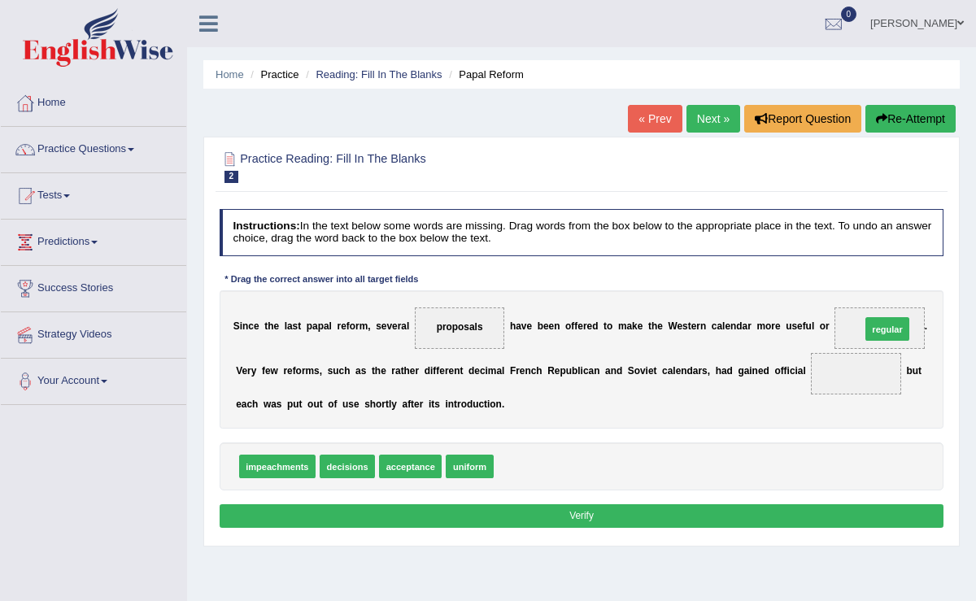
drag, startPoint x: 517, startPoint y: 464, endPoint x: 950, endPoint y: 302, distance: 462.2
drag, startPoint x: 400, startPoint y: 472, endPoint x: 915, endPoint y: 357, distance: 527.7
drag, startPoint x: 448, startPoint y: 456, endPoint x: 631, endPoint y: 429, distance: 185.2
drag, startPoint x: 452, startPoint y: 466, endPoint x: 954, endPoint y: 304, distance: 528.5
click at [543, 513] on button "Verify" at bounding box center [582, 516] width 725 height 24
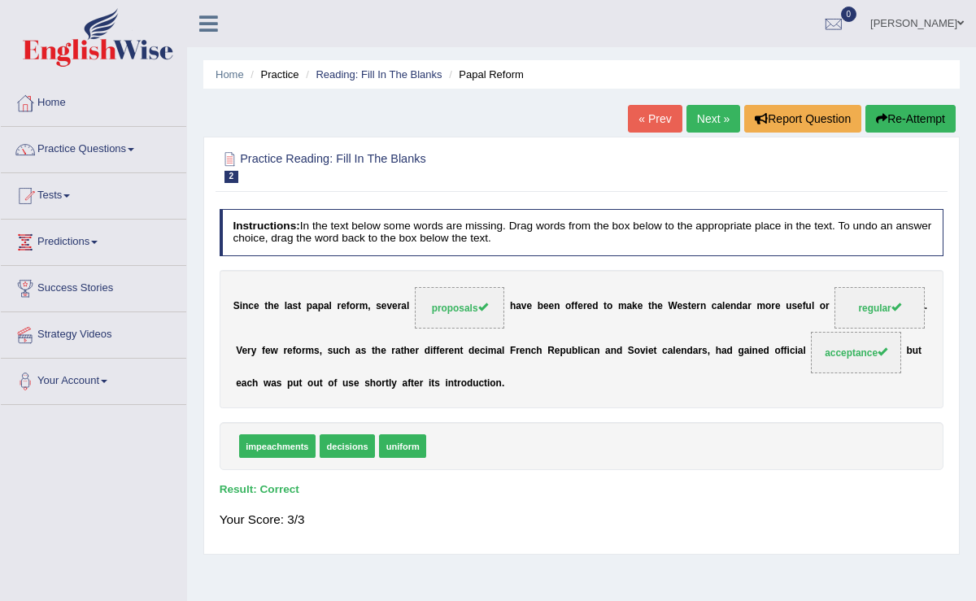
click at [705, 120] on link "Next »" at bounding box center [714, 119] width 54 height 28
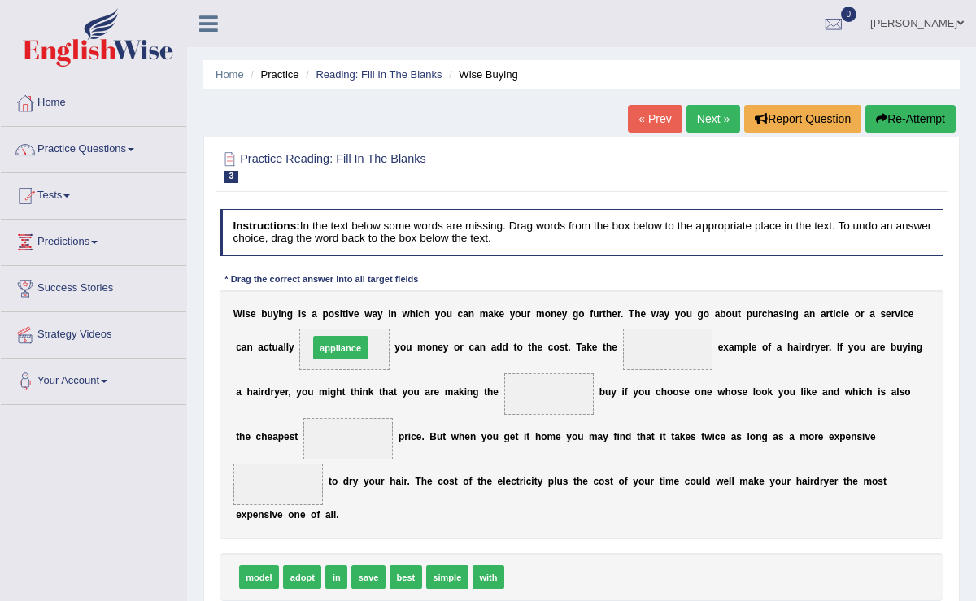
drag, startPoint x: 546, startPoint y: 574, endPoint x: 316, endPoint y: 304, distance: 355.0
click at [316, 304] on div "Instructions: In the text below some words are missing. Drag words from the box…" at bounding box center [582, 427] width 732 height 448
drag, startPoint x: 376, startPoint y: 575, endPoint x: 345, endPoint y: 306, distance: 271.1
click at [345, 306] on div "Instructions: In the text below some words are missing. Drag words from the box…" at bounding box center [582, 427] width 732 height 448
drag, startPoint x: 366, startPoint y: 572, endPoint x: 331, endPoint y: 294, distance: 280.5
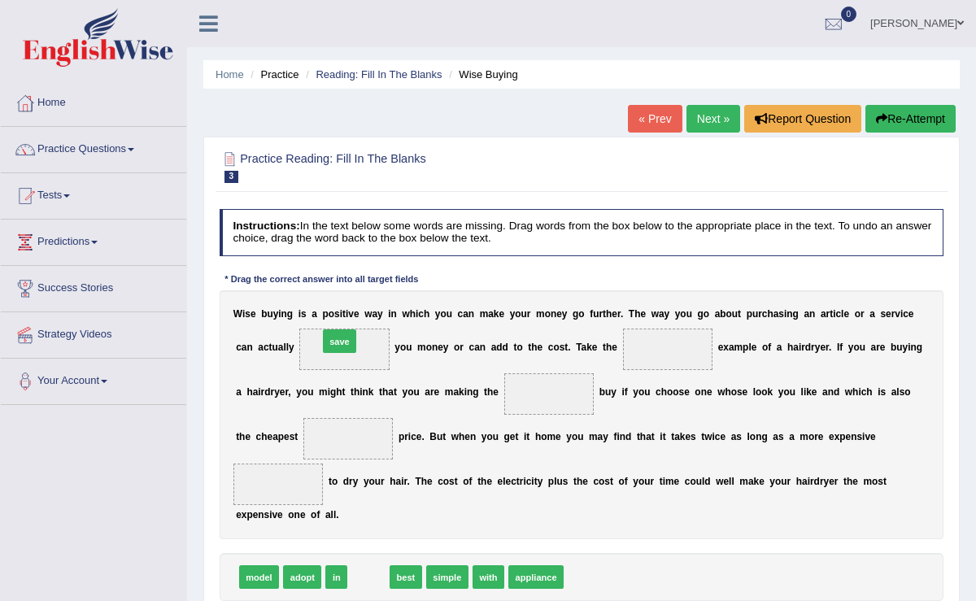
click at [332, 294] on div "Instructions: In the text below some words are missing. Drag words from the box…" at bounding box center [582, 427] width 732 height 448
drag, startPoint x: 373, startPoint y: 575, endPoint x: 341, endPoint y: 306, distance: 271.2
click at [341, 306] on div "Instructions: In the text below some words are missing. Drag words from the box…" at bounding box center [582, 427] width 732 height 448
drag, startPoint x: 371, startPoint y: 579, endPoint x: 338, endPoint y: 311, distance: 269.7
click at [338, 311] on div "Instructions: In the text below some words are missing. Drag words from the box…" at bounding box center [582, 427] width 732 height 448
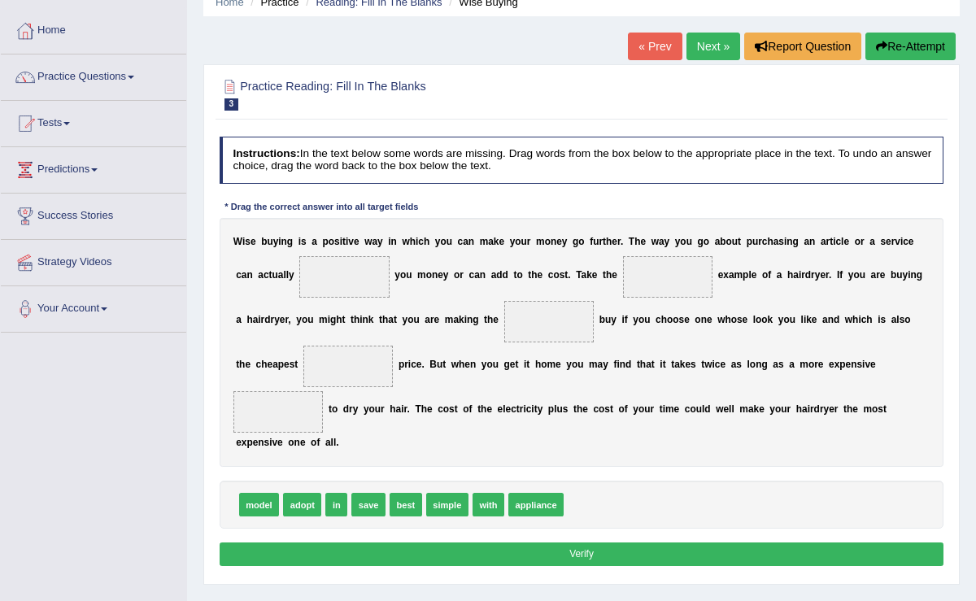
scroll to position [71, 0]
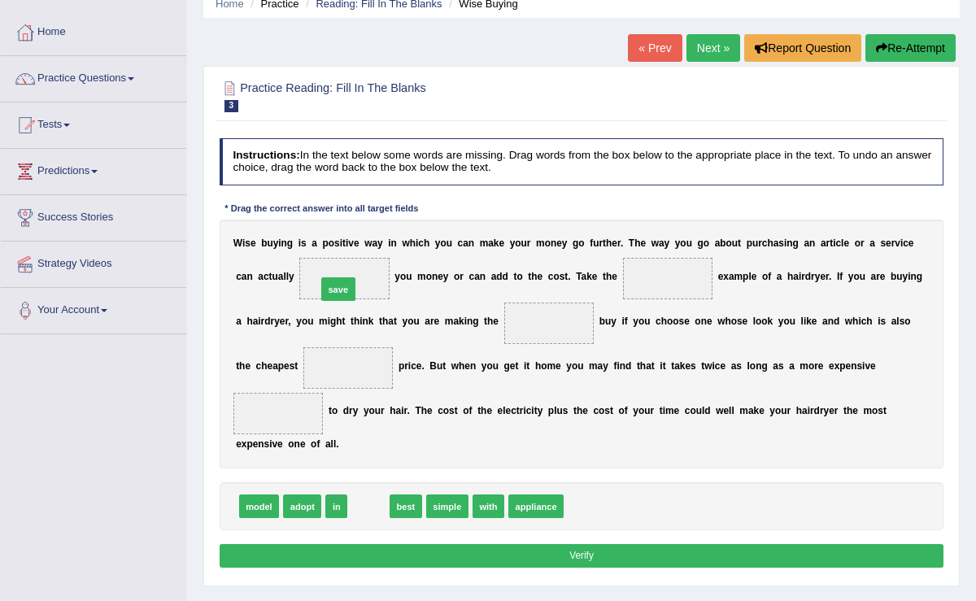
drag, startPoint x: 362, startPoint y: 505, endPoint x: 327, endPoint y: 250, distance: 257.9
drag, startPoint x: 367, startPoint y: 499, endPoint x: 723, endPoint y: 236, distance: 442.2
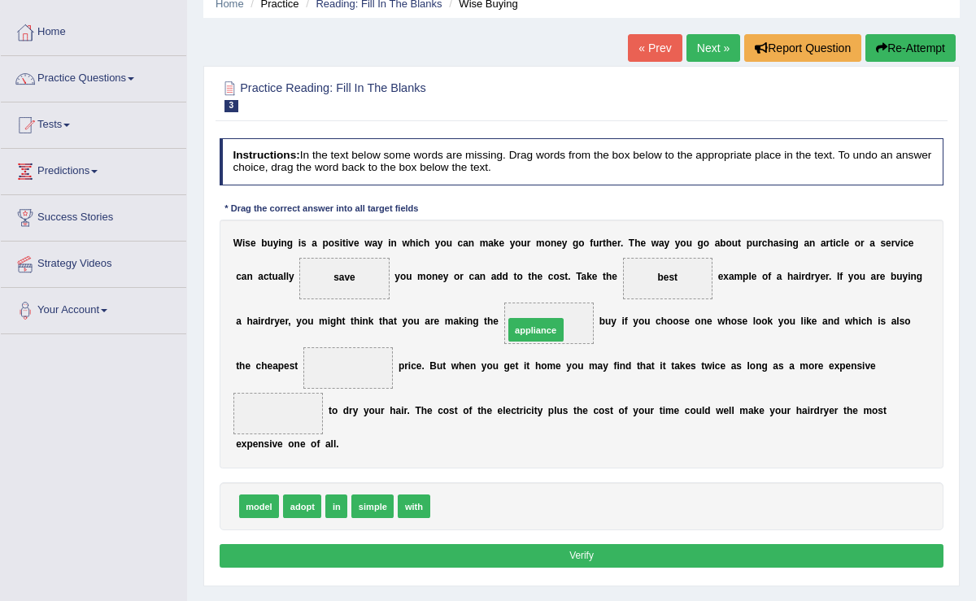
drag, startPoint x: 458, startPoint y: 493, endPoint x: 545, endPoint y: 287, distance: 223.5
drag, startPoint x: 265, startPoint y: 503, endPoint x: 360, endPoint y: 340, distance: 188.1
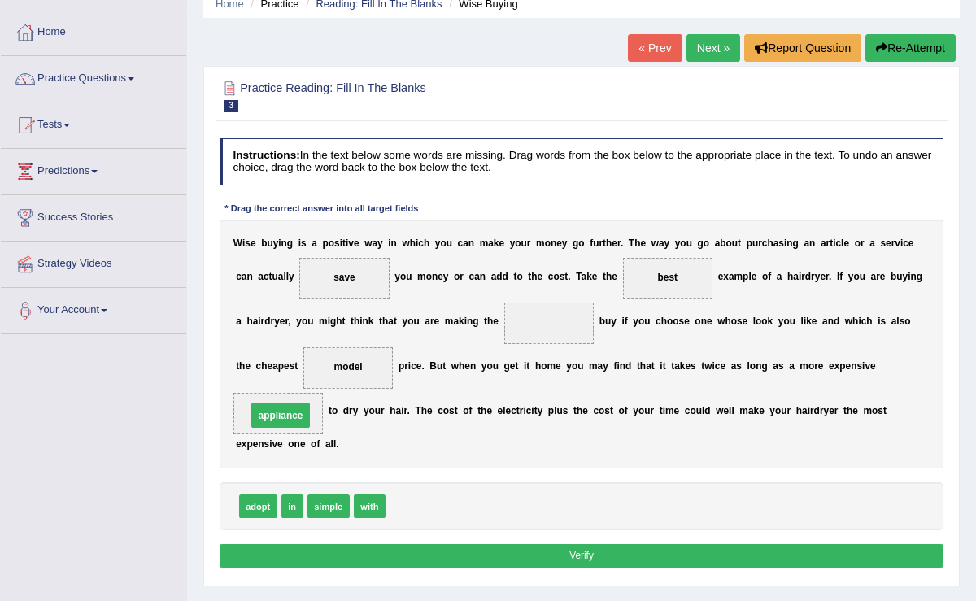
drag, startPoint x: 565, startPoint y: 317, endPoint x: 249, endPoint y: 426, distance: 334.0
click at [328, 509] on span "simple" at bounding box center [329, 507] width 42 height 24
drag, startPoint x: 323, startPoint y: 369, endPoint x: 581, endPoint y: 316, distance: 263.3
drag, startPoint x: 360, startPoint y: 504, endPoint x: 312, endPoint y: 335, distance: 175.9
click at [409, 557] on button "Verify" at bounding box center [582, 556] width 725 height 24
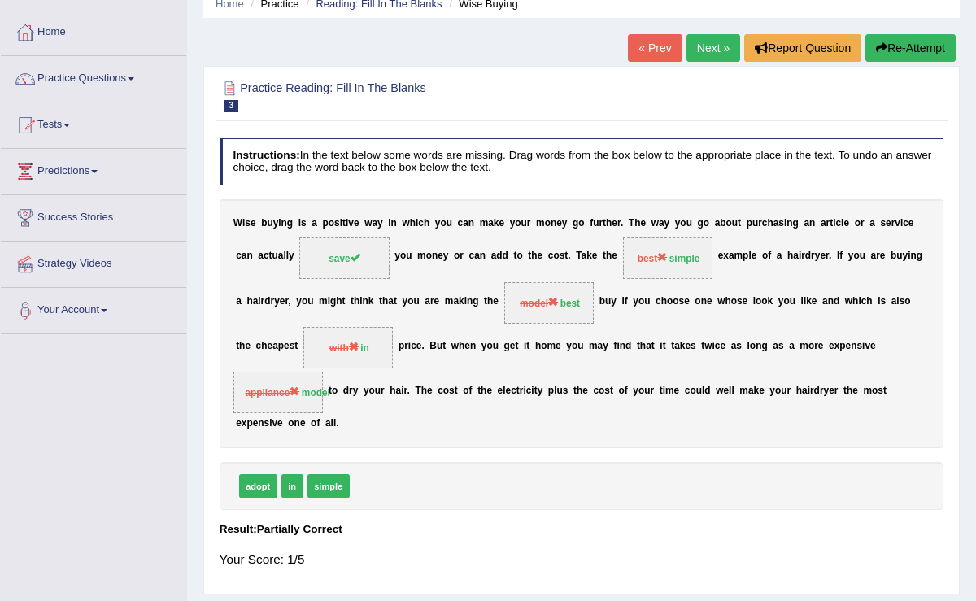
click at [710, 37] on link "Next »" at bounding box center [714, 48] width 54 height 28
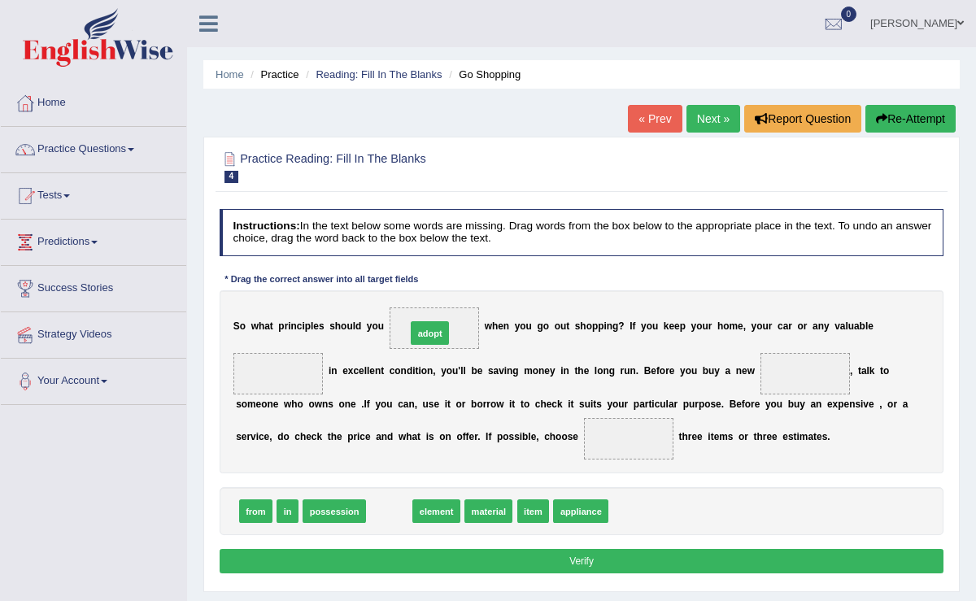
drag, startPoint x: 391, startPoint y: 513, endPoint x: 439, endPoint y: 304, distance: 214.6
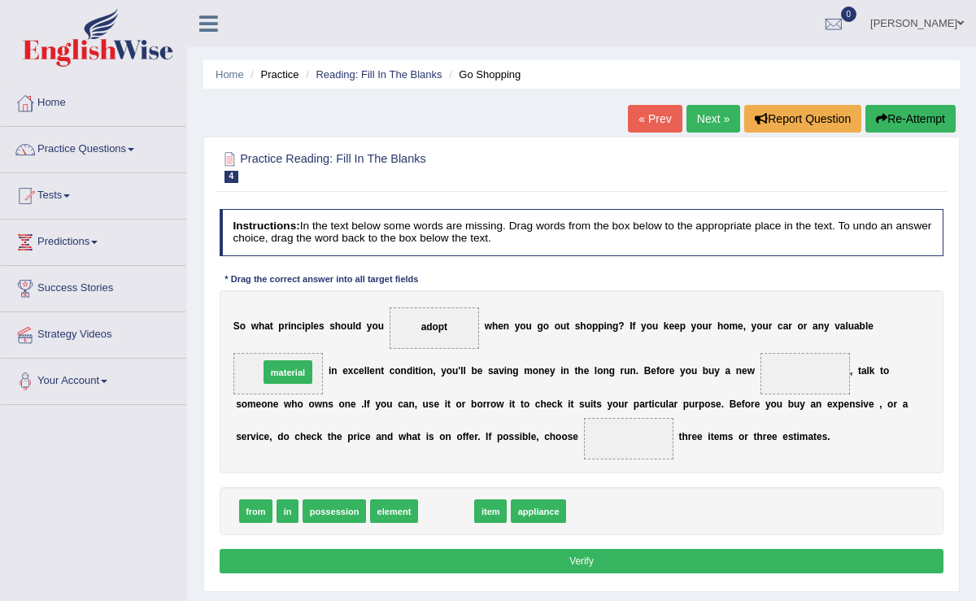
drag, startPoint x: 438, startPoint y: 514, endPoint x: 251, endPoint y: 350, distance: 248.5
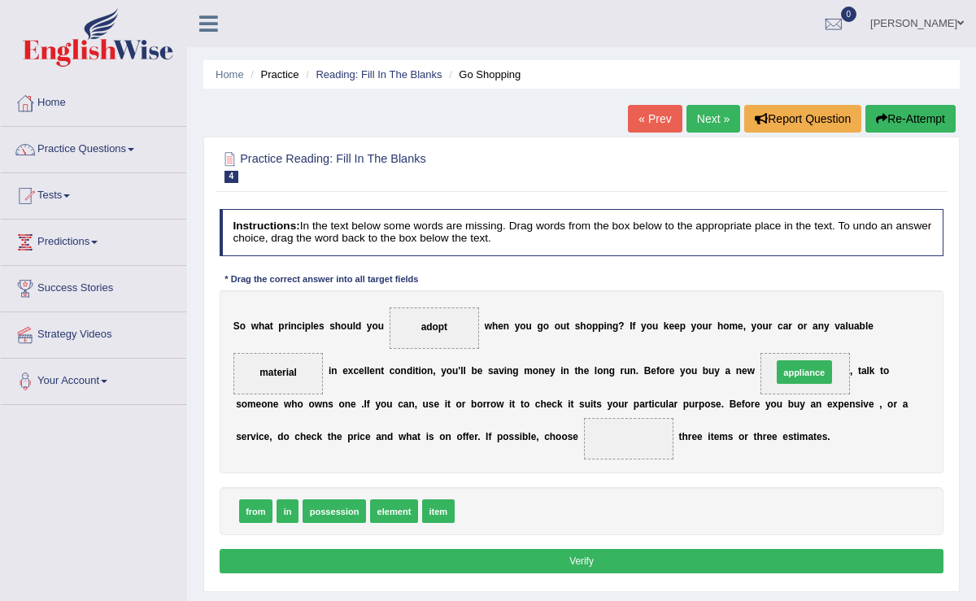
drag, startPoint x: 472, startPoint y: 509, endPoint x: 846, endPoint y: 345, distance: 408.8
drag, startPoint x: 252, startPoint y: 508, endPoint x: 690, endPoint y: 431, distance: 444.4
click at [633, 561] on button "Verify" at bounding box center [582, 561] width 725 height 24
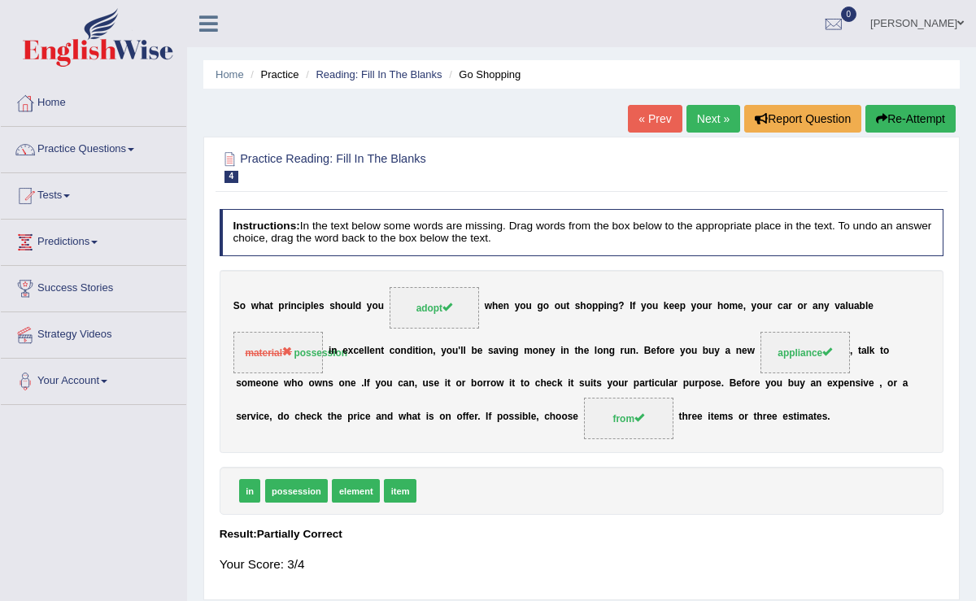
click at [699, 116] on link "Next »" at bounding box center [714, 119] width 54 height 28
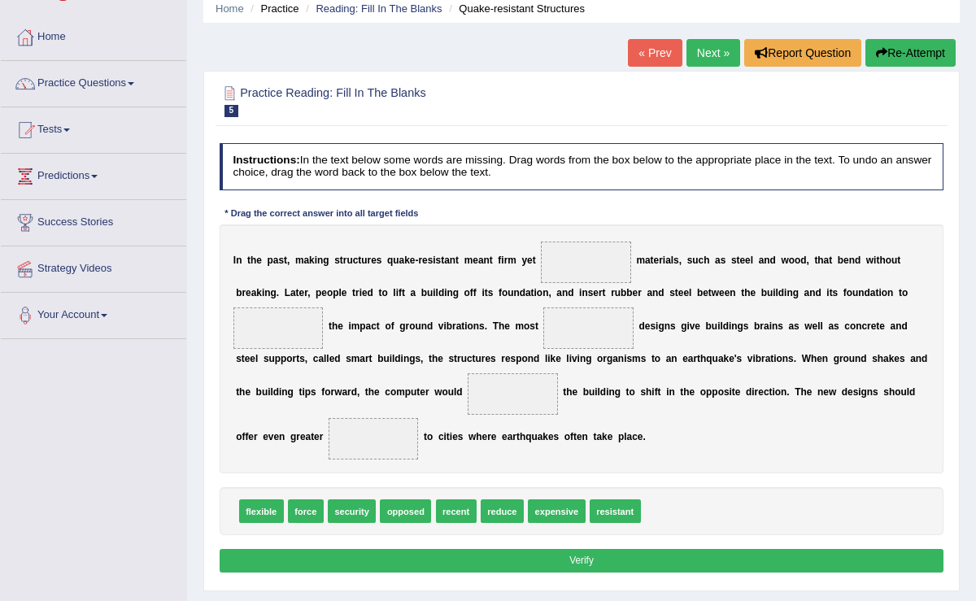
scroll to position [68, 0]
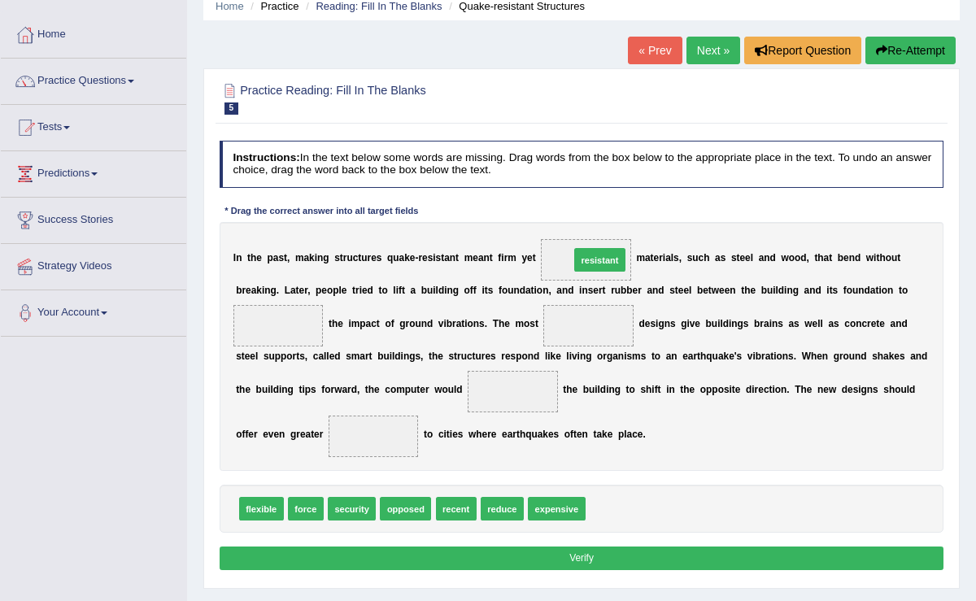
drag, startPoint x: 617, startPoint y: 503, endPoint x: 599, endPoint y: 209, distance: 294.3
click at [599, 209] on div "Instructions: In the text below some words are missing. Drag words from the box…" at bounding box center [582, 358] width 732 height 448
drag, startPoint x: 255, startPoint y: 510, endPoint x: 639, endPoint y: 215, distance: 483.9
click at [639, 215] on div "Instructions: In the text below some words are missing. Drag words from the box…" at bounding box center [582, 358] width 732 height 448
drag, startPoint x: 262, startPoint y: 508, endPoint x: 642, endPoint y: 219, distance: 477.3
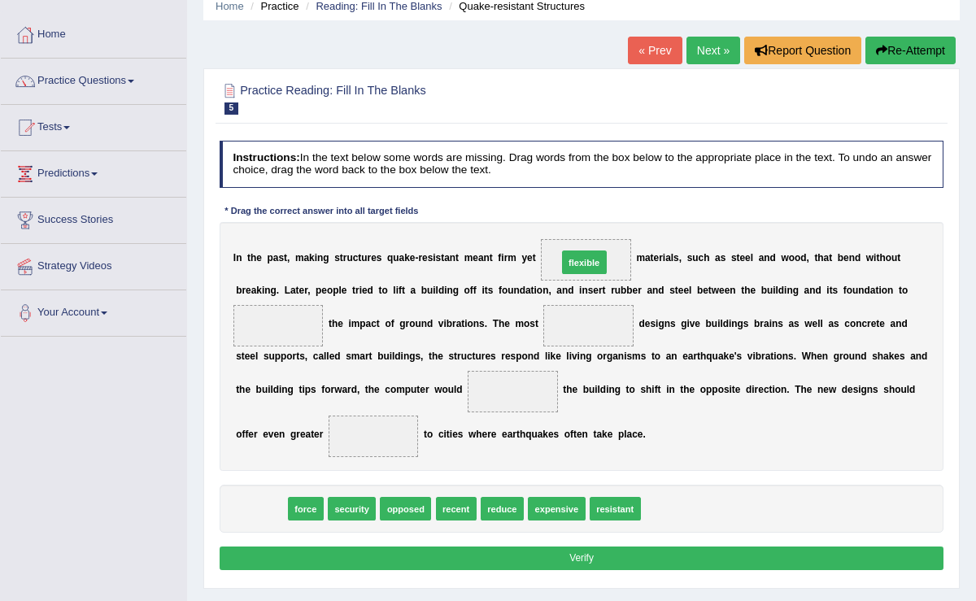
click at [642, 219] on div "Instructions: In the text below some words are missing. Drag words from the box…" at bounding box center [582, 358] width 732 height 448
drag, startPoint x: 267, startPoint y: 496, endPoint x: 638, endPoint y: 203, distance: 472.7
click at [638, 203] on div "Instructions: In the text below some words are missing. Drag words from the box…" at bounding box center [582, 358] width 732 height 448
drag, startPoint x: 269, startPoint y: 503, endPoint x: 612, endPoint y: 243, distance: 429.8
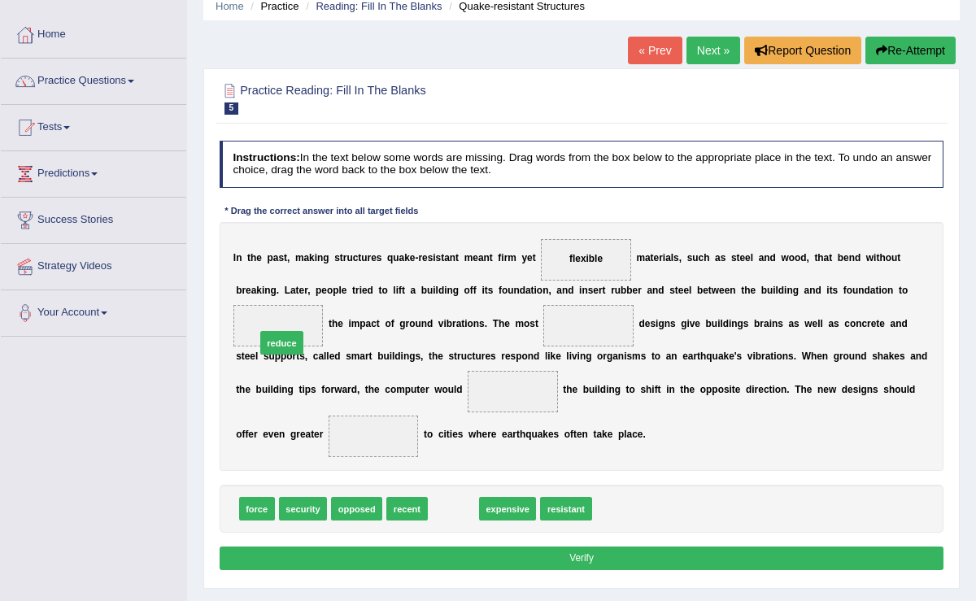
drag, startPoint x: 455, startPoint y: 506, endPoint x: 255, endPoint y: 311, distance: 279.6
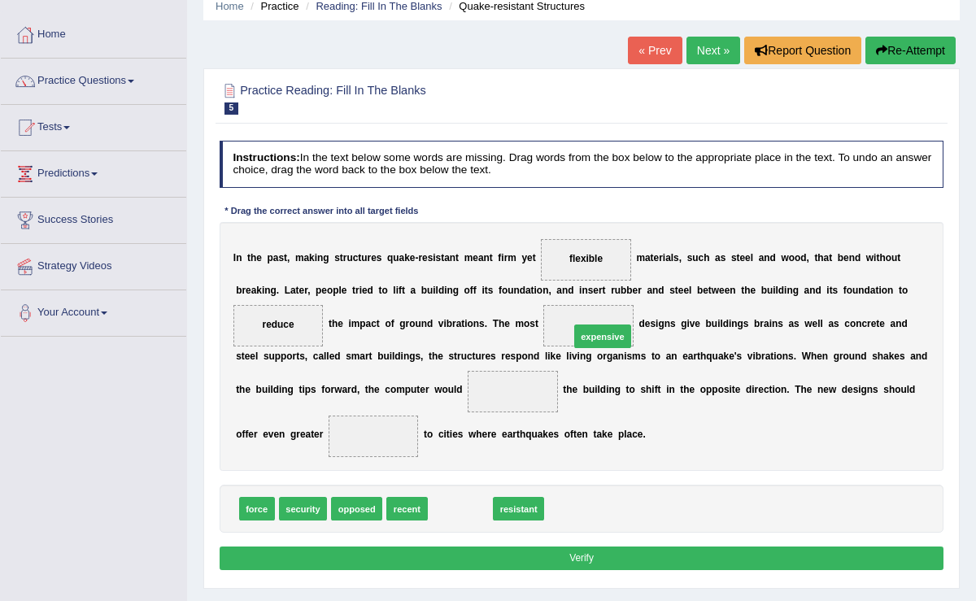
drag, startPoint x: 445, startPoint y: 504, endPoint x: 613, endPoint y: 301, distance: 263.6
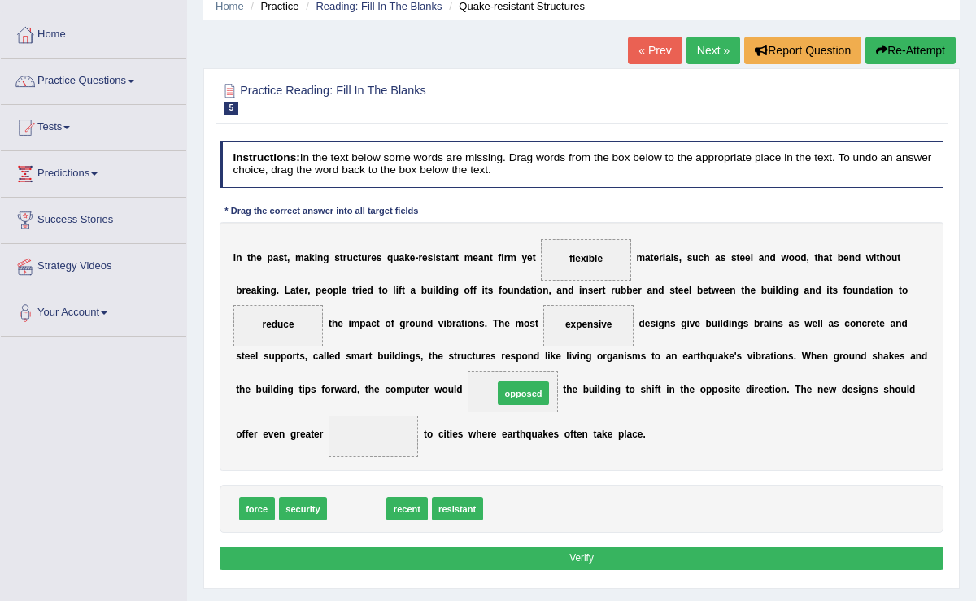
drag, startPoint x: 343, startPoint y: 512, endPoint x: 539, endPoint y: 377, distance: 238.1
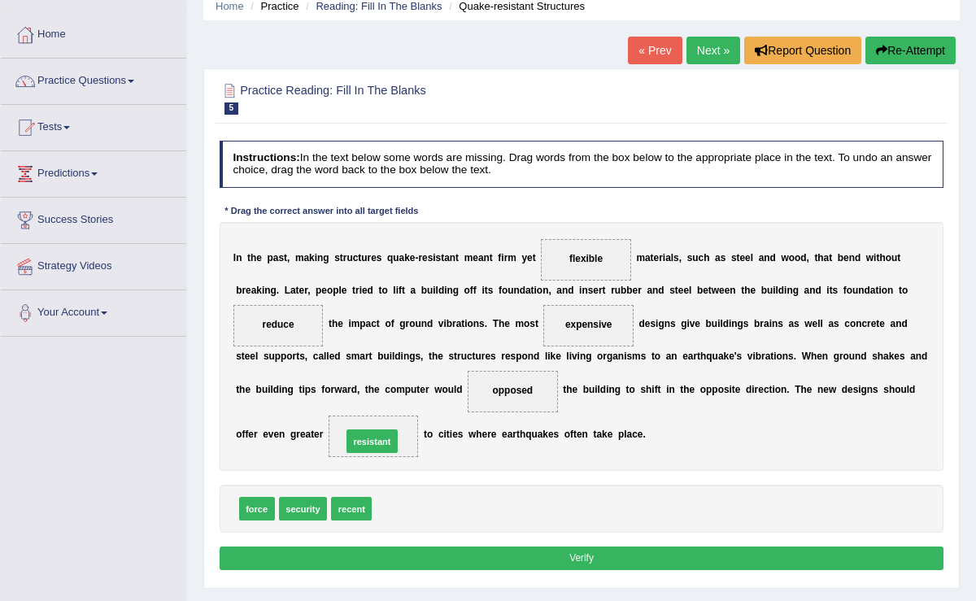
drag, startPoint x: 399, startPoint y: 509, endPoint x: 364, endPoint y: 430, distance: 86.3
click at [395, 558] on button "Verify" at bounding box center [582, 559] width 725 height 24
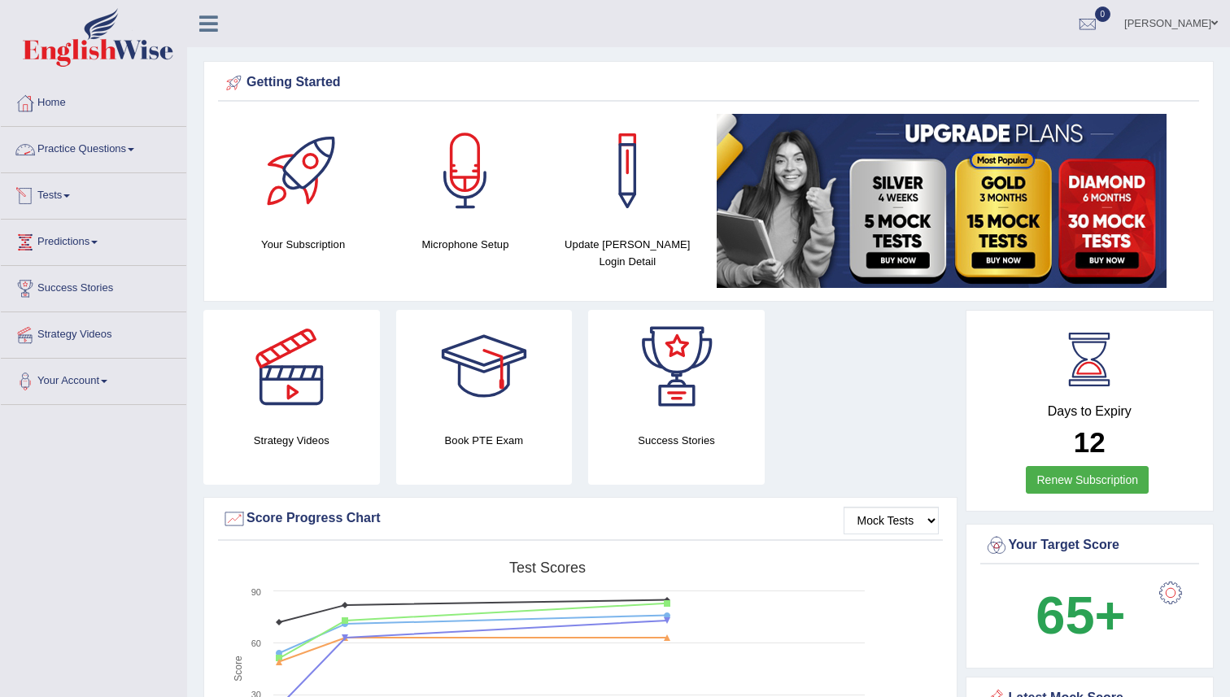
click at [83, 151] on link "Practice Questions" at bounding box center [94, 147] width 186 height 41
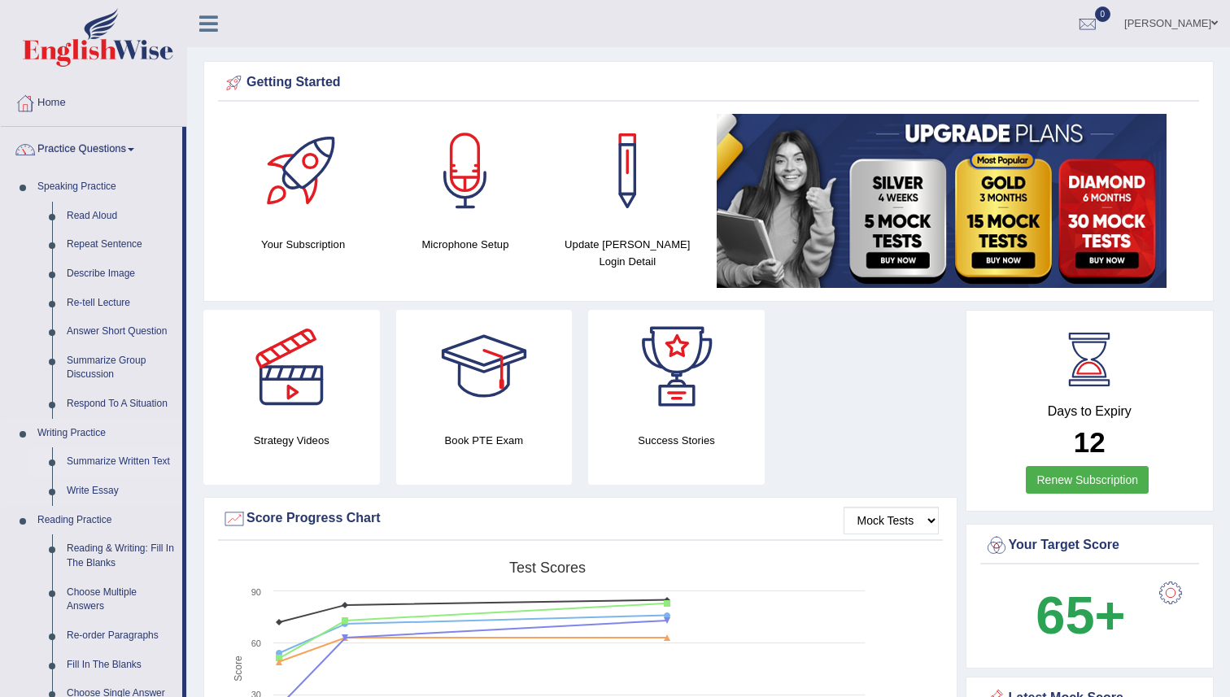
click at [134, 469] on link "Summarize Written Text" at bounding box center [120, 462] width 123 height 29
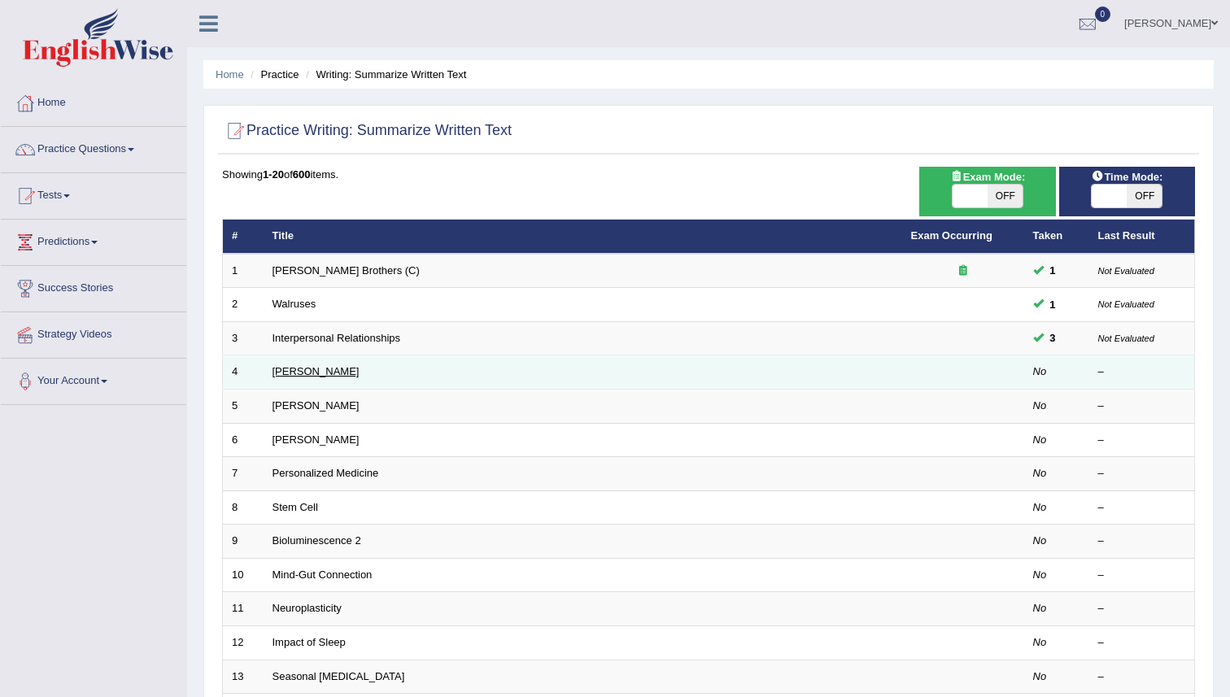
click at [325, 368] on link "[PERSON_NAME]" at bounding box center [316, 371] width 87 height 12
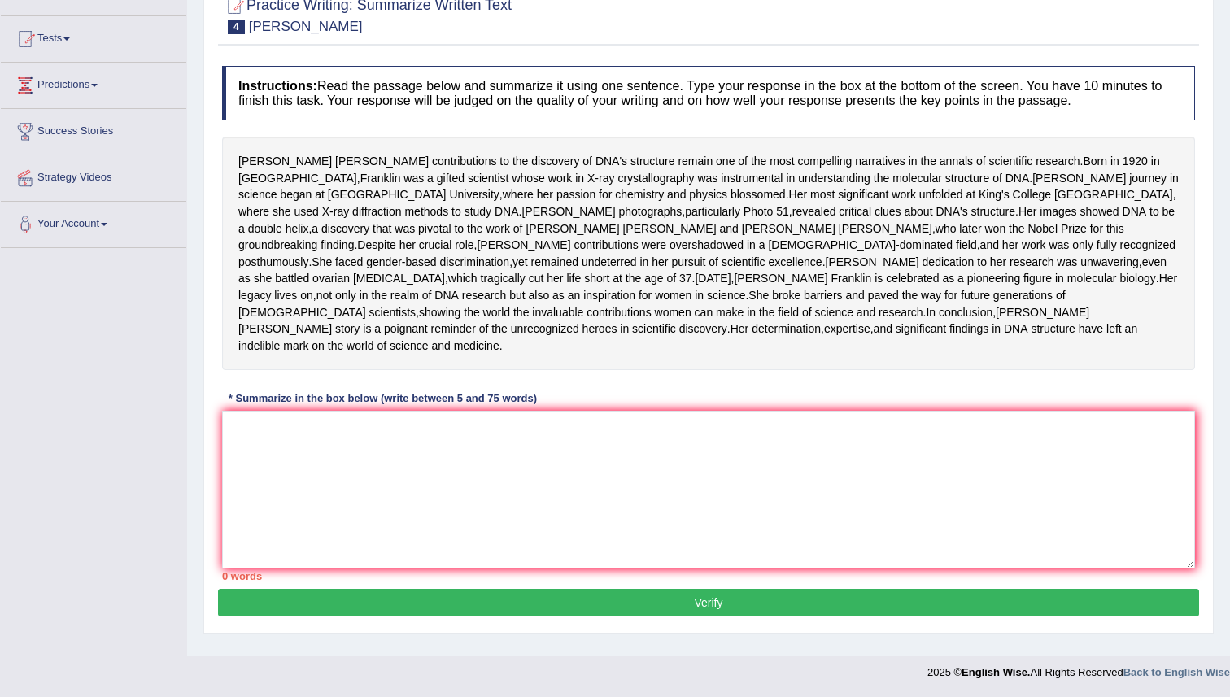
scroll to position [230, 0]
click at [443, 535] on textarea at bounding box center [708, 490] width 973 height 158
drag, startPoint x: 240, startPoint y: 81, endPoint x: 340, endPoint y: 131, distance: 112.1
click at [347, 137] on div "[PERSON_NAME] contributions to the discovery of DNA's structure remain one of t…" at bounding box center [708, 254] width 973 height 234
click at [268, 459] on textarea at bounding box center [708, 490] width 973 height 158
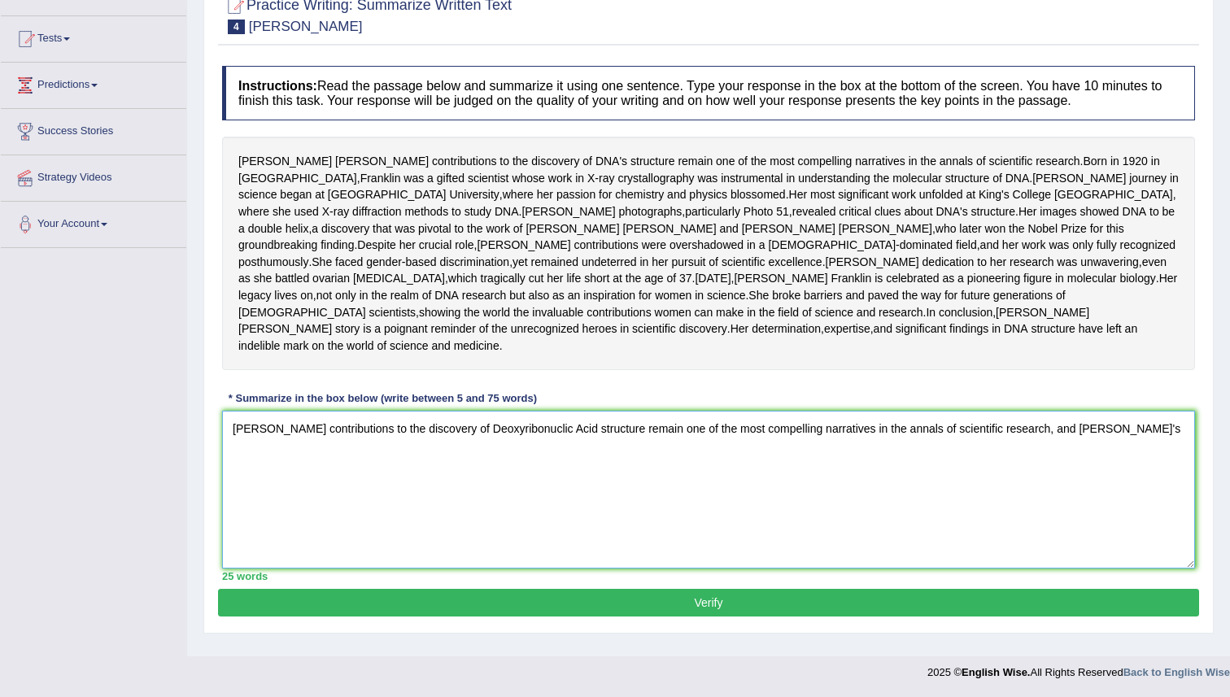
click at [1125, 439] on textarea "[PERSON_NAME] contributions to the discovery of Deoxyribonuclic Acid structure …" at bounding box center [708, 490] width 973 height 158
click at [1151, 440] on textarea "[PERSON_NAME] contributions to the discovery of Deoxyribonuclic Acid structure …" at bounding box center [708, 490] width 973 height 158
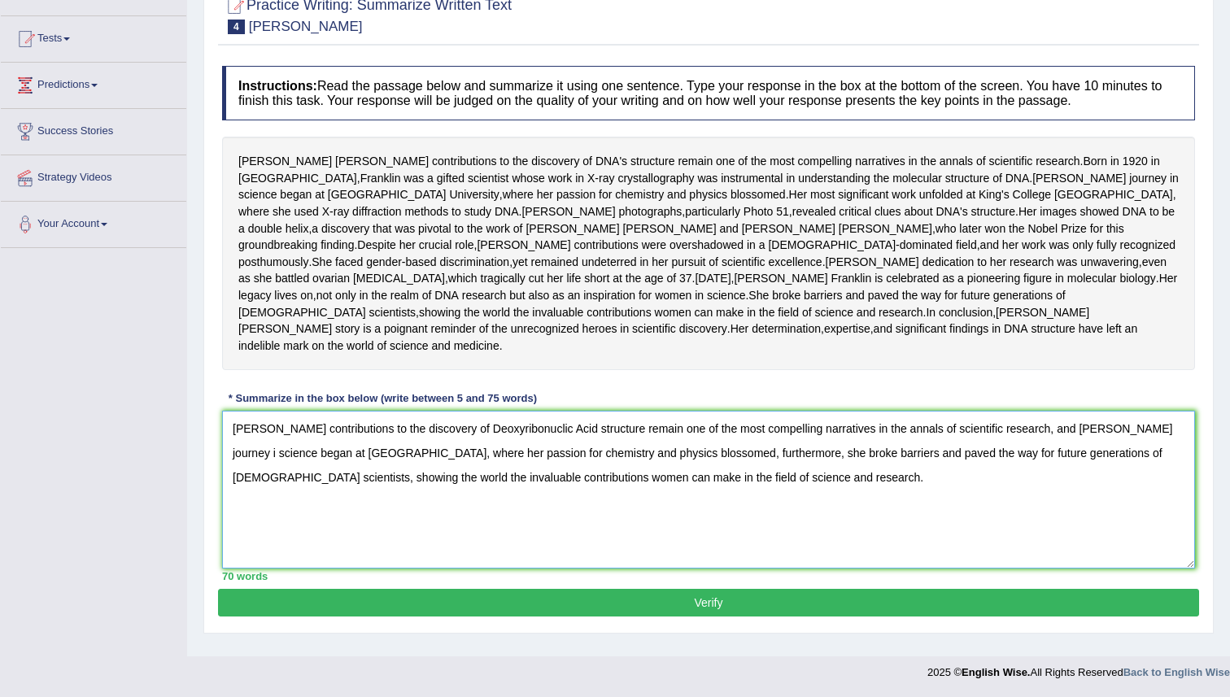
type textarea "[PERSON_NAME] contributions to the discovery of Deoxyribonuclic Acid structure …"
click at [876, 617] on button "Verify" at bounding box center [708, 603] width 981 height 28
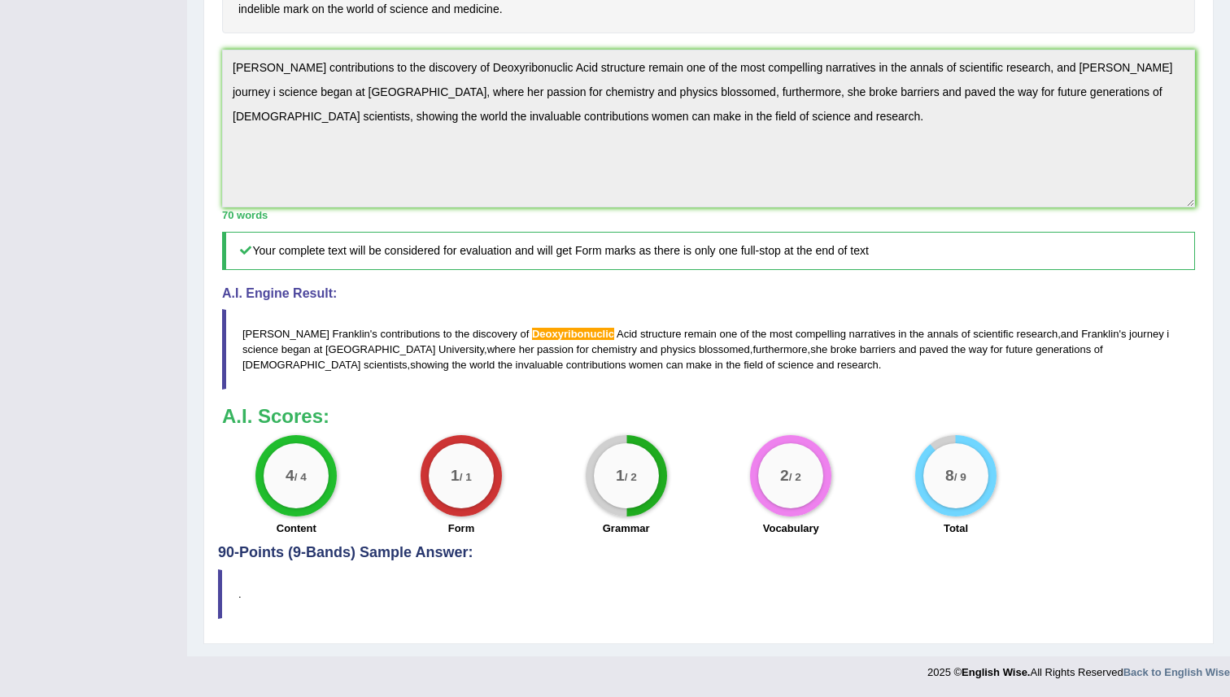
scroll to position [510, 0]
click at [832, 329] on div "Instructions: Read the passage below and summarize it using one sentence. Type …" at bounding box center [708, 133] width 981 height 824
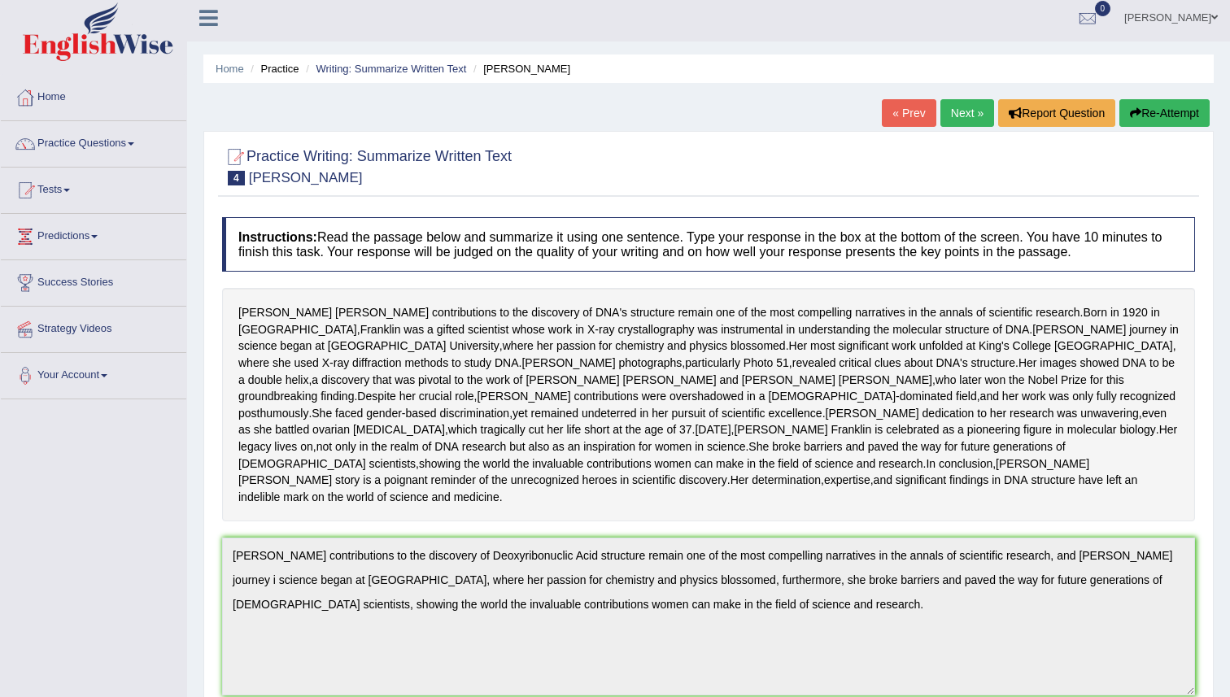
scroll to position [0, 0]
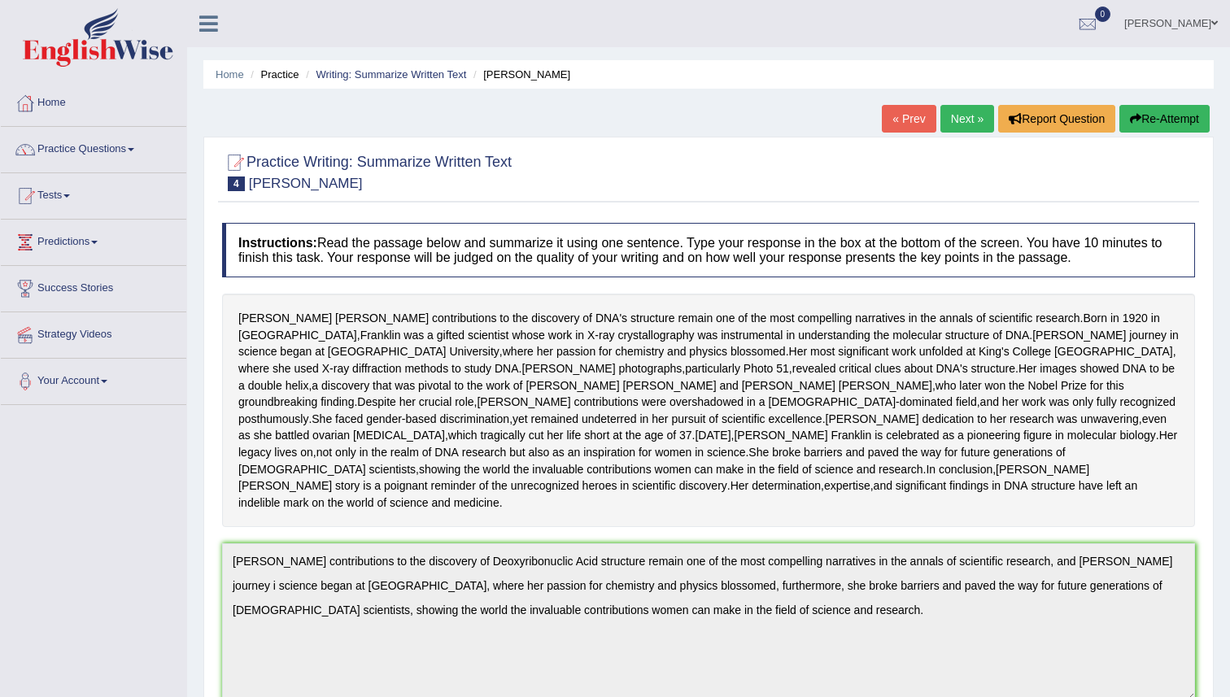
click at [1165, 114] on button "Re-Attempt" at bounding box center [1165, 119] width 90 height 28
click at [1164, 114] on button "Re-Attempt" at bounding box center [1165, 119] width 90 height 28
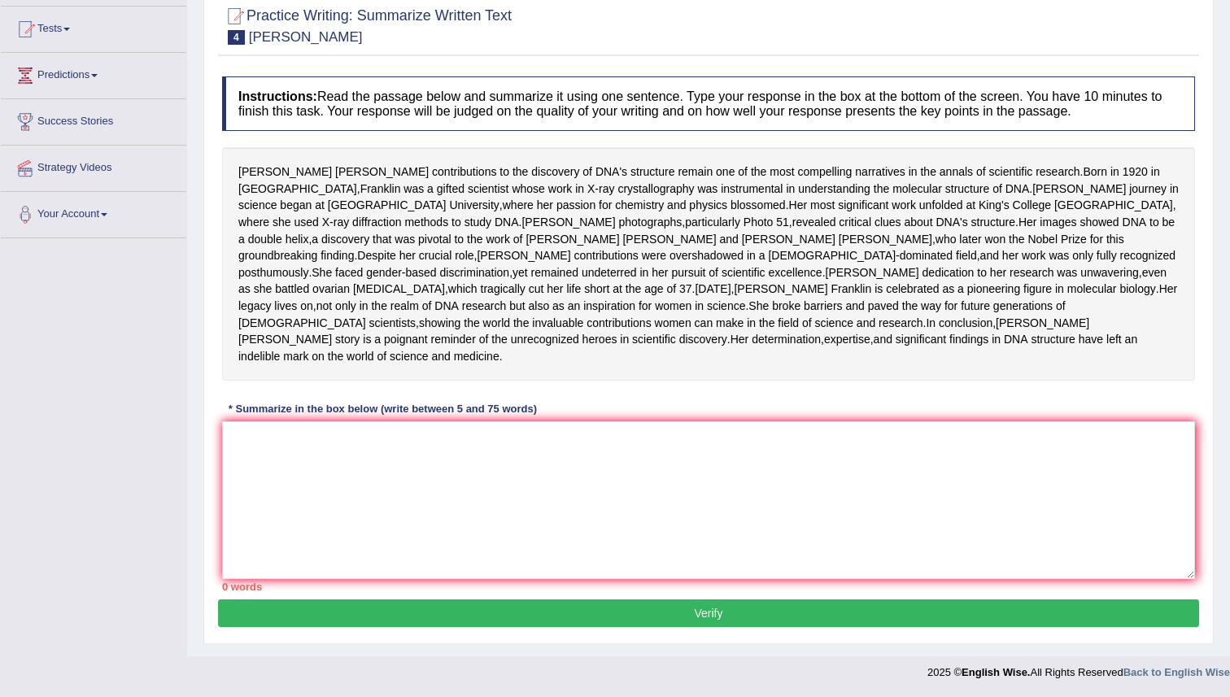
scroll to position [251, 0]
paste textarea "[PERSON_NAME] contributions to the discovery of Deoxyribonuclic Acid structure …"
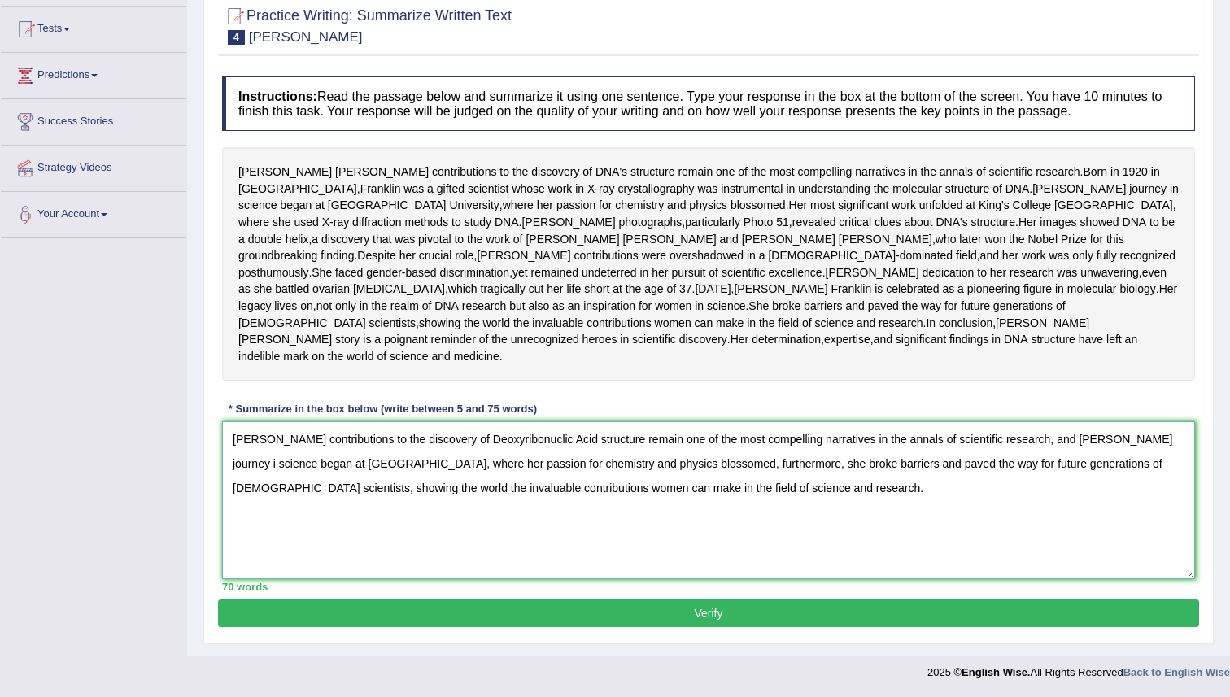
click at [574, 439] on textarea "[PERSON_NAME] contributions to the discovery of Deoxyribonuclic Acid structure …" at bounding box center [708, 500] width 973 height 158
click at [574, 441] on textarea "[PERSON_NAME] contributions to the discovery of Deoxyribonuclic Acid structure …" at bounding box center [708, 500] width 973 height 158
click at [574, 438] on textarea "[PERSON_NAME] contributions to the discovery of Deoxyribonuclic Acid structure …" at bounding box center [708, 500] width 973 height 158
type textarea "[PERSON_NAME] contributions to the discovery of Deoxyribonucleic Acid structure…"
click at [575, 609] on button "Verify" at bounding box center [708, 614] width 981 height 28
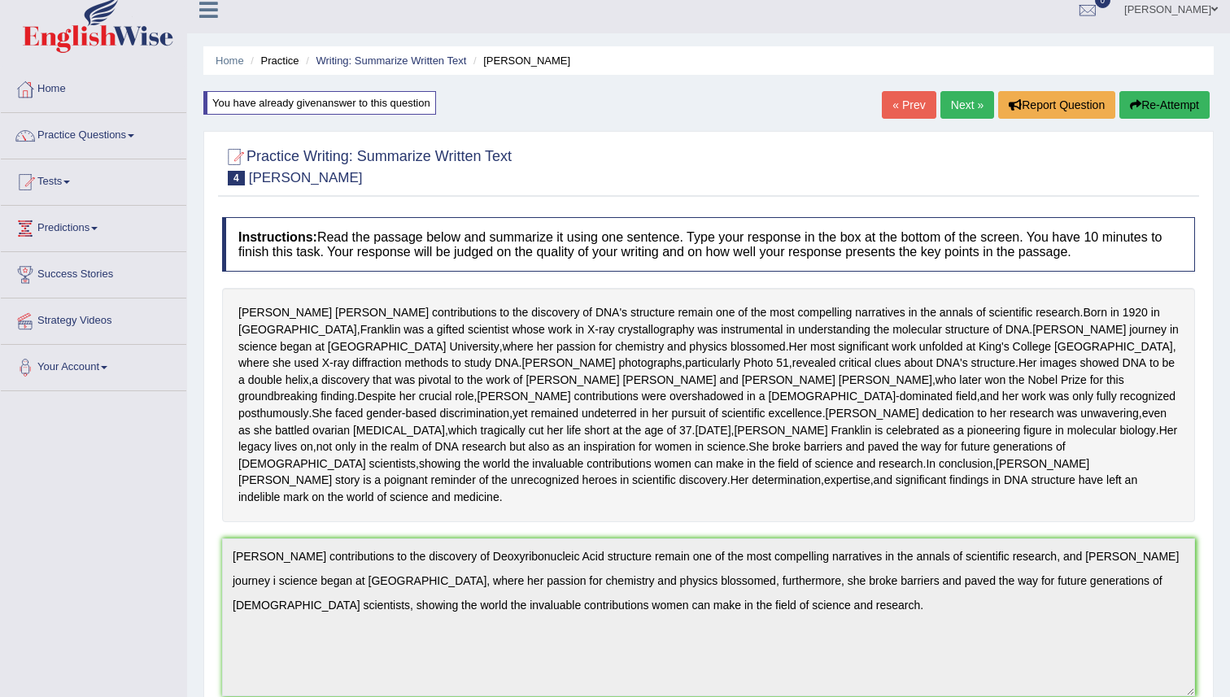
scroll to position [0, 0]
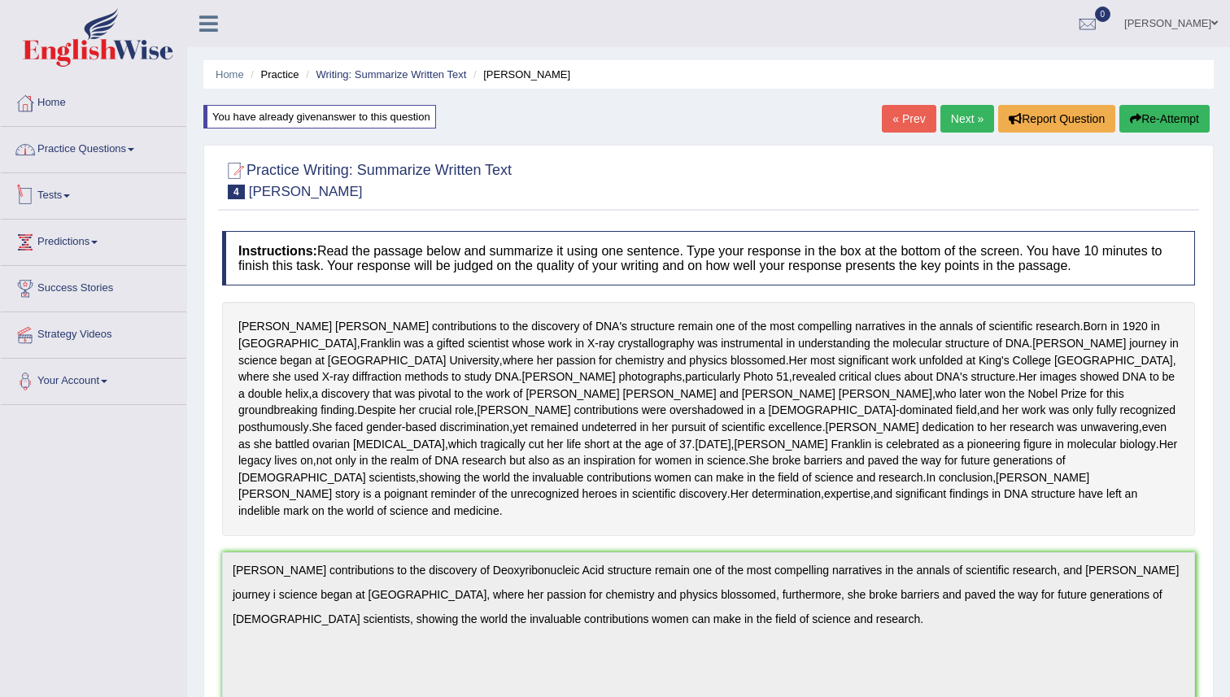
click at [115, 152] on link "Practice Questions" at bounding box center [94, 147] width 186 height 41
